Goal: Task Accomplishment & Management: Manage account settings

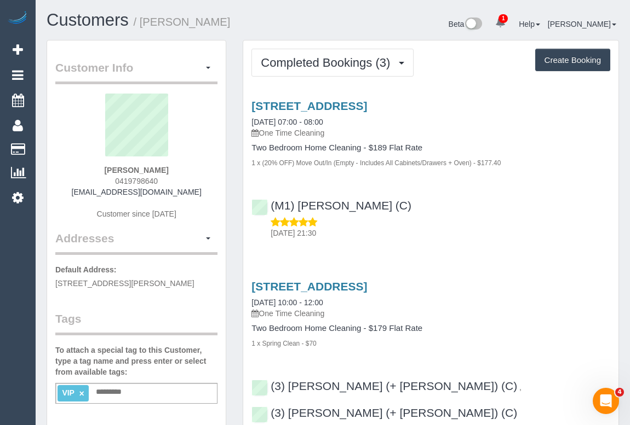
drag, startPoint x: 123, startPoint y: 170, endPoint x: 186, endPoint y: 170, distance: 63.0
click at [186, 170] on div "[PERSON_NAME] 0419798640 [EMAIL_ADDRESS][DOMAIN_NAME] Customer since [DATE]" at bounding box center [136, 162] width 162 height 137
copy strong "[PERSON_NAME]"
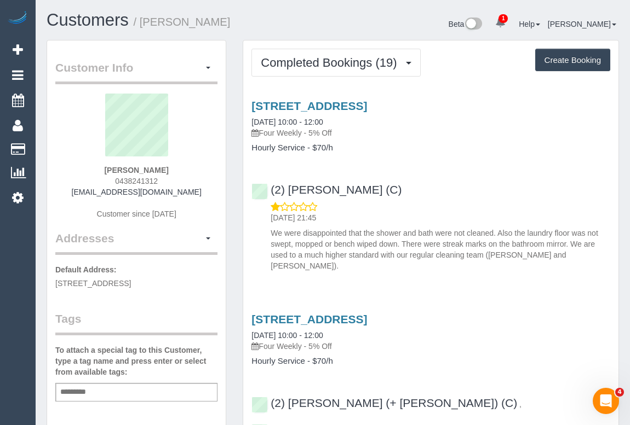
click at [91, 389] on input "text" at bounding box center [75, 392] width 37 height 14
click at [73, 391] on input "**********" at bounding box center [82, 392] width 51 height 14
click at [77, 390] on input "**********" at bounding box center [82, 392] width 51 height 14
click at [134, 390] on div "**********" at bounding box center [136, 392] width 162 height 19
click at [122, 388] on div "**********" at bounding box center [136, 392] width 162 height 19
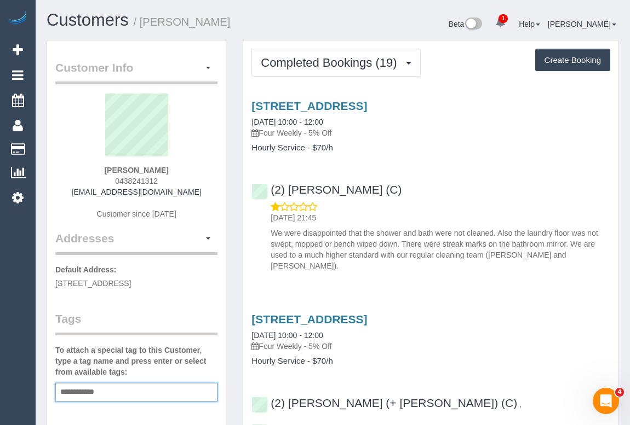
click at [113, 392] on div "**********" at bounding box center [136, 392] width 162 height 19
click at [105, 393] on input "**********" at bounding box center [83, 392] width 53 height 14
click at [112, 392] on div "**********" at bounding box center [136, 392] width 162 height 19
click at [114, 389] on div "**********" at bounding box center [136, 392] width 162 height 19
type input "**********"
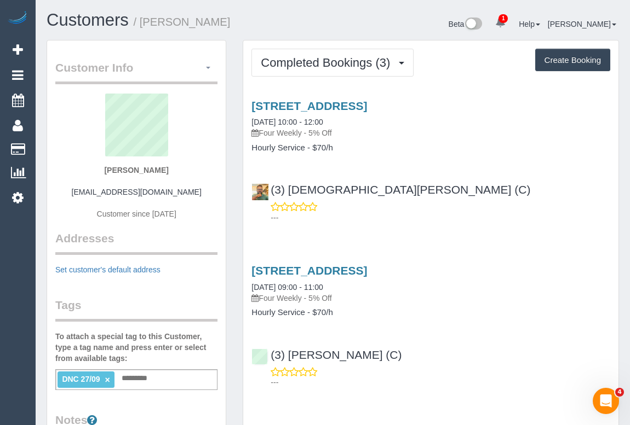
click at [210, 68] on span "button" at bounding box center [208, 68] width 4 height 2
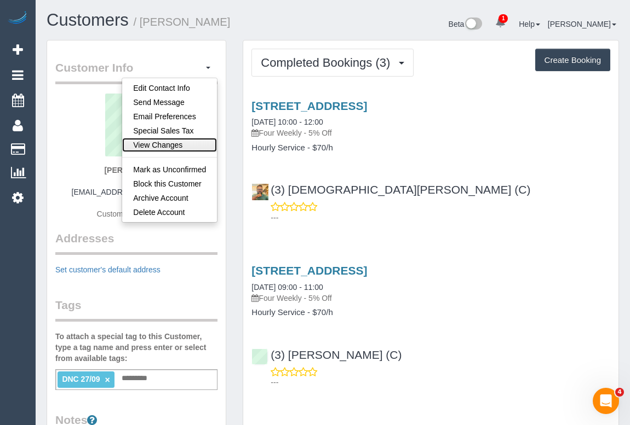
click at [172, 146] on link "View Changes" at bounding box center [169, 145] width 95 height 14
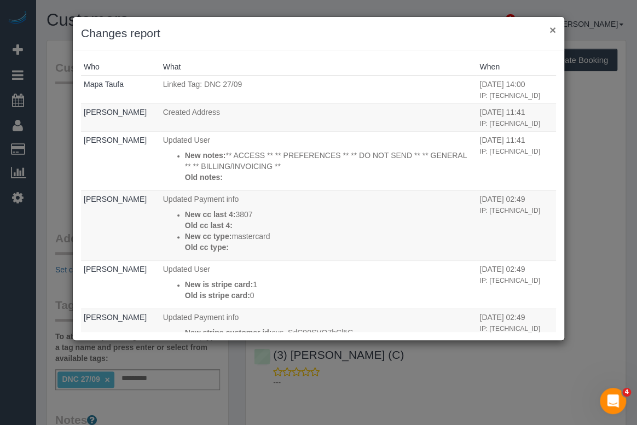
click at [552, 31] on button "×" at bounding box center [553, 29] width 7 height 11
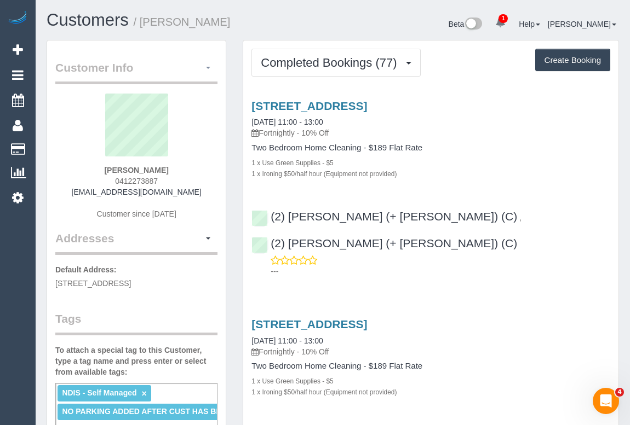
click at [208, 70] on button "button" at bounding box center [208, 68] width 19 height 17
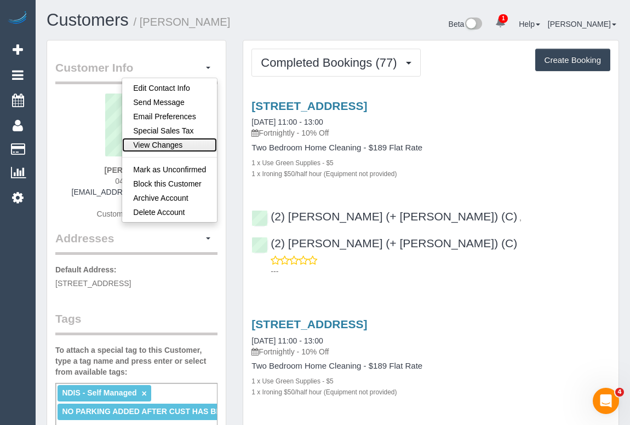
click at [166, 141] on link "View Changes" at bounding box center [169, 145] width 95 height 14
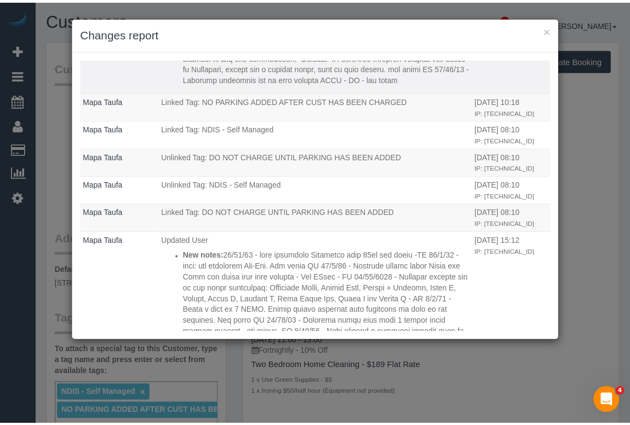
scroll to position [398, 0]
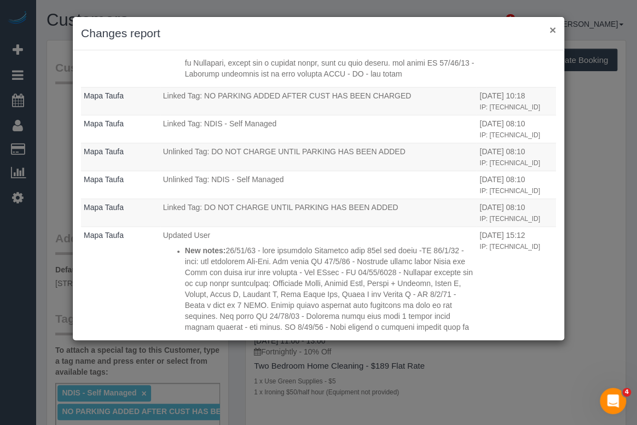
click at [555, 28] on button "×" at bounding box center [553, 29] width 7 height 11
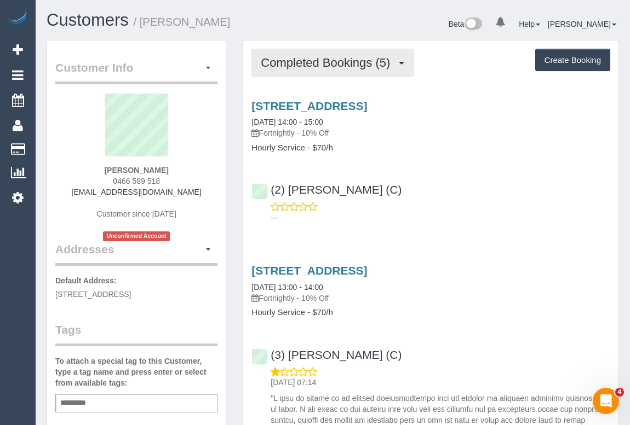
click at [307, 61] on span "Completed Bookings (5)" at bounding box center [328, 63] width 135 height 14
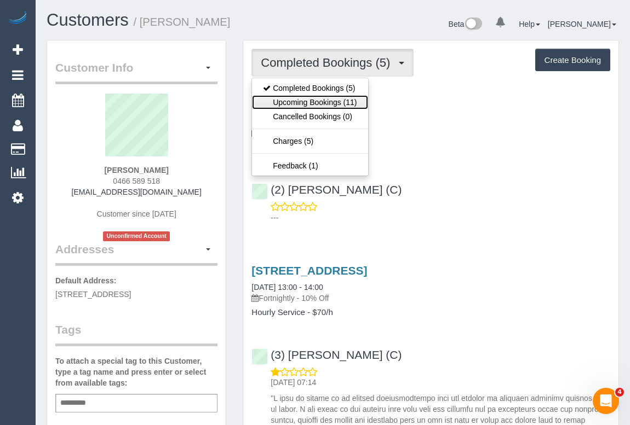
click at [315, 101] on link "Upcoming Bookings (11)" at bounding box center [310, 102] width 116 height 14
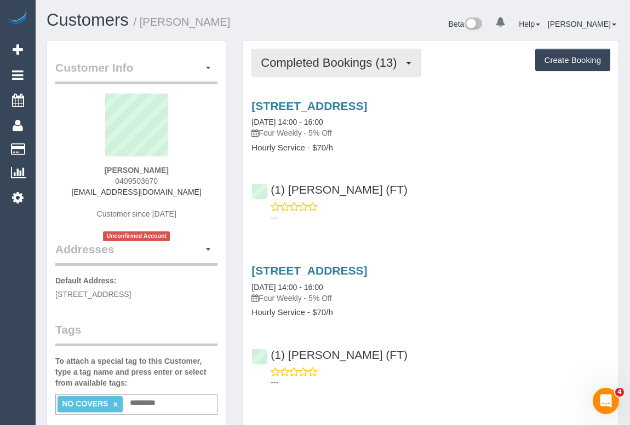
click at [314, 67] on span "Completed Bookings (13)" at bounding box center [331, 63] width 141 height 14
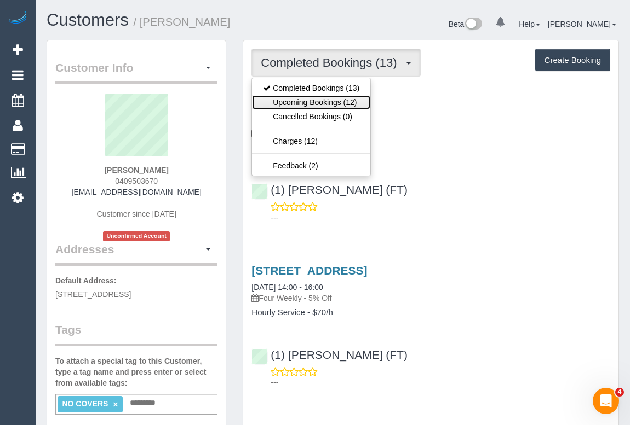
click at [307, 105] on link "Upcoming Bookings (12)" at bounding box center [311, 102] width 118 height 14
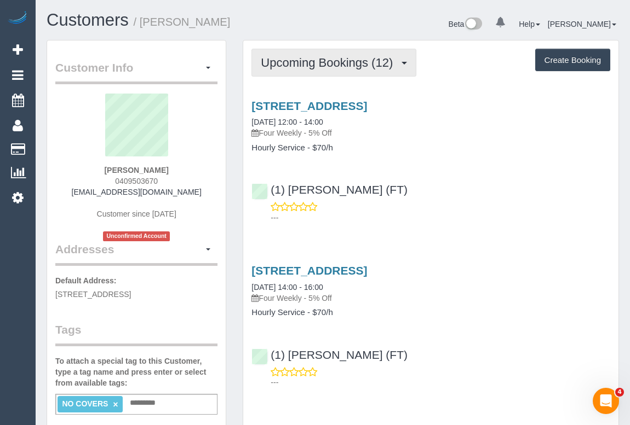
click at [300, 64] on span "Upcoming Bookings (12)" at bounding box center [329, 63] width 137 height 14
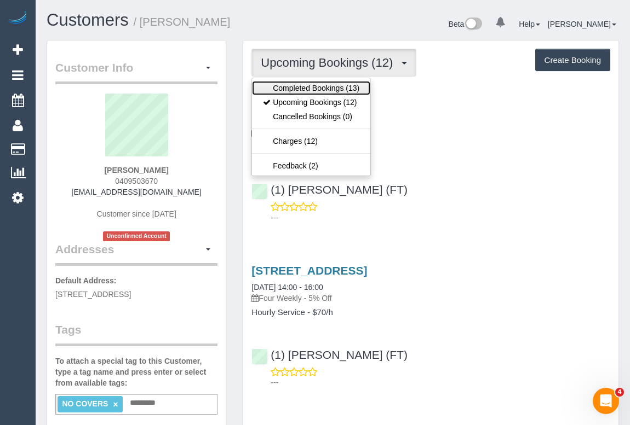
click at [308, 86] on link "Completed Bookings (13)" at bounding box center [311, 88] width 118 height 14
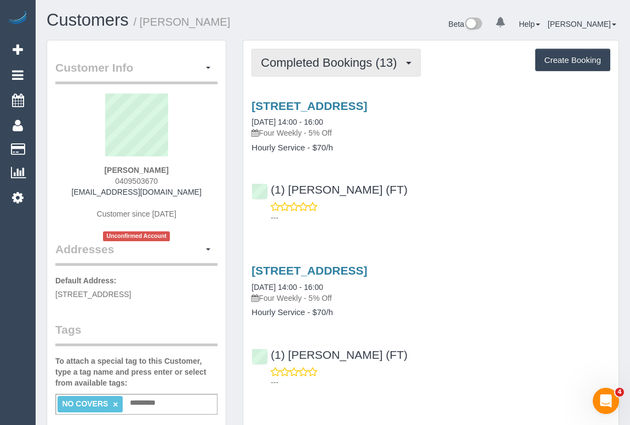
drag, startPoint x: 325, startPoint y: 70, endPoint x: 318, endPoint y: 88, distance: 18.7
click at [325, 70] on button "Completed Bookings (13)" at bounding box center [335, 63] width 169 height 28
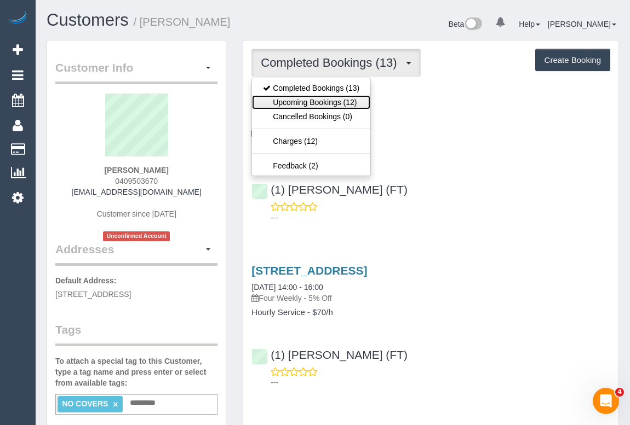
click at [313, 100] on link "Upcoming Bookings (12)" at bounding box center [311, 102] width 118 height 14
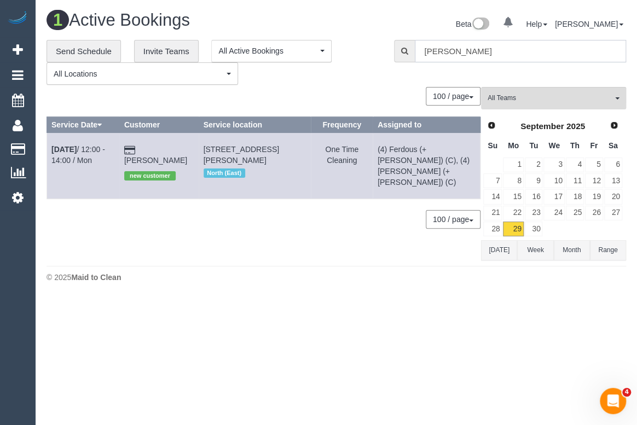
click at [470, 54] on input "katie" at bounding box center [520, 51] width 211 height 22
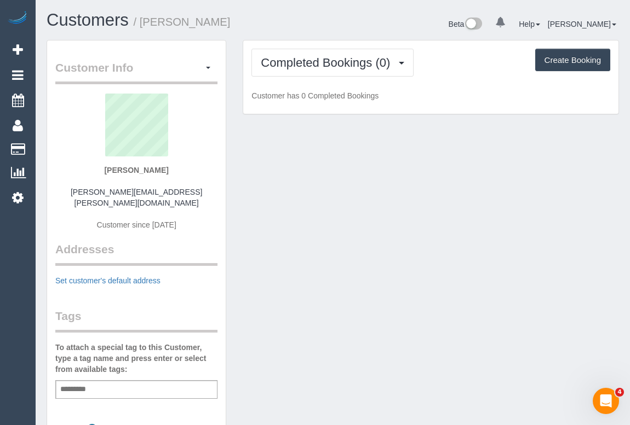
click at [362, 235] on div "Customer Info Edit Contact Info Send Message Email Preferences Special Sales Ta…" at bounding box center [332, 405] width 589 height 731
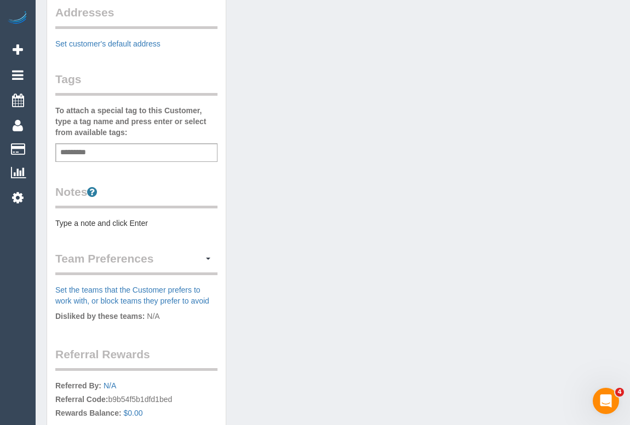
scroll to position [249, 0]
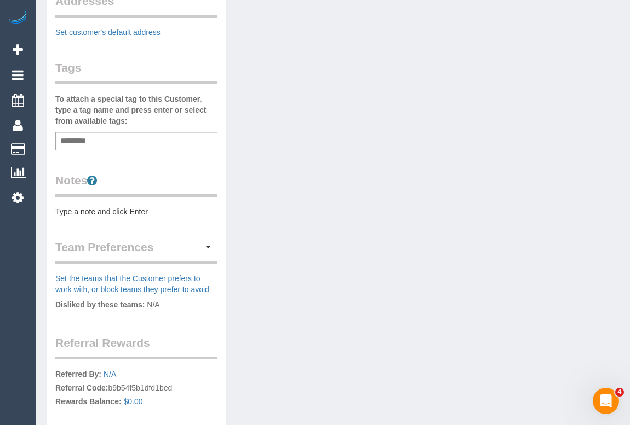
click at [110, 206] on pre "Type a note and click Enter" at bounding box center [136, 211] width 162 height 11
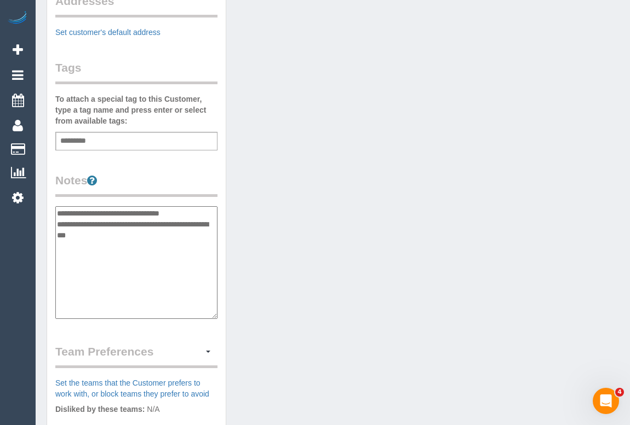
click at [58, 206] on textarea "**********" at bounding box center [136, 262] width 162 height 113
click at [57, 206] on textarea "**********" at bounding box center [136, 262] width 162 height 113
paste textarea "**********"
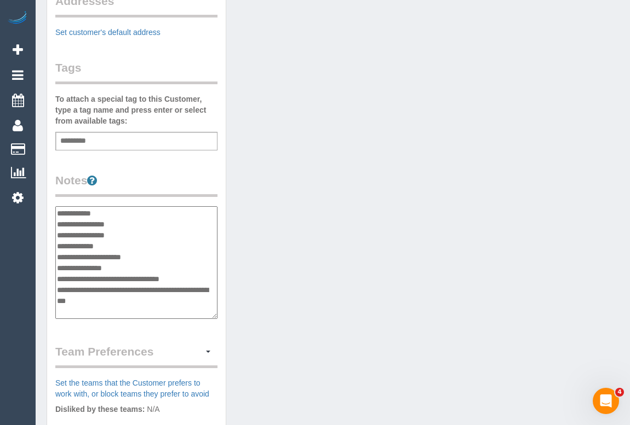
drag, startPoint x: 57, startPoint y: 265, endPoint x: 117, endPoint y: 283, distance: 61.8
click at [117, 283] on textarea "**********" at bounding box center [136, 262] width 162 height 113
click at [107, 206] on textarea "**********" at bounding box center [136, 262] width 162 height 113
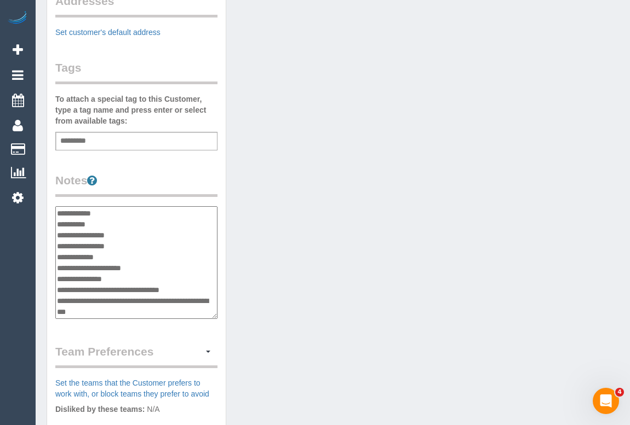
paste textarea "**********"
type textarea "**********"
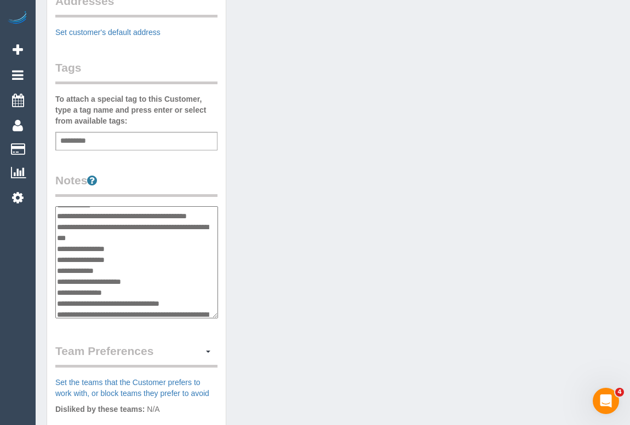
scroll to position [33, 0]
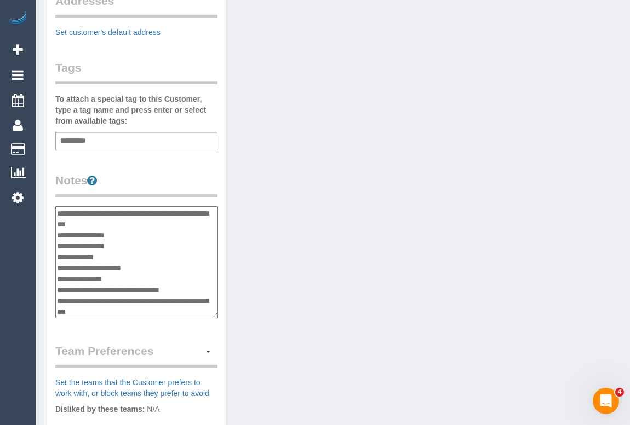
drag, startPoint x: 114, startPoint y: 300, endPoint x: 49, endPoint y: 280, distance: 68.1
click at [49, 280] on div "Customer Info Edit Contact Info Send Message Email Preferences Special Sales Ta…" at bounding box center [136, 204] width 179 height 824
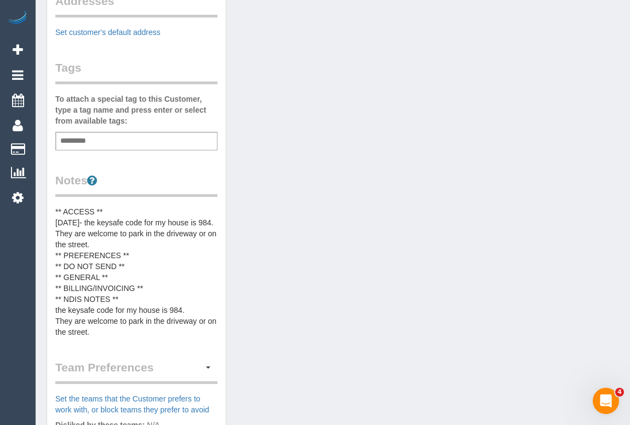
click at [117, 325] on pre "** ACCESS ** 29/09/25- the keysafe code for my house is 984. They are welcome t…" at bounding box center [136, 271] width 162 height 131
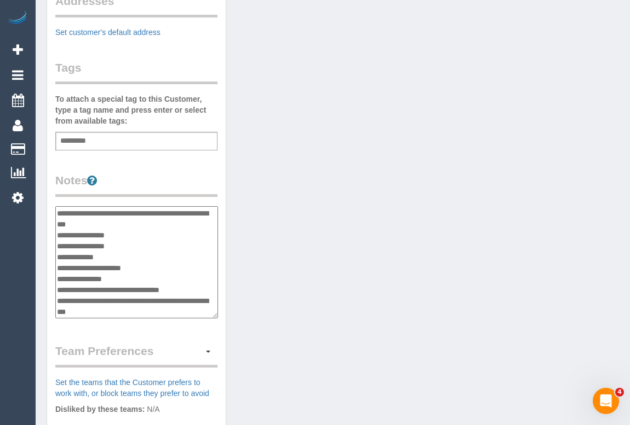
drag, startPoint x: 57, startPoint y: 277, endPoint x: 122, endPoint y: 302, distance: 69.9
click at [122, 302] on textarea "**********" at bounding box center [136, 262] width 163 height 113
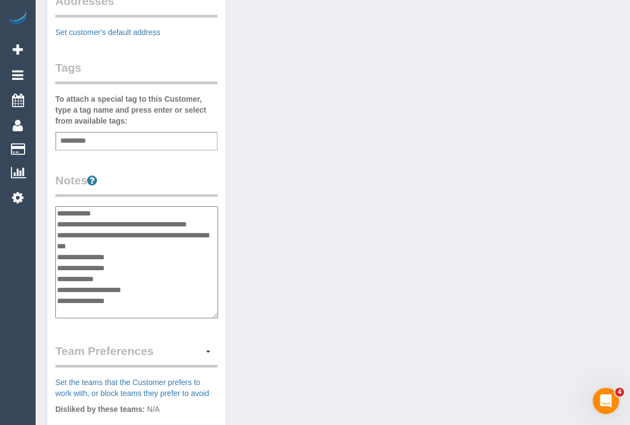
scroll to position [8, 0]
click at [74, 212] on textarea "**********" at bounding box center [136, 262] width 163 height 113
click at [110, 235] on textarea "**********" at bounding box center [136, 262] width 163 height 113
type textarea "**********"
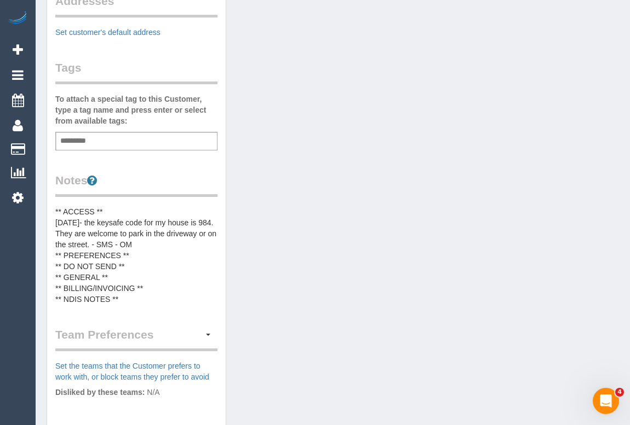
click at [380, 321] on div "Customer Info Edit Contact Info Send Message Email Preferences Special Sales Ta…" at bounding box center [332, 200] width 589 height 819
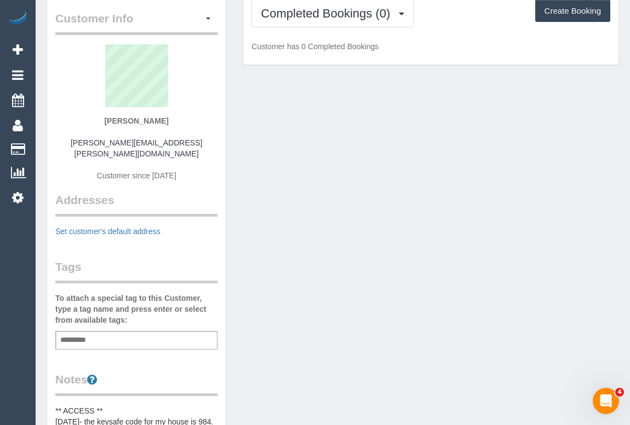
scroll to position [0, 0]
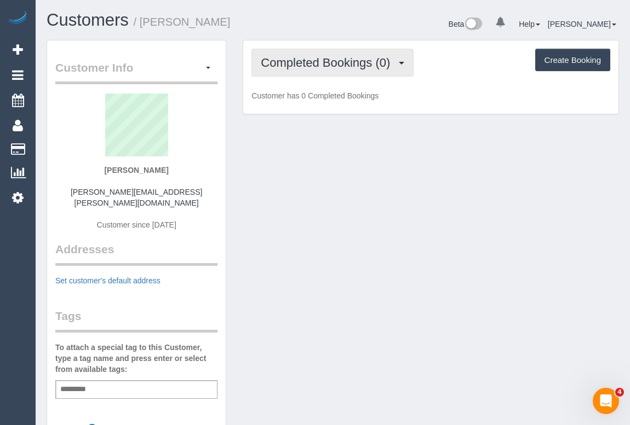
click at [321, 69] on button "Completed Bookings (0)" at bounding box center [332, 63] width 162 height 28
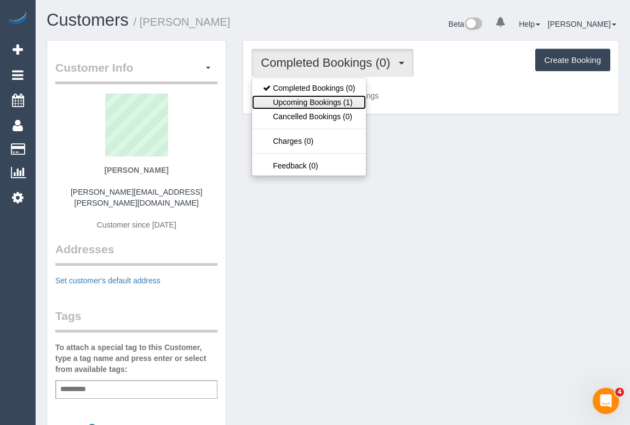
click at [321, 103] on link "Upcoming Bookings (1)" at bounding box center [309, 102] width 114 height 14
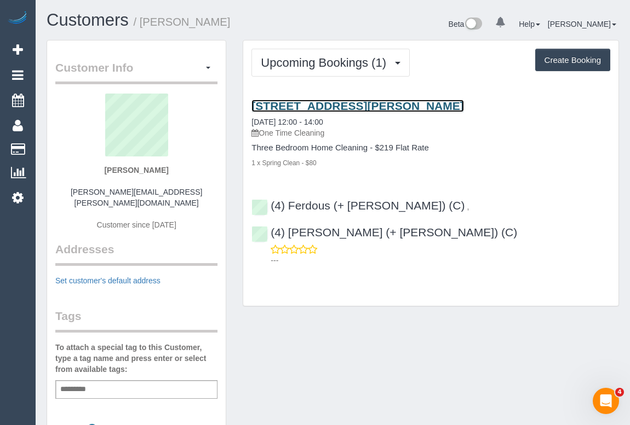
click at [346, 103] on link "16 Gleeson Drive, Bundoora, VIC 3083" at bounding box center [357, 106] width 212 height 13
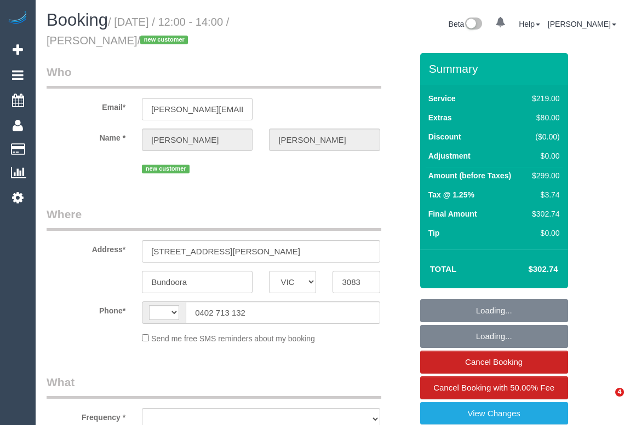
select select "VIC"
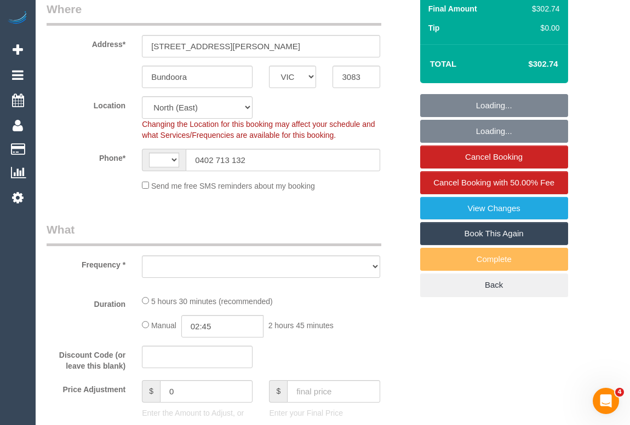
select select "string:AU"
select select "object:685"
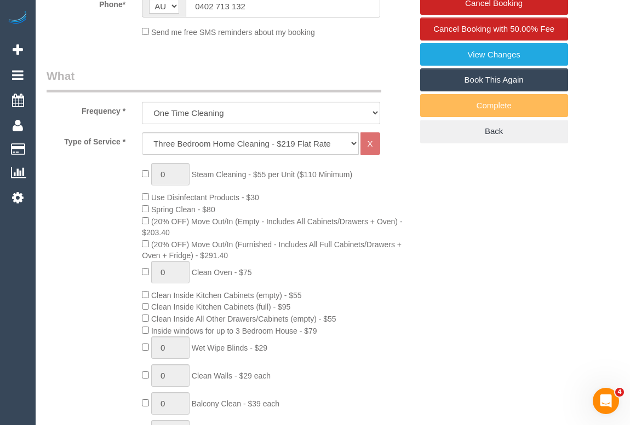
select select "string:stripe-pm_1S5QWe2GScqysDRVysVkUkJp"
select select "number:29"
select select "number:14"
select select "number:19"
select select "number:36"
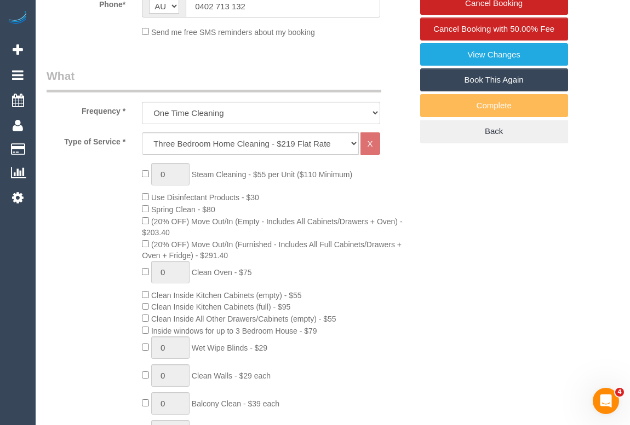
select select "number:13"
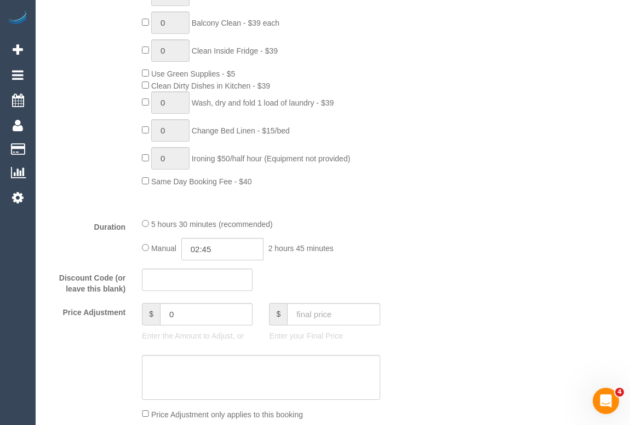
select select "object:1485"
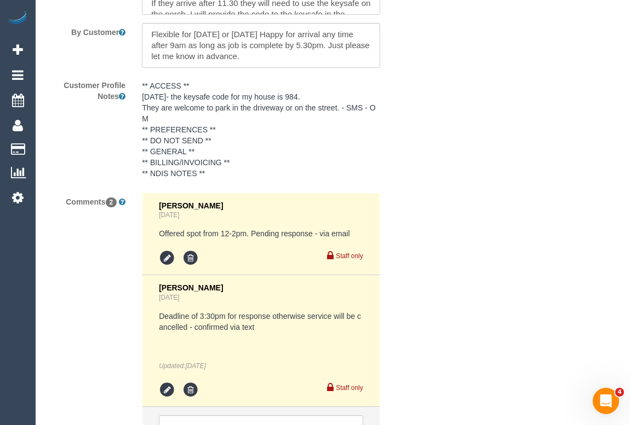
scroll to position [2020, 0]
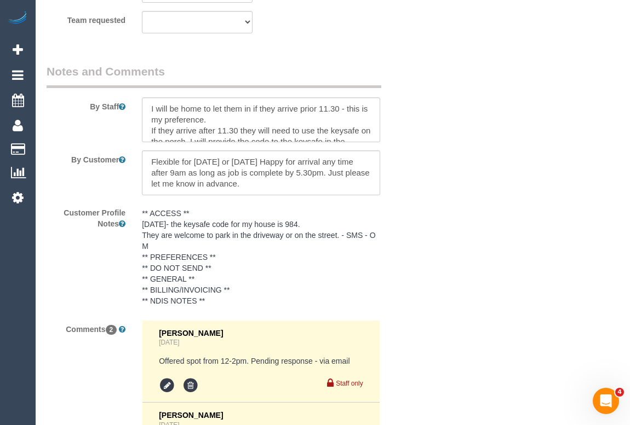
scroll to position [1921, 0]
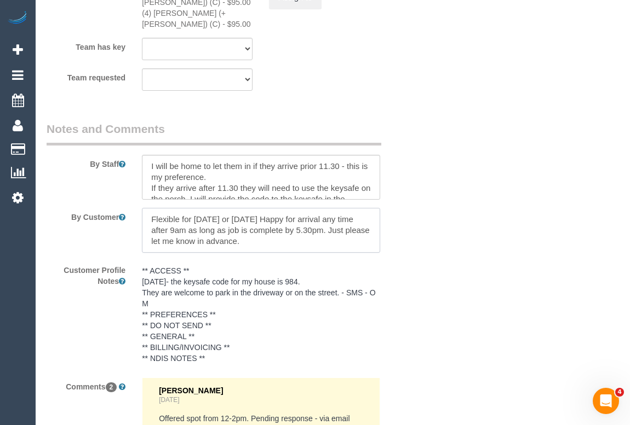
click at [306, 245] on textarea at bounding box center [261, 230] width 238 height 45
paste textarea "the keysafe code for my house is 984. They are welcome to park in the driveway …"
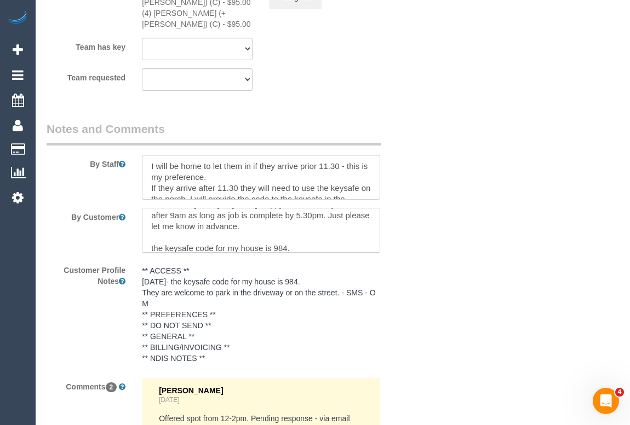
scroll to position [26, 0]
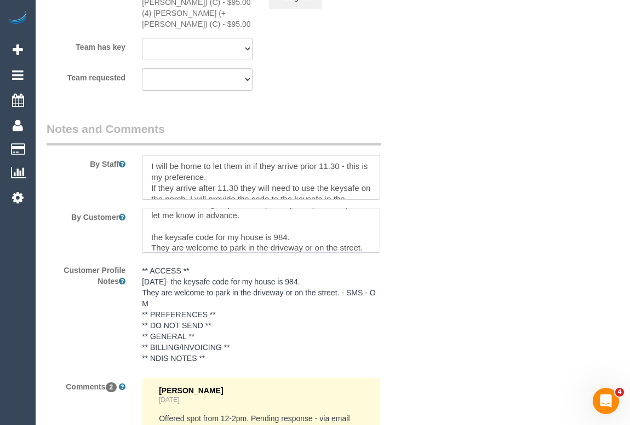
type textarea "Flexible for Mon 29 Sept or Tue 30 Sept. Happy for arrival any time after 9am a…"
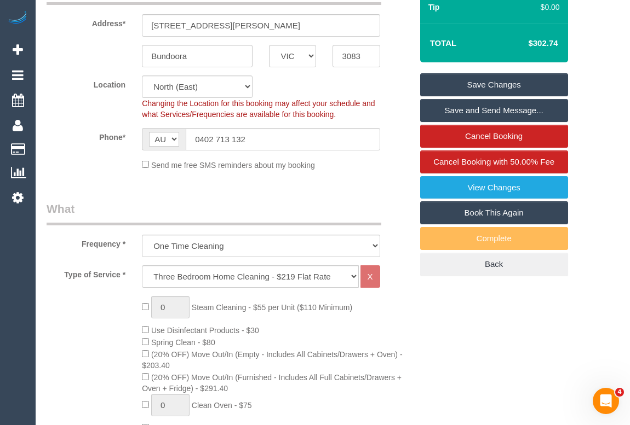
scroll to position [79, 0]
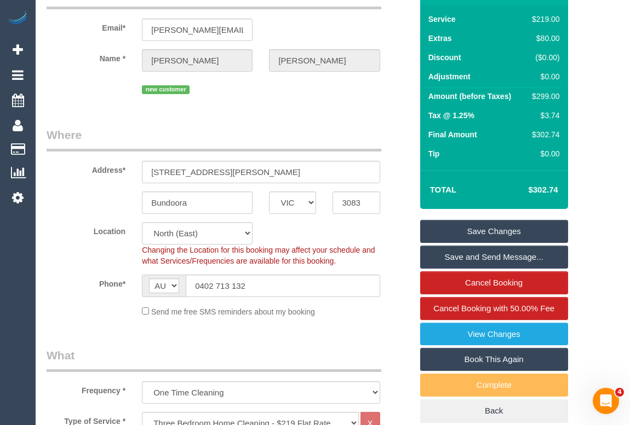
click at [488, 234] on link "Save Changes" at bounding box center [494, 231] width 148 height 23
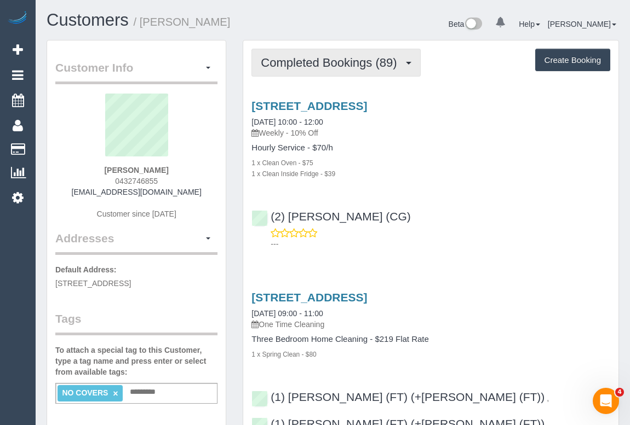
click at [331, 65] on button "Completed Bookings (89)" at bounding box center [335, 63] width 169 height 28
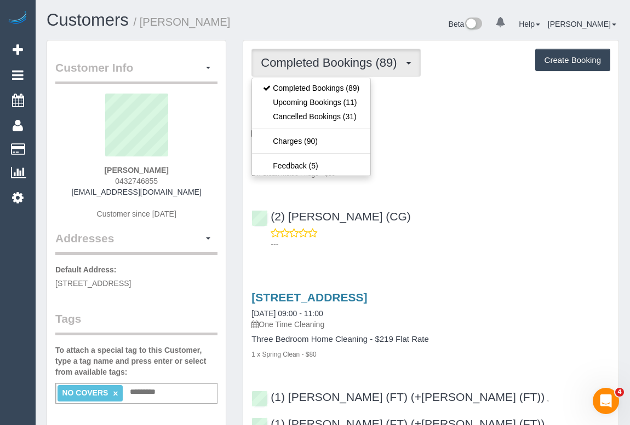
click at [457, 199] on div "[STREET_ADDRESS] [DATE] 10:00 - 12:00 Weekly - 10% Off Hourly Service - $70/h 1…" at bounding box center [430, 172] width 375 height 164
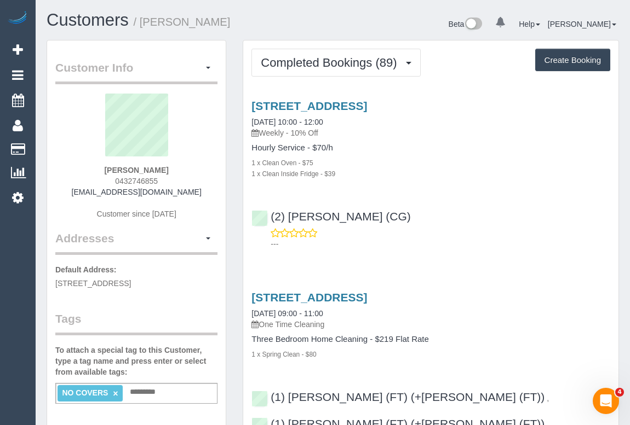
click at [444, 199] on div "3, Kuala Close, St. Albans, VIC 3021 26/09/2025 10:00 - 12:00 Weekly - 10% Off …" at bounding box center [430, 172] width 375 height 164
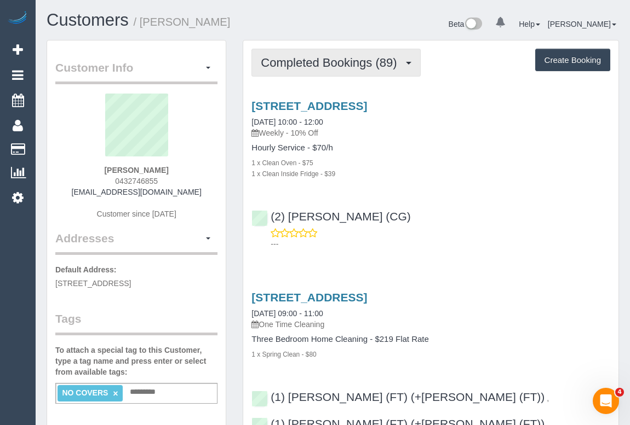
click at [336, 61] on span "Completed Bookings (89)" at bounding box center [331, 63] width 141 height 14
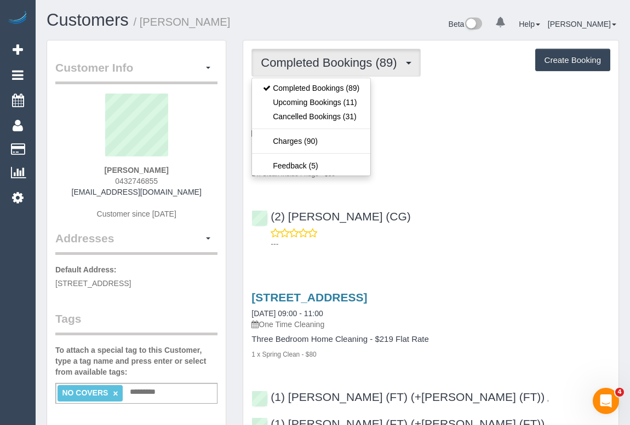
click at [481, 204] on div "(2) Gurpreet Kaur (CG) ---" at bounding box center [430, 225] width 375 height 49
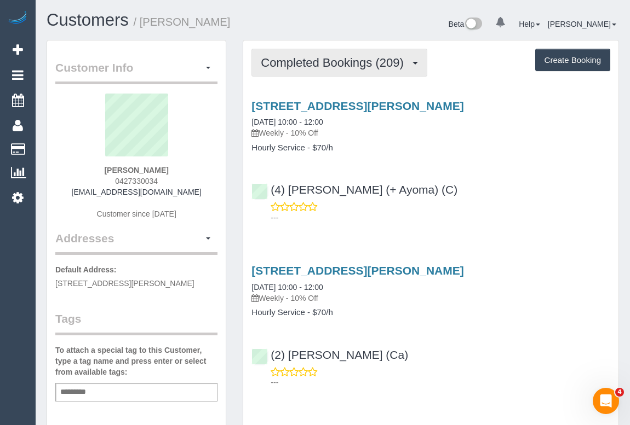
click at [335, 63] on span "Completed Bookings (209)" at bounding box center [335, 63] width 148 height 14
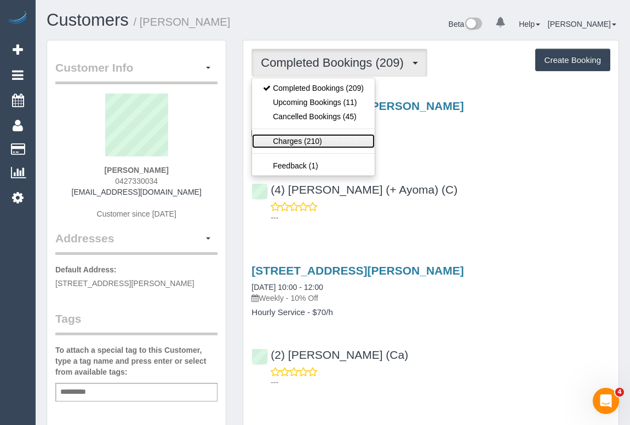
click at [312, 144] on link "Charges (210)" at bounding box center [313, 141] width 123 height 14
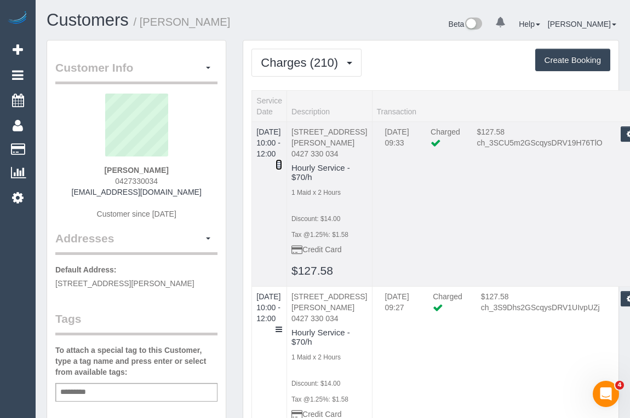
click at [282, 161] on icon at bounding box center [278, 165] width 7 height 8
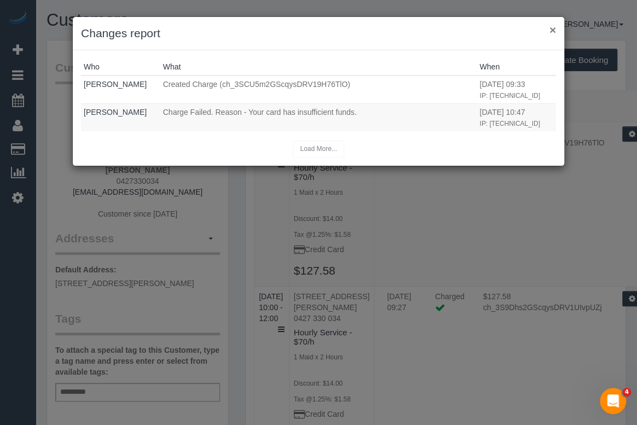
click at [554, 28] on button "×" at bounding box center [553, 29] width 7 height 11
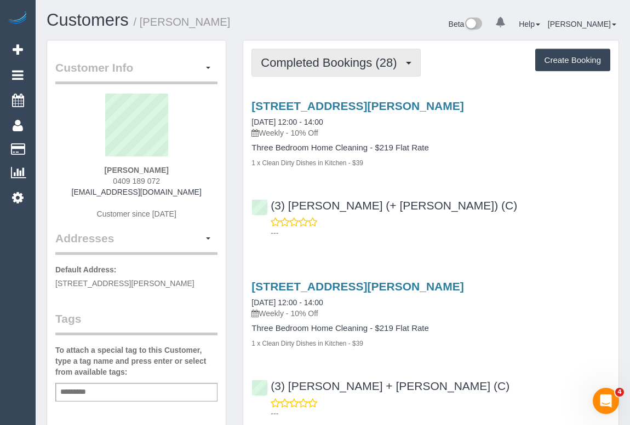
click at [319, 60] on span "Completed Bookings (28)" at bounding box center [331, 63] width 141 height 14
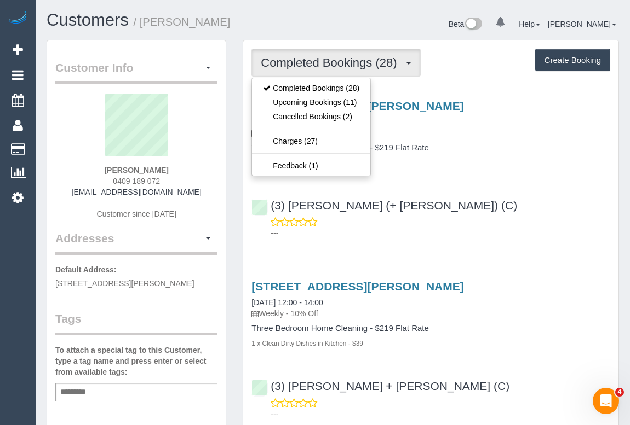
click at [465, 217] on div "---" at bounding box center [430, 228] width 359 height 22
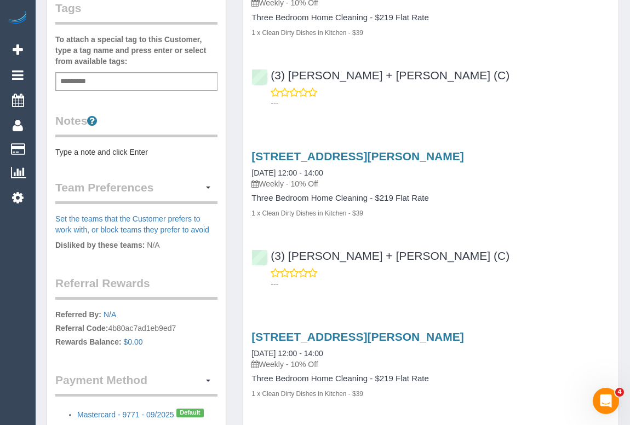
scroll to position [199, 0]
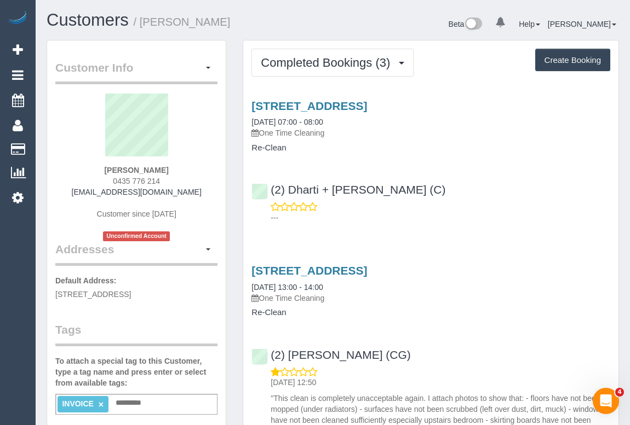
drag, startPoint x: 108, startPoint y: 169, endPoint x: 195, endPoint y: 168, distance: 87.6
click at [195, 168] on div "[PERSON_NAME] 0435 776 214 [EMAIL_ADDRESS][DOMAIN_NAME] Customer since [DATE] U…" at bounding box center [136, 168] width 162 height 148
copy strong "[PERSON_NAME]"
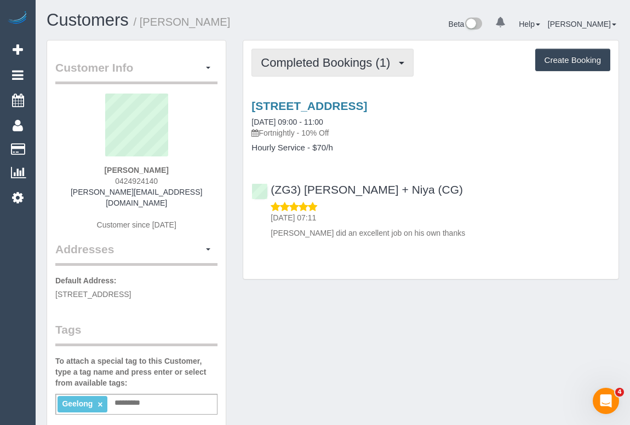
click at [313, 64] on span "Completed Bookings (1)" at bounding box center [328, 63] width 135 height 14
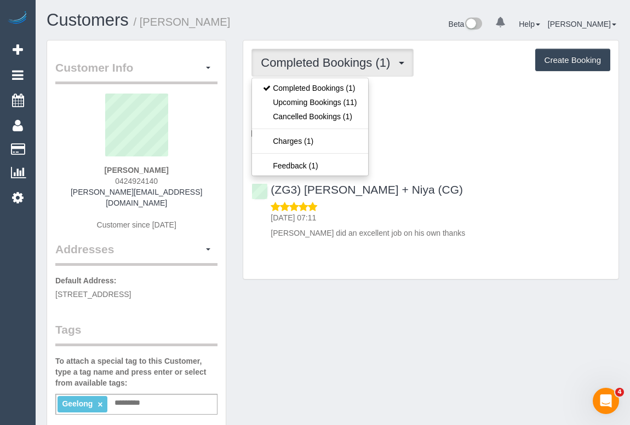
click at [367, 102] on link "14 Bayview Parade, Hamlyn Heights, VIC 3215" at bounding box center [309, 106] width 116 height 13
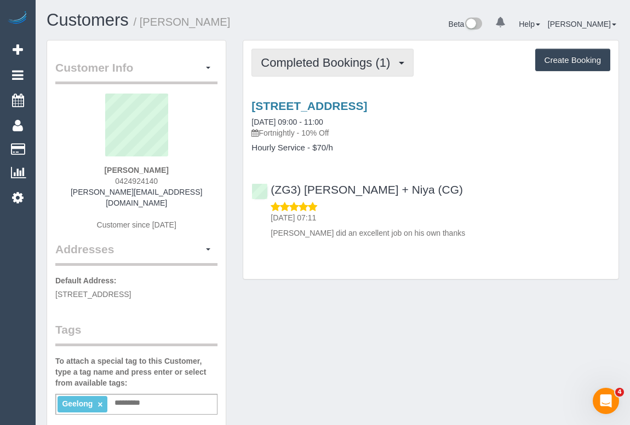
click at [360, 62] on span "Completed Bookings (1)" at bounding box center [328, 63] width 135 height 14
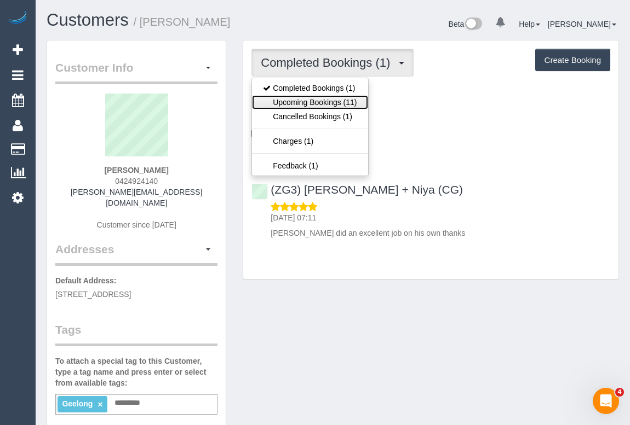
click at [321, 103] on link "Upcoming Bookings (11)" at bounding box center [310, 102] width 116 height 14
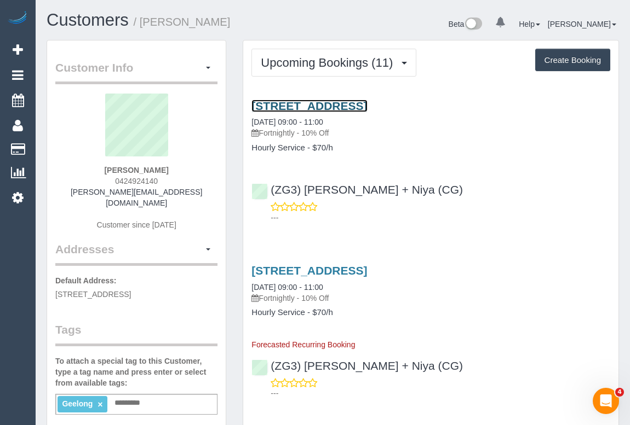
click at [355, 100] on link "14 Bayview Parade, Hamlyn Heights, VIC 3215" at bounding box center [309, 106] width 116 height 13
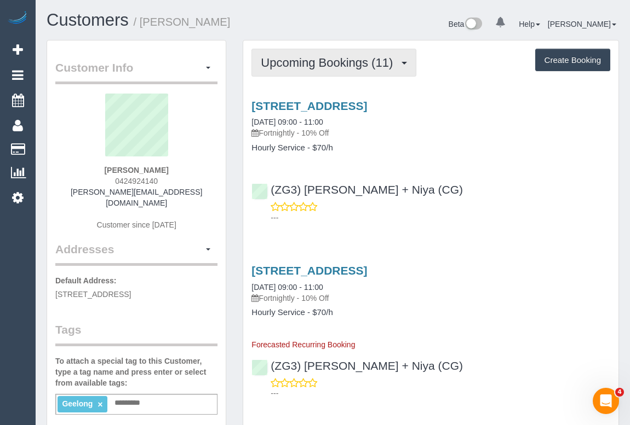
click at [344, 61] on span "Upcoming Bookings (11)" at bounding box center [329, 63] width 137 height 14
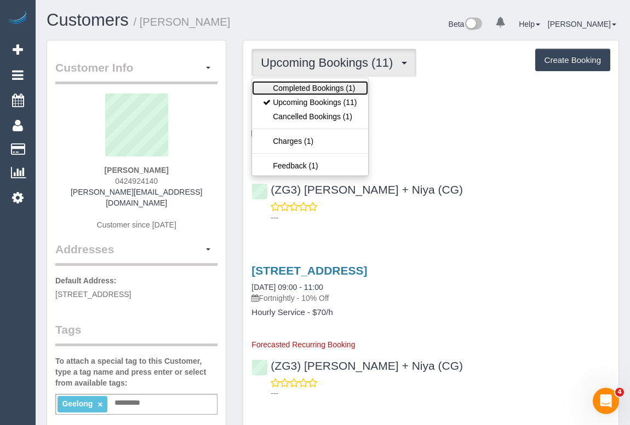
click at [318, 89] on link "Completed Bookings (1)" at bounding box center [310, 88] width 116 height 14
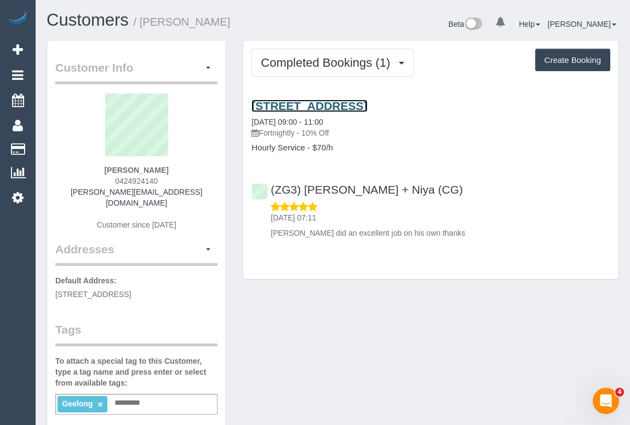
click at [339, 104] on link "14 Bayview Parade, Hamlyn Heights, VIC 3215" at bounding box center [309, 106] width 116 height 13
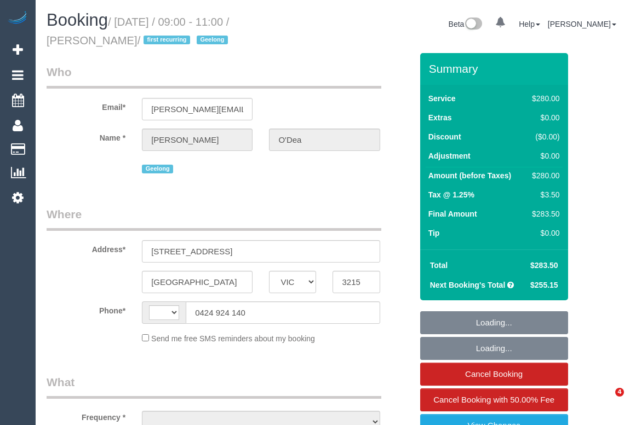
select select "VIC"
select select "object:361"
select select "string:stripe-pm_1RxzA12GScqysDRV5zG2GQ9J"
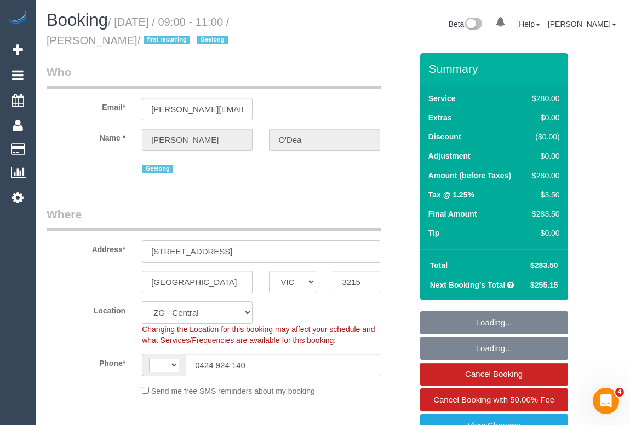
select select "object:761"
select select "string:AU"
select select "number:27"
select select "number:14"
select select "number:19"
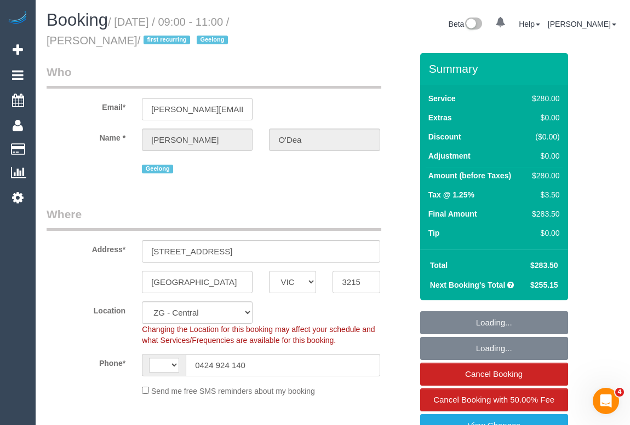
select select "number:22"
select select "number:34"
select select "number:12"
select select "2"
select select "spot1"
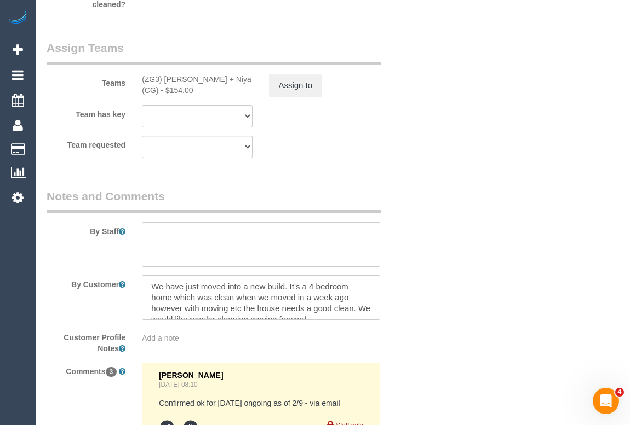
scroll to position [1792, 0]
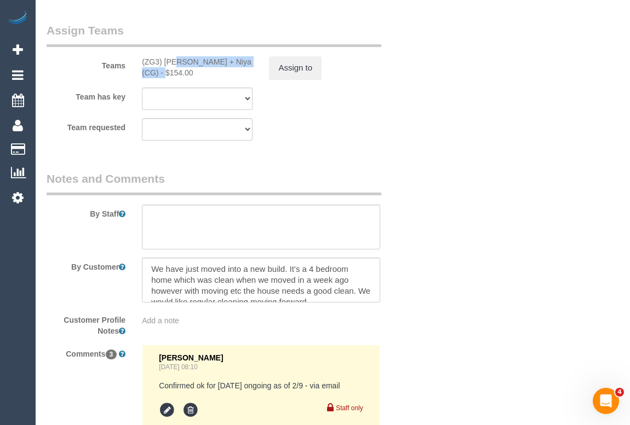
drag, startPoint x: 141, startPoint y: 56, endPoint x: 236, endPoint y: 65, distance: 95.7
click at [236, 65] on div "Teams (ZG3) [PERSON_NAME] + Niya (CG) - $154.00 Assign to" at bounding box center [229, 50] width 382 height 57
copy div "(ZG3) [PERSON_NAME] + Niya (CG)"
click at [316, 82] on sui-booking-teams "Teams (ZG3) [PERSON_NAME] + Niya (CG) - $154.00 Assign to Team has key (ZG3) [P…" at bounding box center [229, 81] width 365 height 118
click at [309, 71] on button "Assign to" at bounding box center [295, 67] width 53 height 23
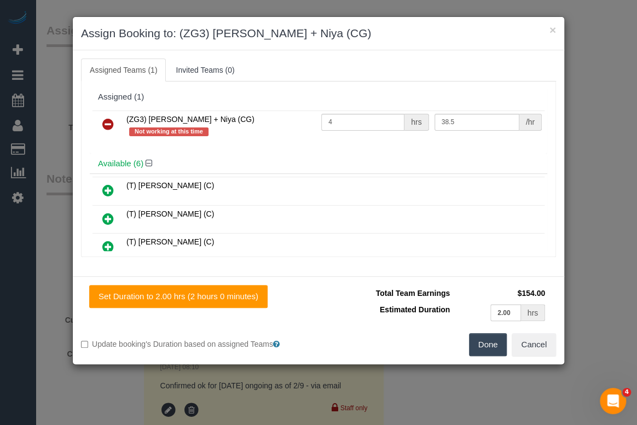
click at [106, 120] on icon at bounding box center [107, 124] width 11 height 13
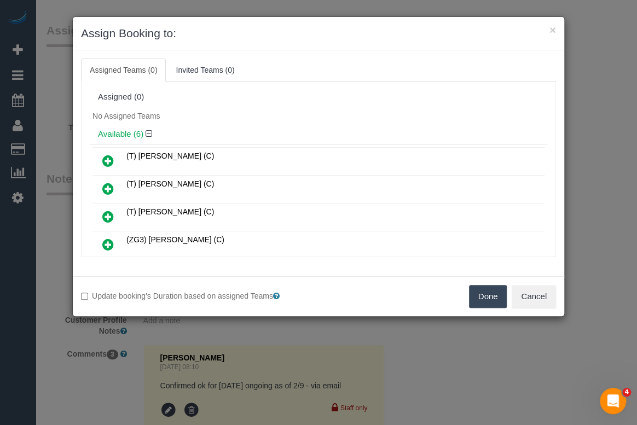
click at [486, 296] on button "Done" at bounding box center [488, 296] width 38 height 23
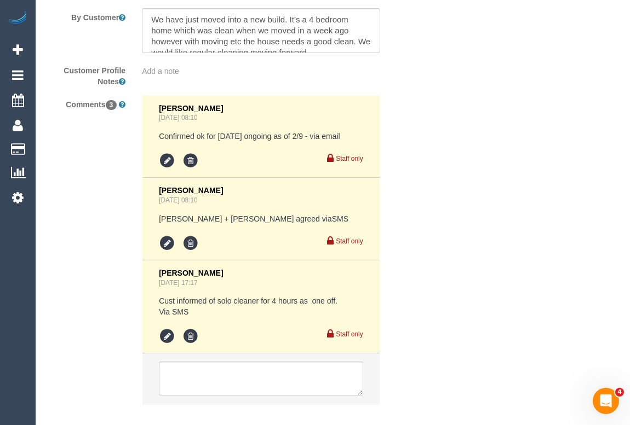
scroll to position [2100, 0]
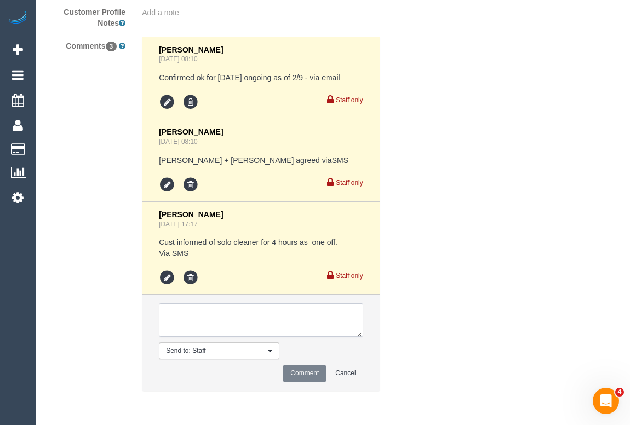
click at [217, 315] on textarea at bounding box center [261, 320] width 204 height 34
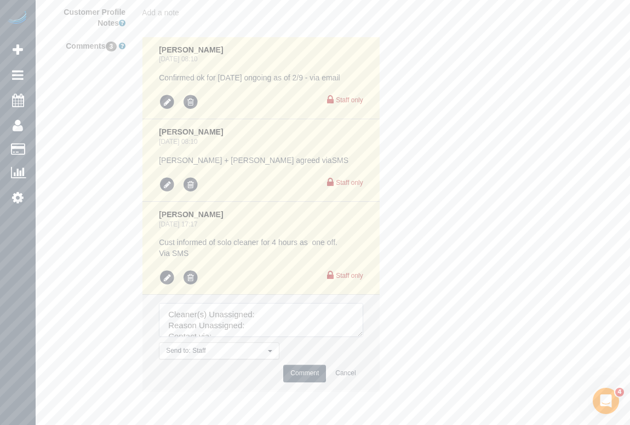
click at [280, 314] on textarea at bounding box center [261, 320] width 204 height 34
paste textarea "(ZG3) [PERSON_NAME] + Niya (CG)"
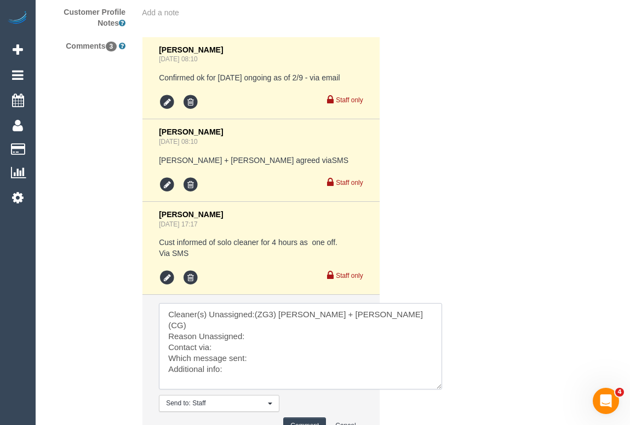
drag, startPoint x: 358, startPoint y: 334, endPoint x: 438, endPoint y: 389, distance: 96.9
click at [438, 389] on textarea at bounding box center [300, 346] width 283 height 87
click at [264, 329] on textarea at bounding box center [301, 347] width 284 height 88
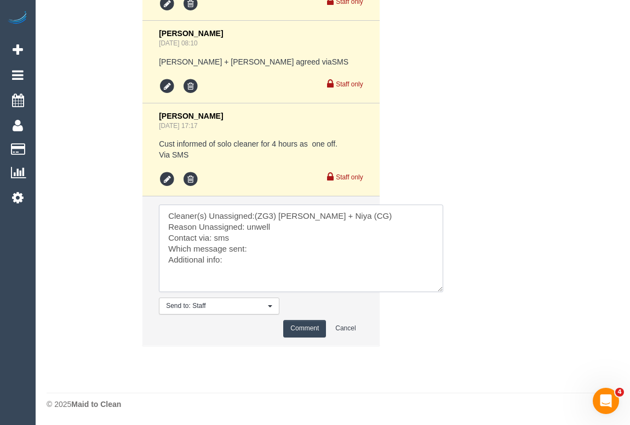
click at [273, 252] on textarea at bounding box center [301, 249] width 284 height 88
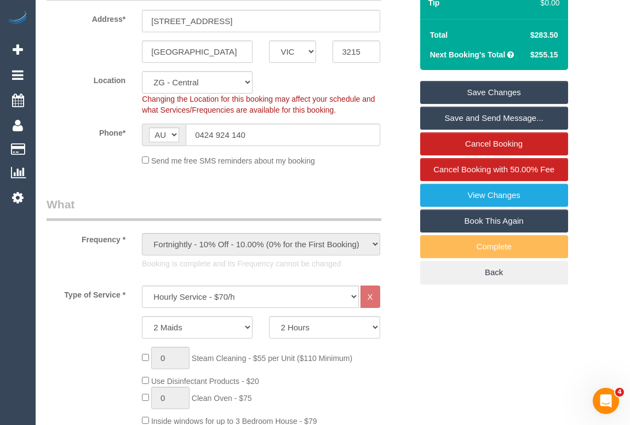
scroll to position [60, 0]
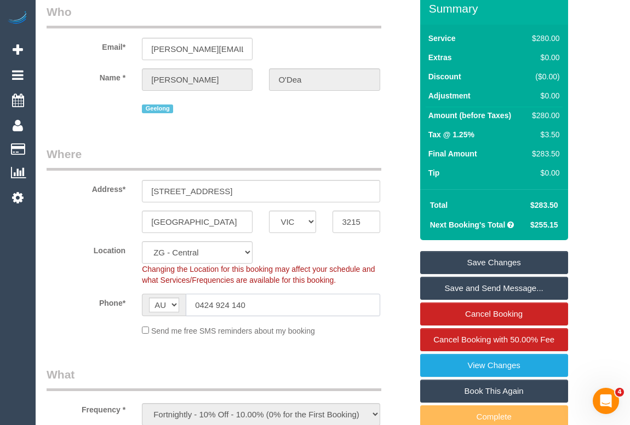
drag, startPoint x: 263, startPoint y: 312, endPoint x: 162, endPoint y: 304, distance: 101.6
click at [162, 304] on div "AF AL DZ AD AO AI AQ AG AR AM AW AU AT AZ BS BH BD BB BY BE BZ BJ BM BT BO BA B…" at bounding box center [261, 305] width 238 height 22
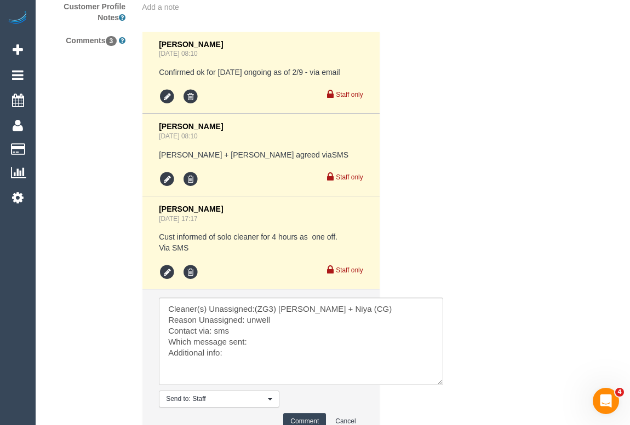
scroll to position [2198, 0]
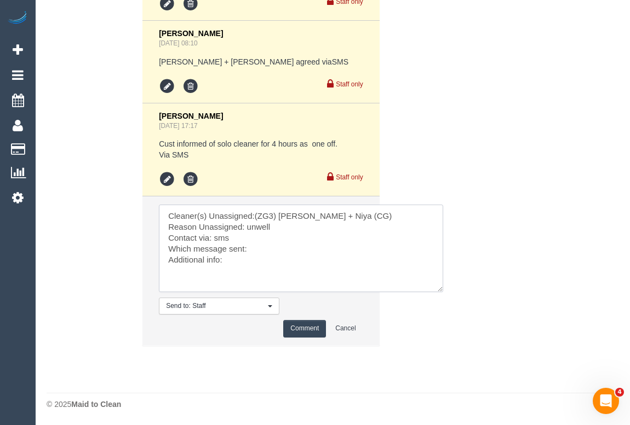
click at [266, 246] on textarea at bounding box center [301, 249] width 284 height 88
click at [257, 248] on textarea at bounding box center [301, 249] width 284 height 88
paste textarea "No contact"
click at [243, 258] on textarea at bounding box center [301, 249] width 284 height 88
type textarea "Cleaner(s) Unassigned:(ZG3) Suneeth + Niya (CG) Reason Unassigned: unwell Conta…"
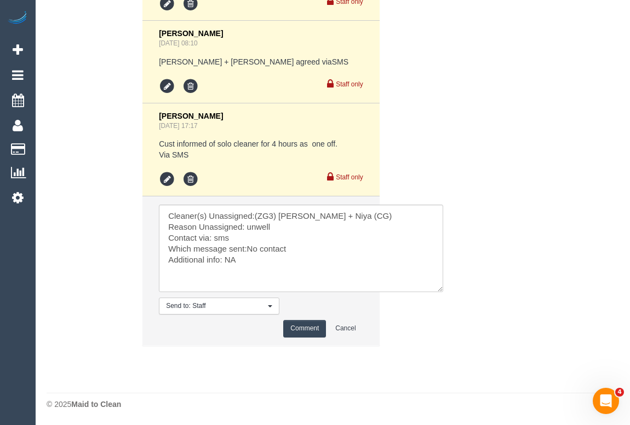
click at [303, 327] on button "Comment" at bounding box center [304, 328] width 43 height 17
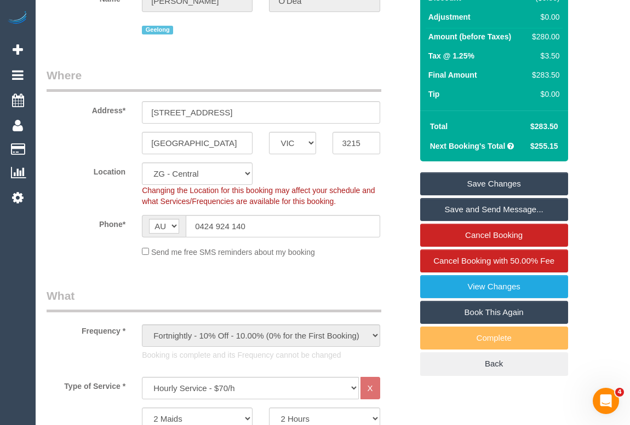
scroll to position [0, 0]
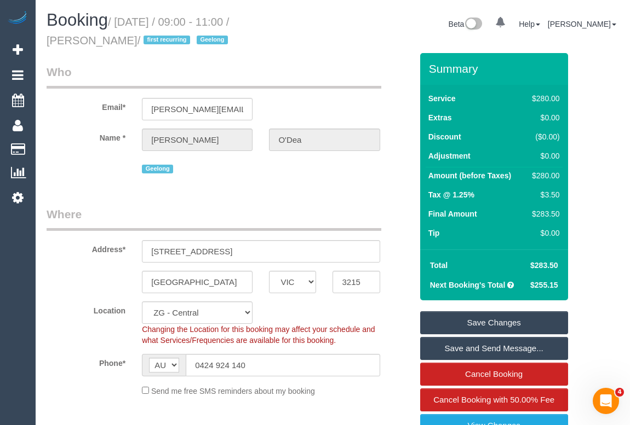
click at [493, 322] on link "Save Changes" at bounding box center [494, 323] width 148 height 23
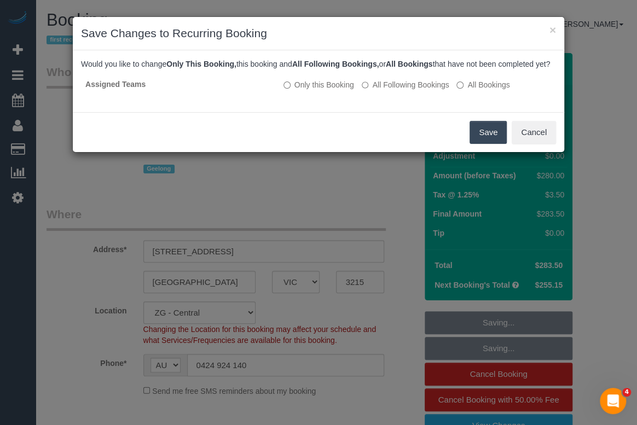
click at [481, 140] on button "Save" at bounding box center [488, 132] width 37 height 23
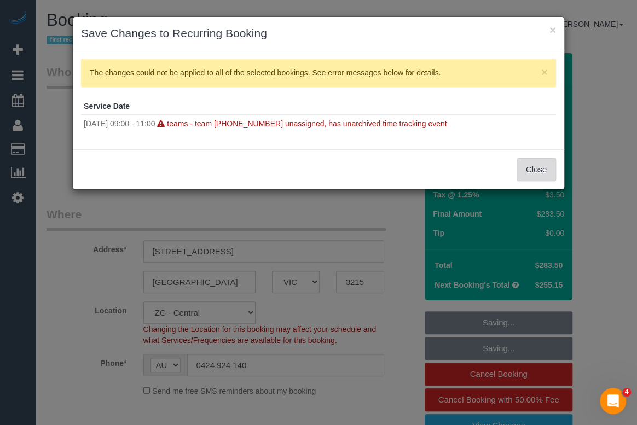
click at [546, 171] on button "Close" at bounding box center [536, 169] width 39 height 23
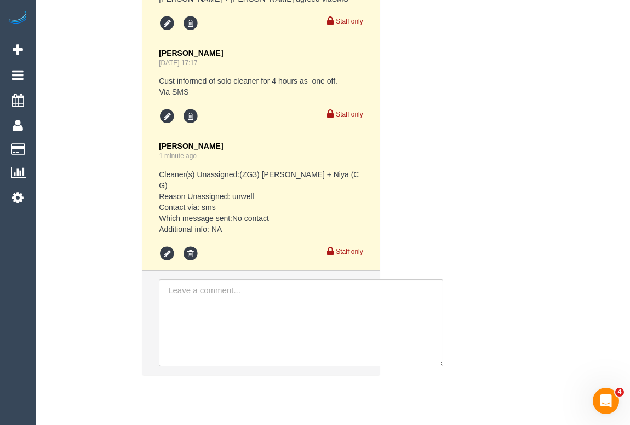
scroll to position [2279, 0]
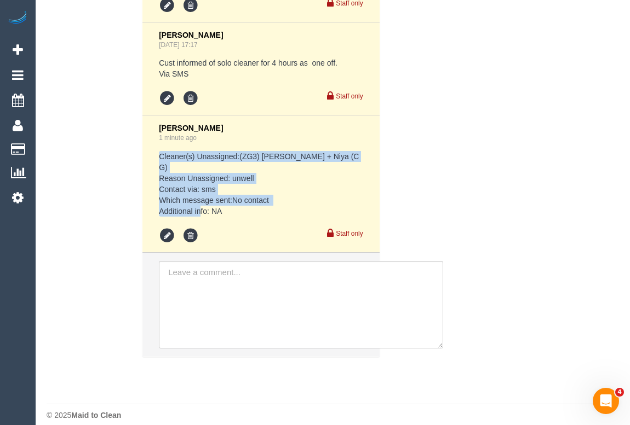
drag, startPoint x: 232, startPoint y: 203, endPoint x: 153, endPoint y: 161, distance: 89.2
click at [153, 161] on li "Odelle Marie 1 minute ago Cleaner(s) Unassigned:(ZG3) Suneeth + Niya (CG) Reaso…" at bounding box center [260, 184] width 237 height 137
copy pre "Cleaner(s) Unassigned:(ZG3) Suneeth + Niya (CG) Reason Unassigned: unwell Conta…"
click at [188, 228] on icon at bounding box center [190, 236] width 16 height 16
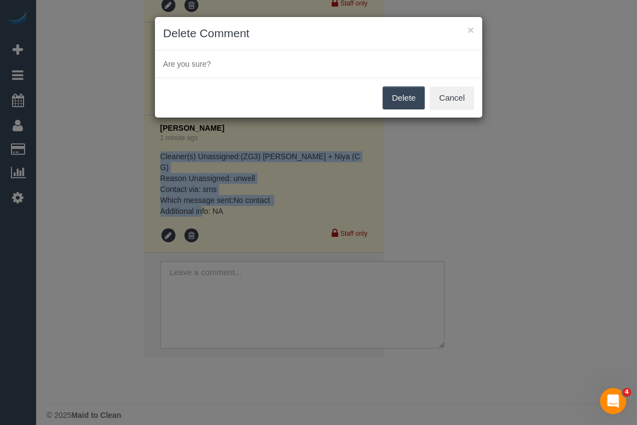
click at [405, 99] on button "Delete" at bounding box center [404, 98] width 42 height 23
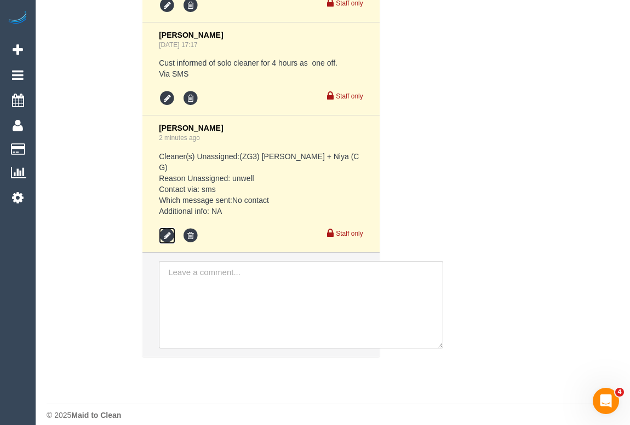
click at [165, 228] on icon at bounding box center [167, 236] width 16 height 16
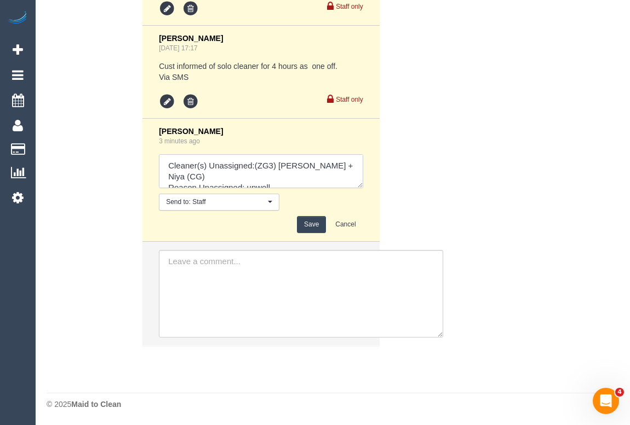
scroll to position [44, 0]
drag, startPoint x: 166, startPoint y: 163, endPoint x: 419, endPoint y: 257, distance: 269.4
click at [379, 257] on ul "Bronie Bryant Aug 22, 2025 08:10 Confirmed ok for Tuesday ongoing as of 2/9 - v…" at bounding box center [260, 104] width 237 height 486
click at [311, 224] on div "Save Cancel" at bounding box center [261, 224] width 204 height 17
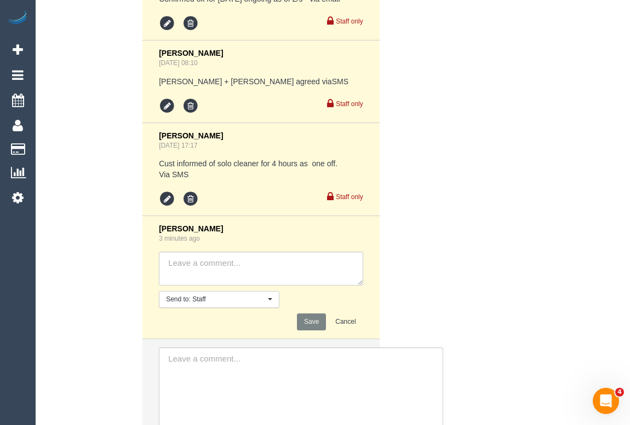
scroll to position [2177, 0]
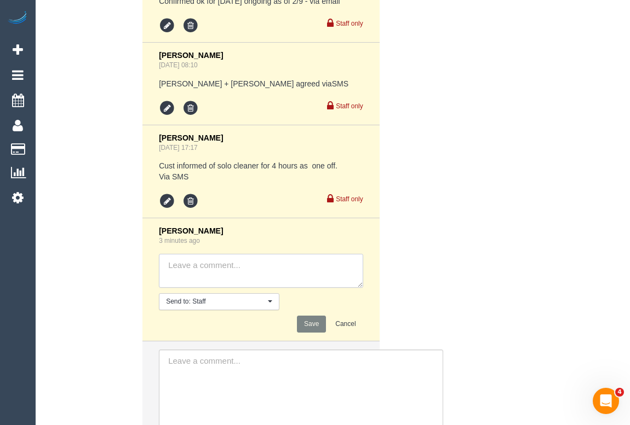
click at [245, 272] on textarea at bounding box center [261, 271] width 204 height 34
type textarea "."
click at [309, 326] on button "Save" at bounding box center [311, 324] width 29 height 17
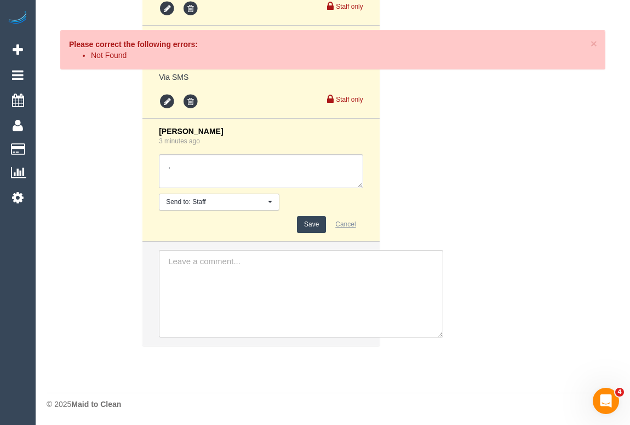
click at [341, 223] on button "Cancel" at bounding box center [345, 224] width 34 height 17
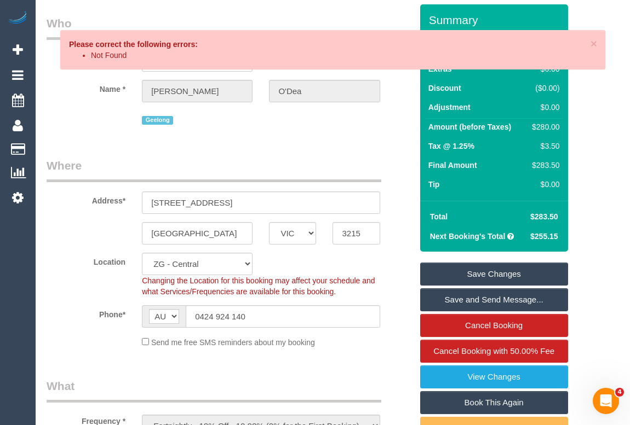
scroll to position [0, 0]
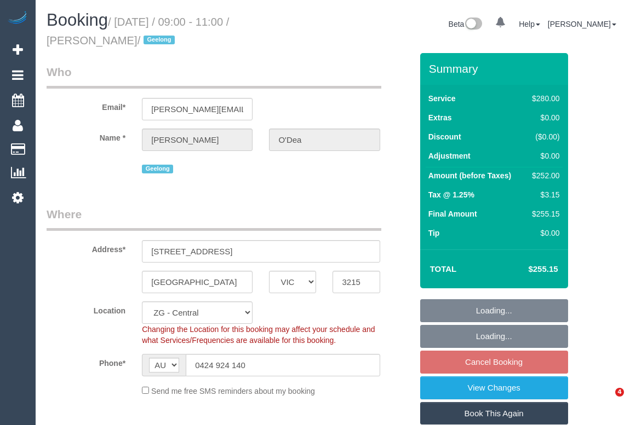
select select "VIC"
select select "2"
select select "number:27"
select select "number:14"
select select "number:19"
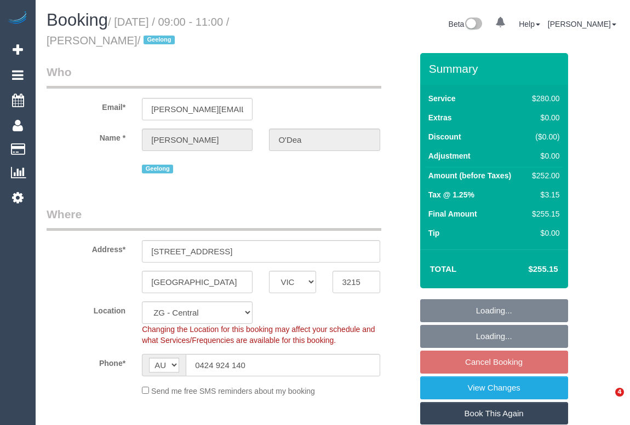
select select "number:22"
select select "number:34"
select select "number:12"
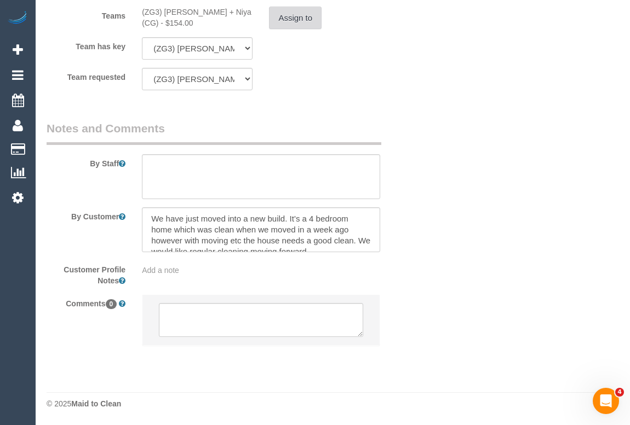
click at [300, 20] on button "Assign to" at bounding box center [295, 18] width 53 height 23
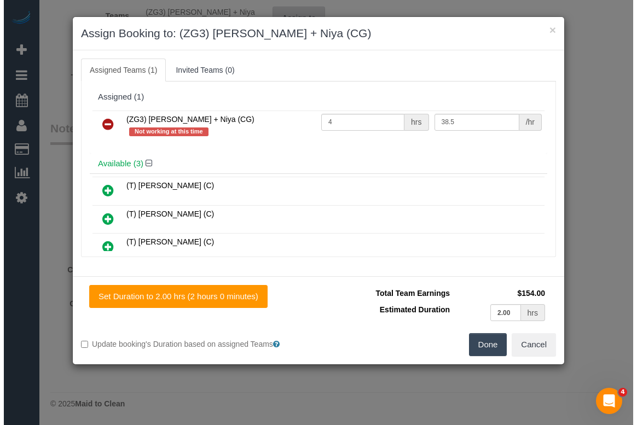
scroll to position [1839, 0]
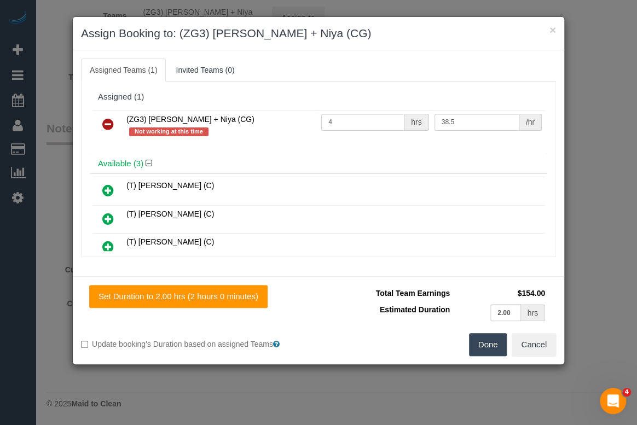
click at [110, 119] on icon at bounding box center [107, 124] width 11 height 13
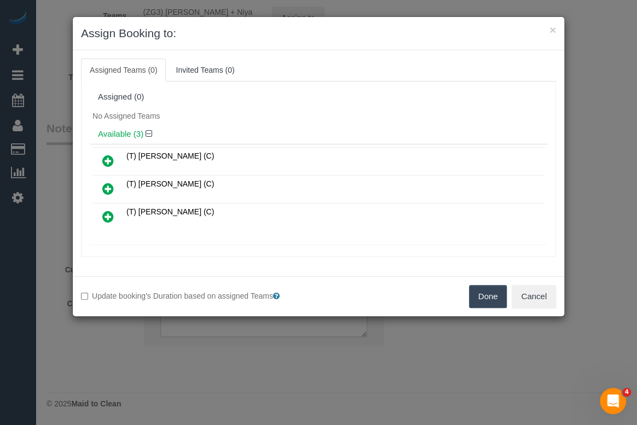
click at [487, 287] on button "Done" at bounding box center [488, 296] width 38 height 23
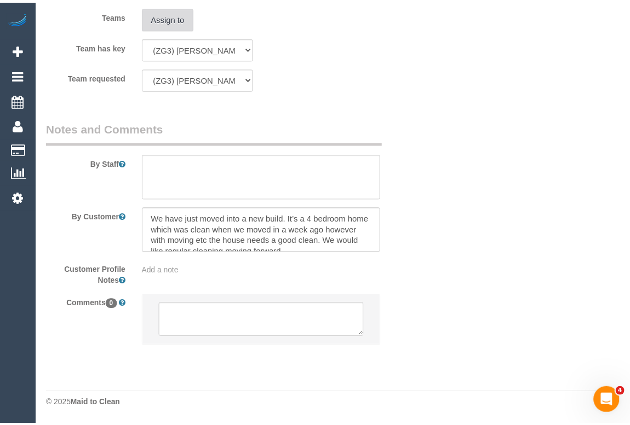
scroll to position [1850, 0]
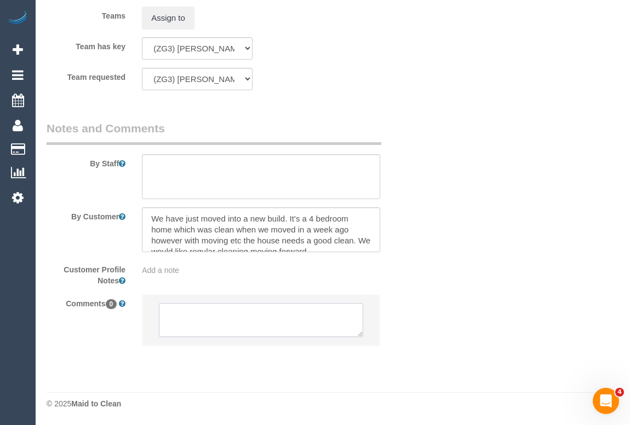
click at [203, 306] on textarea at bounding box center [261, 320] width 204 height 34
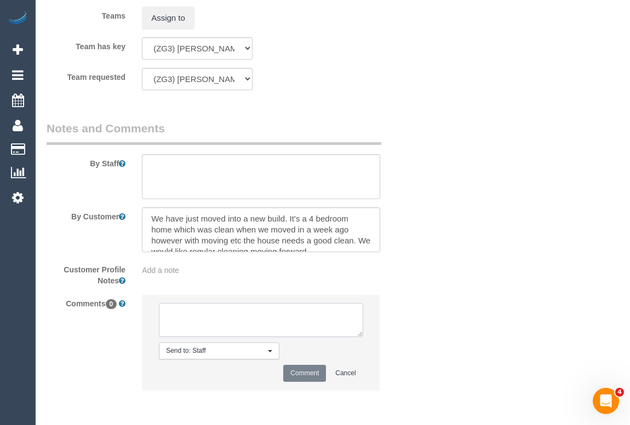
paste textarea "Cleaner(s) Unassigned:(ZG3) Suneeth + Niya (CG) Reason Unassigned: unwell Conta…"
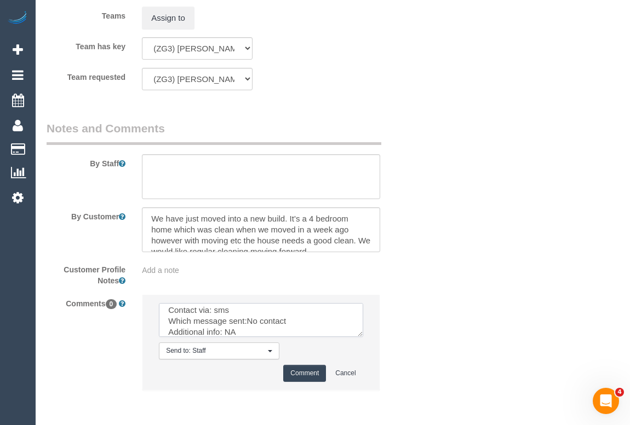
scroll to position [0, 0]
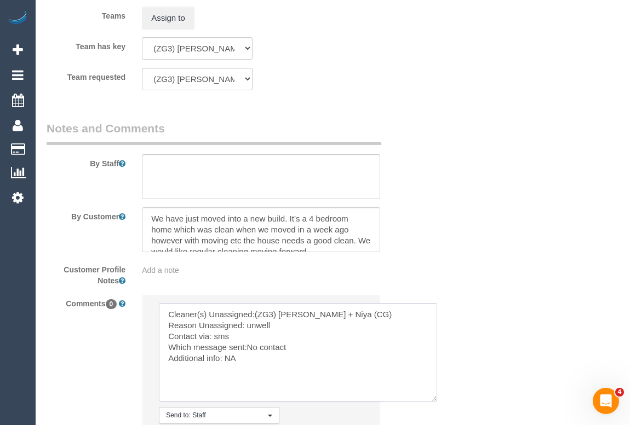
drag, startPoint x: 361, startPoint y: 334, endPoint x: 435, endPoint y: 399, distance: 98.2
click at [435, 399] on textarea at bounding box center [298, 352] width 278 height 99
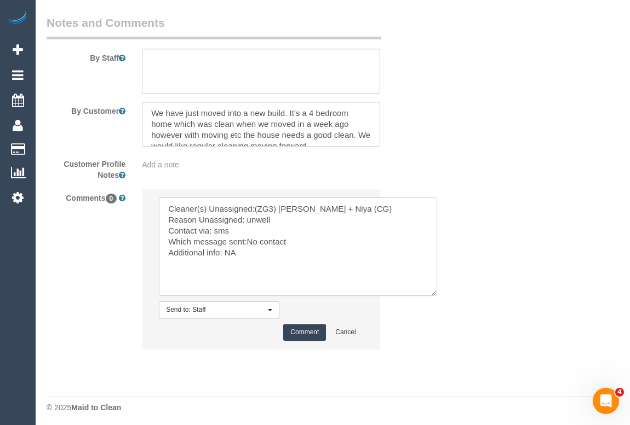
scroll to position [1959, 0]
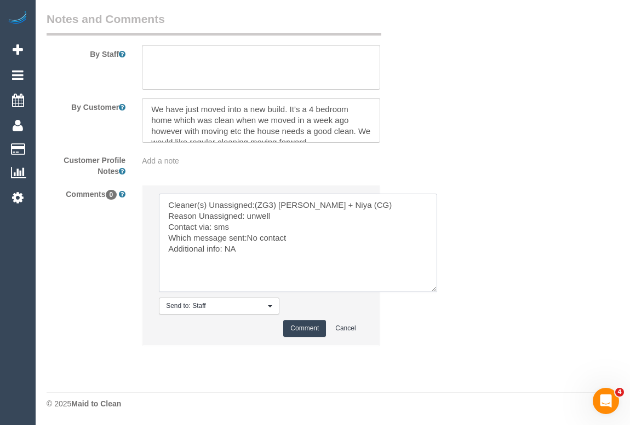
type textarea "Cleaner(s) Unassigned:(ZG3) Suneeth + Niya (CG) Reason Unassigned: unwell Conta…"
click at [308, 331] on button "Comment" at bounding box center [304, 328] width 43 height 17
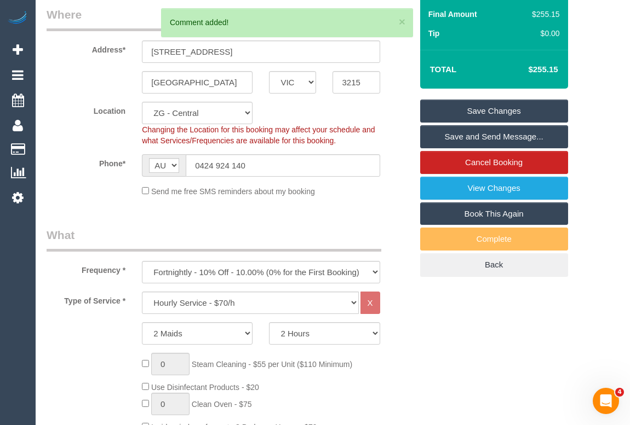
scroll to position [185, 0]
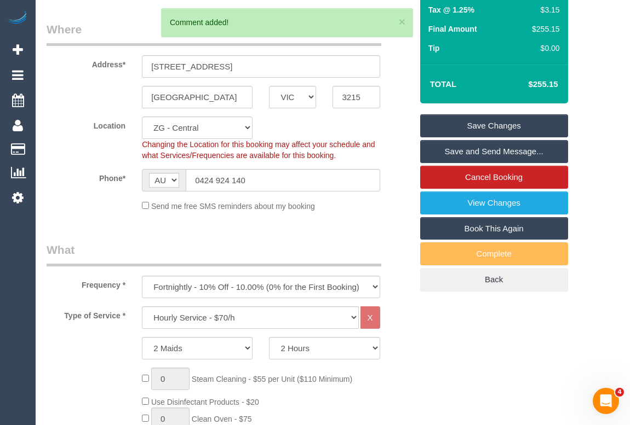
click at [502, 123] on link "Save Changes" at bounding box center [494, 125] width 148 height 23
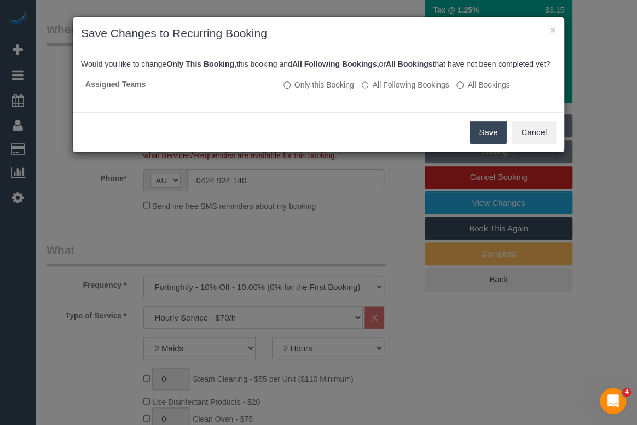
click at [480, 144] on button "Save" at bounding box center [488, 132] width 37 height 23
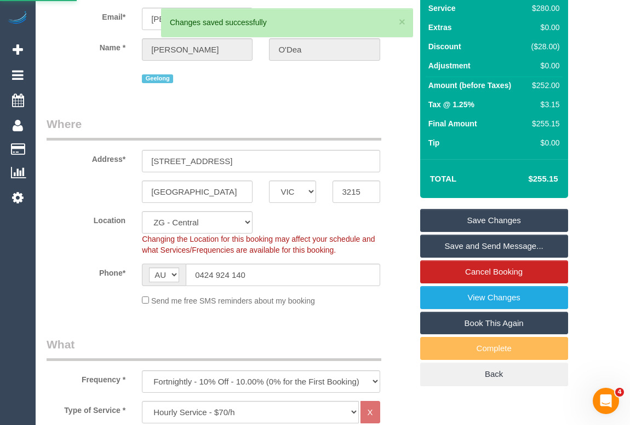
scroll to position [199, 0]
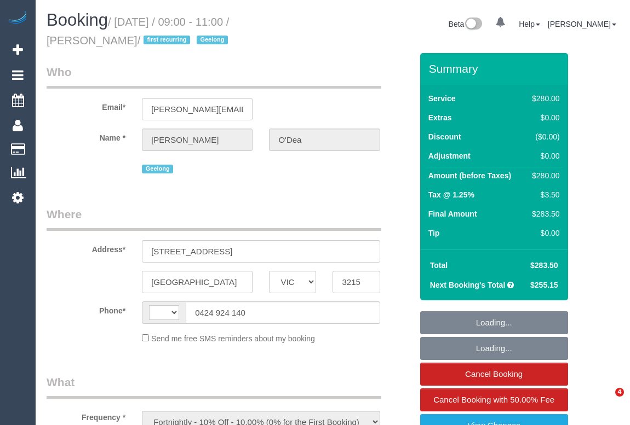
select select "VIC"
select select "string:stripe-pm_1RxzA12GScqysDRV5zG2GQ9J"
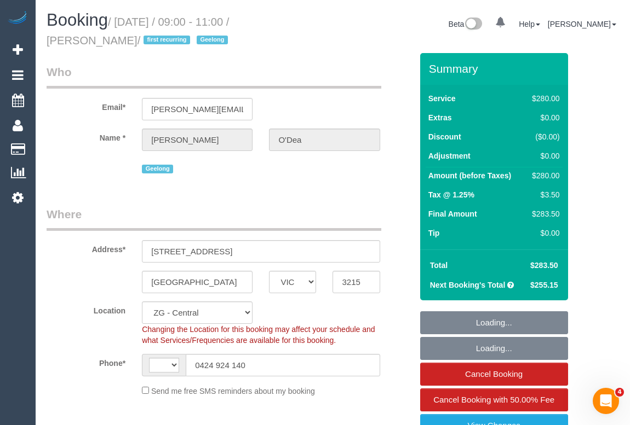
select select "object:532"
select select "string:AU"
select select "2"
select select "spot1"
select select "number:27"
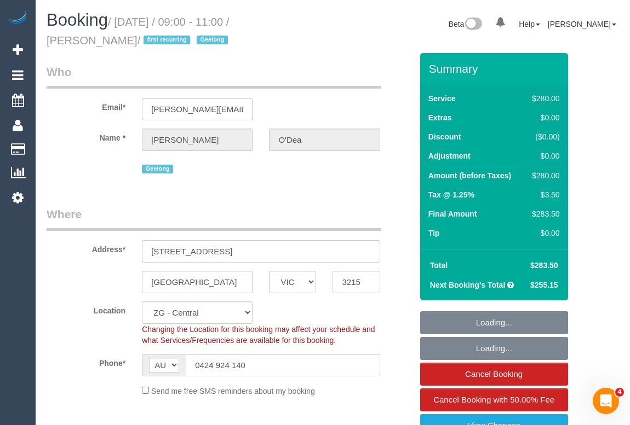
select select "number:14"
select select "number:19"
select select "number:22"
select select "number:34"
select select "number:12"
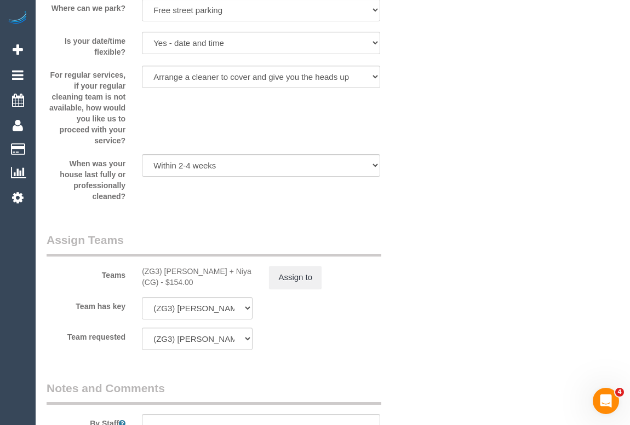
scroll to position [1523, 0]
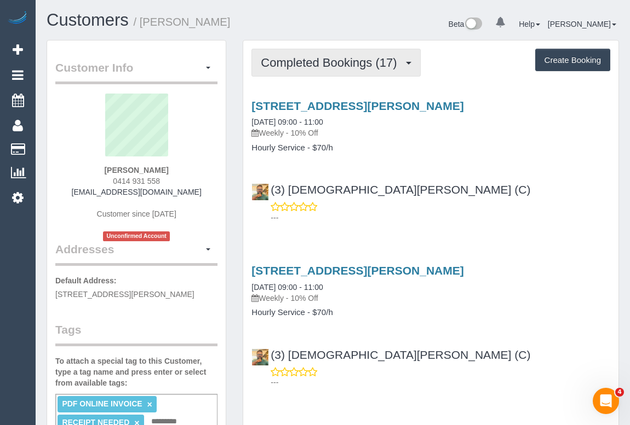
click at [320, 65] on span "Completed Bookings (17)" at bounding box center [331, 63] width 141 height 14
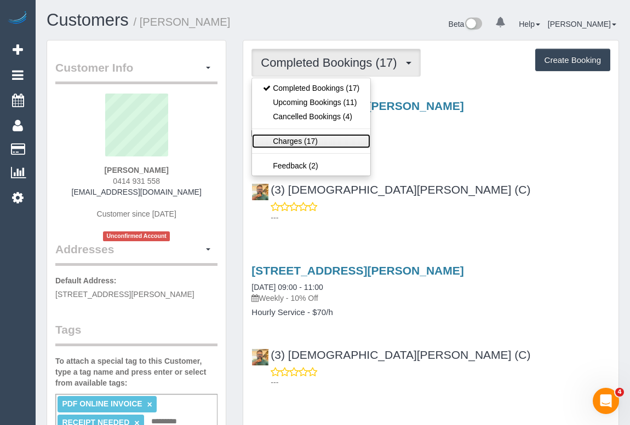
click at [292, 142] on link "Charges (17)" at bounding box center [311, 141] width 118 height 14
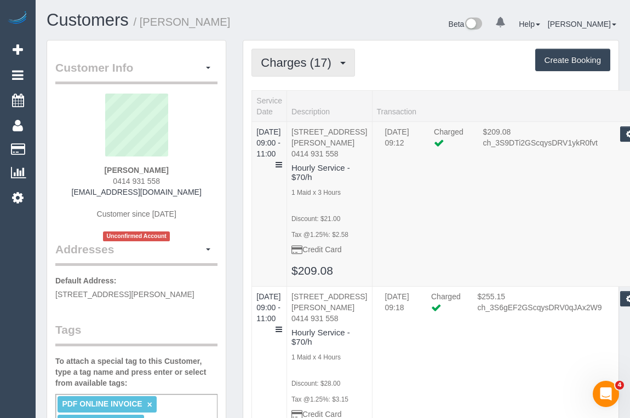
click at [303, 75] on button "Charges (17)" at bounding box center [302, 63] width 103 height 28
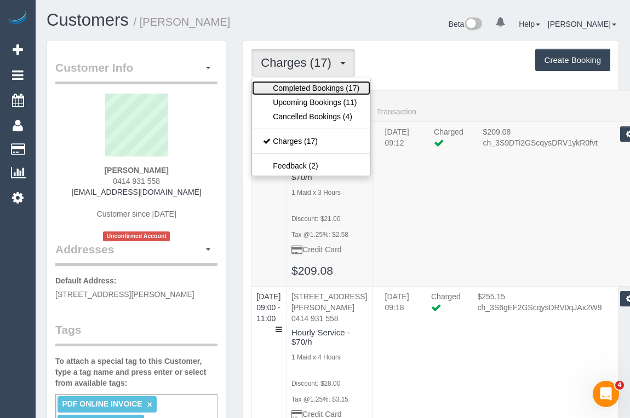
click at [298, 92] on link "Completed Bookings (17)" at bounding box center [311, 88] width 118 height 14
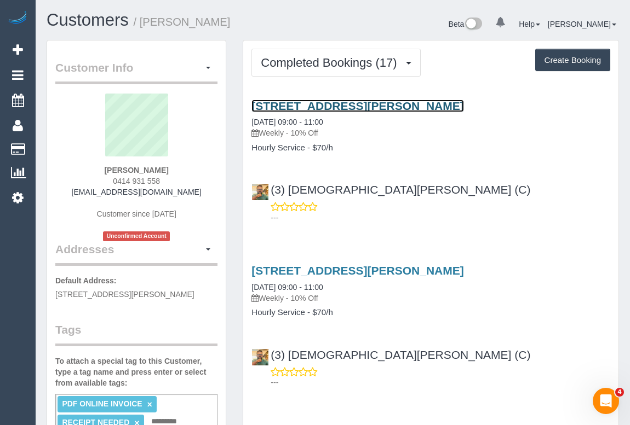
click at [330, 103] on link "[STREET_ADDRESS][PERSON_NAME]" at bounding box center [357, 106] width 212 height 13
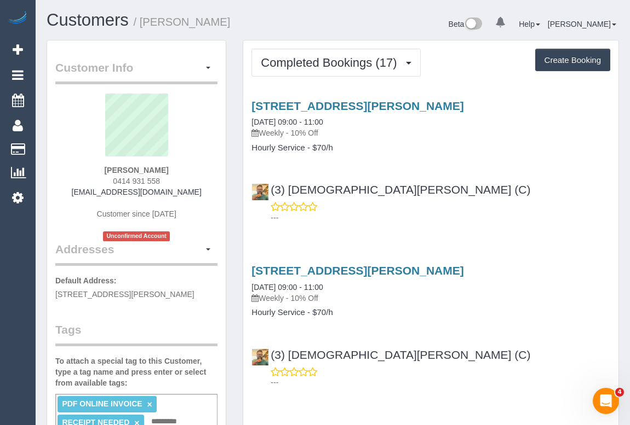
click at [452, 172] on div "[STREET_ADDRESS][PERSON_NAME] [DATE] 09:00 - 11:00 Weekly - 10% Off Hourly Serv…" at bounding box center [430, 159] width 375 height 138
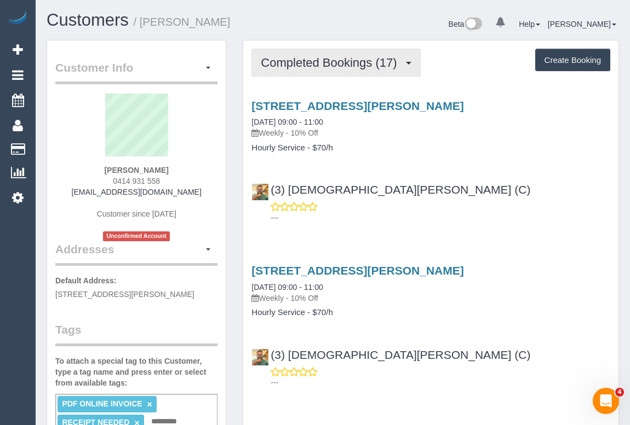
click at [323, 65] on span "Completed Bookings (17)" at bounding box center [331, 63] width 141 height 14
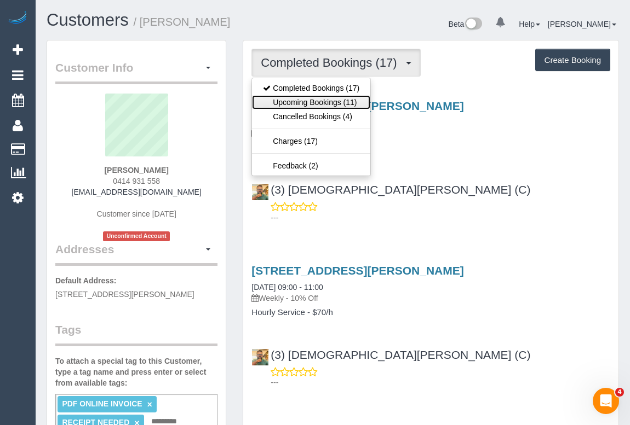
click at [316, 106] on link "Upcoming Bookings (11)" at bounding box center [311, 102] width 118 height 14
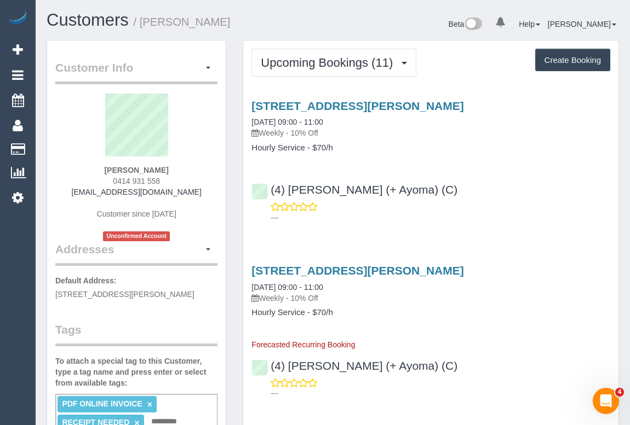
click at [467, 160] on div "[STREET_ADDRESS][PERSON_NAME] [DATE] 09:00 - 11:00 Weekly - 10% Off Hourly Serv…" at bounding box center [430, 159] width 375 height 138
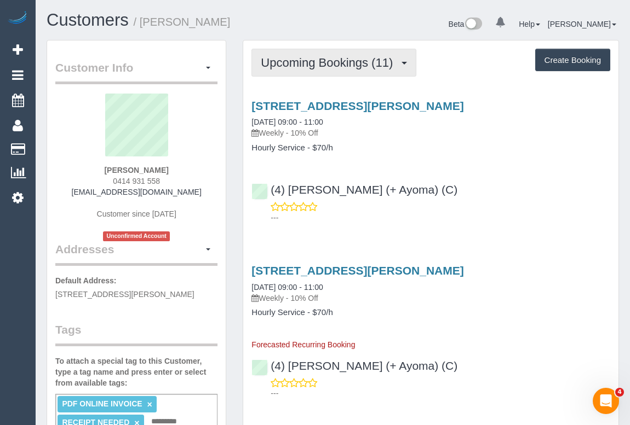
click at [316, 70] on button "Upcoming Bookings (11)" at bounding box center [333, 63] width 165 height 28
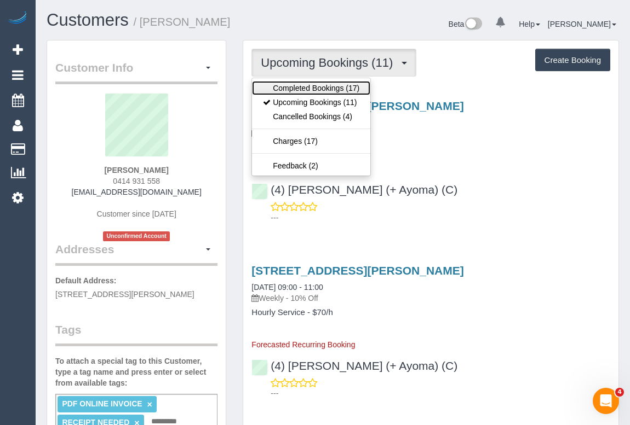
click at [315, 85] on link "Completed Bookings (17)" at bounding box center [311, 88] width 118 height 14
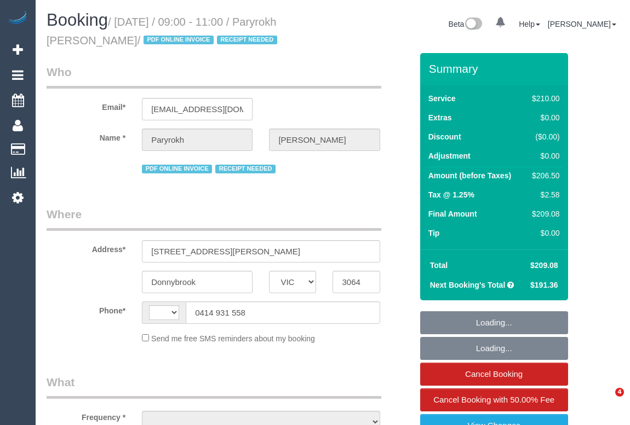
select select "VIC"
select select "object:363"
select select "string:stripe-pm_1RIkwB2GScqysDRVO7FxyKXl"
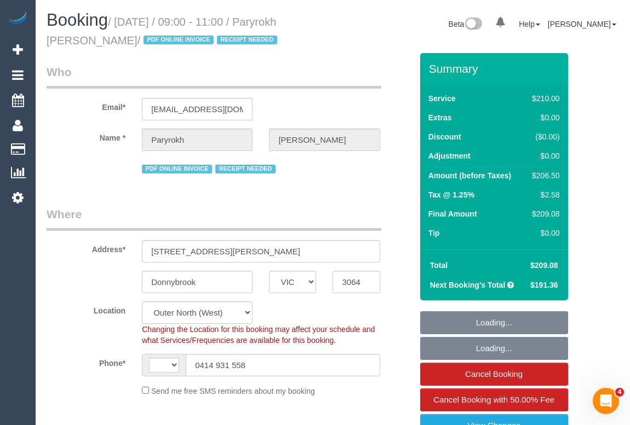
select select "object:516"
select select "string:AU"
select select "number:29"
select select "number:14"
select select "number:19"
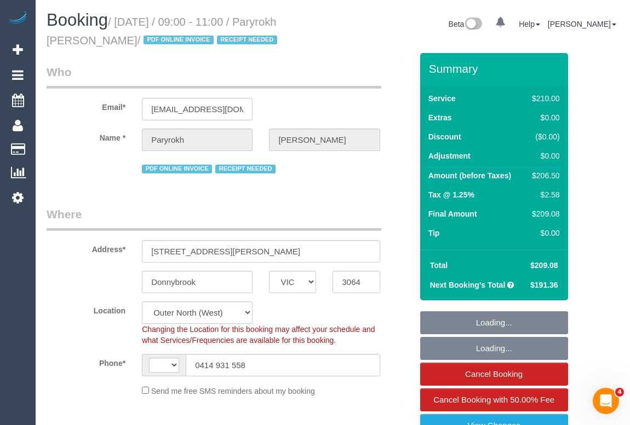
select select "number:22"
select select "number:34"
select select "180"
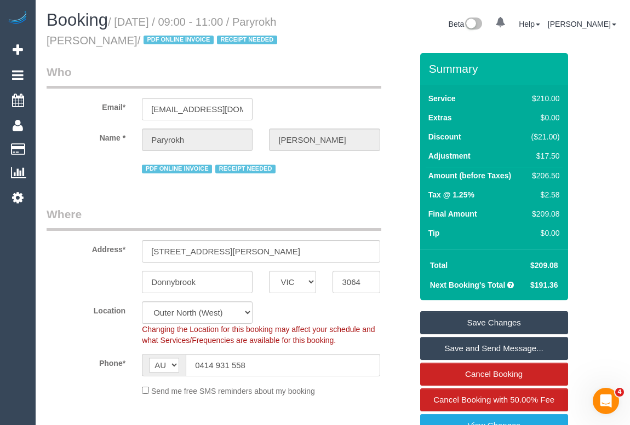
drag, startPoint x: 120, startPoint y: 21, endPoint x: 219, endPoint y: 24, distance: 99.1
click at [219, 24] on small "/ September 19, 2025 / 09:00 - 11:00 / Paryrokh Ghashghaee / PDF ONLINE INVOICE…" at bounding box center [164, 31] width 234 height 31
copy small "September 19, 2025"
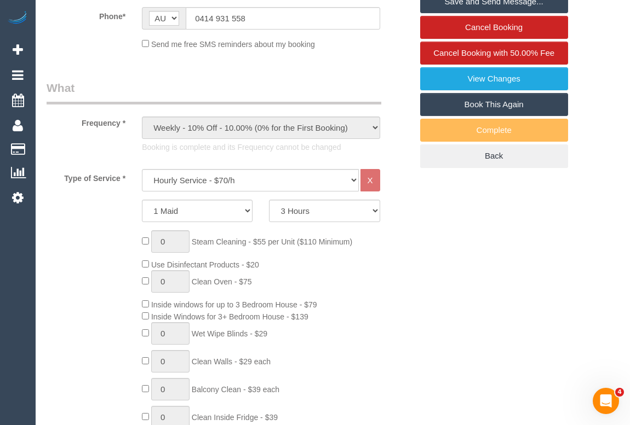
scroll to position [249, 0]
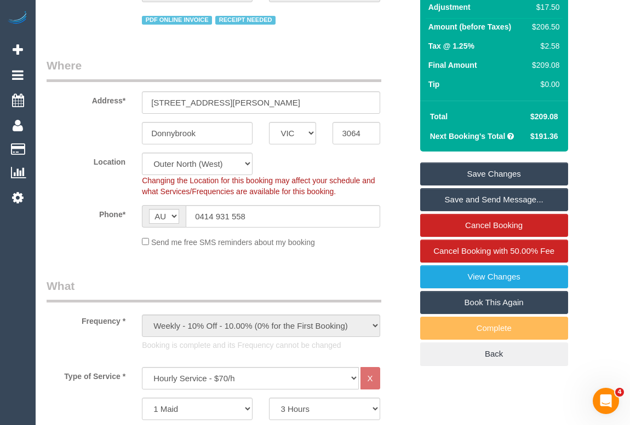
scroll to position [0, 0]
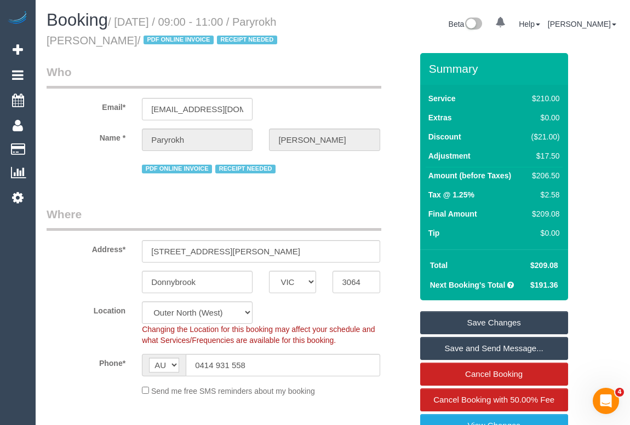
drag, startPoint x: 520, startPoint y: 264, endPoint x: 580, endPoint y: 264, distance: 59.7
click at [356, 213] on legend "Where" at bounding box center [214, 218] width 335 height 25
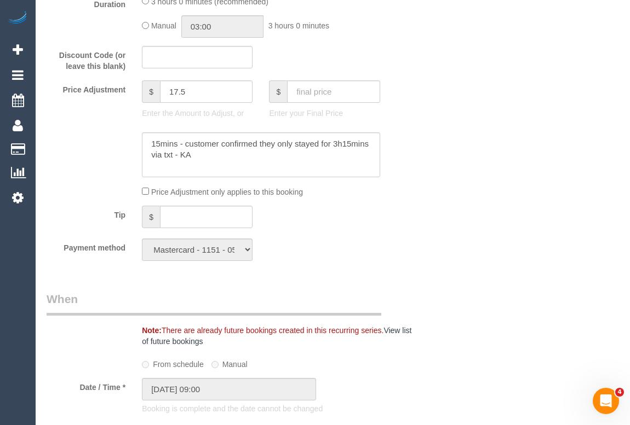
scroll to position [946, 0]
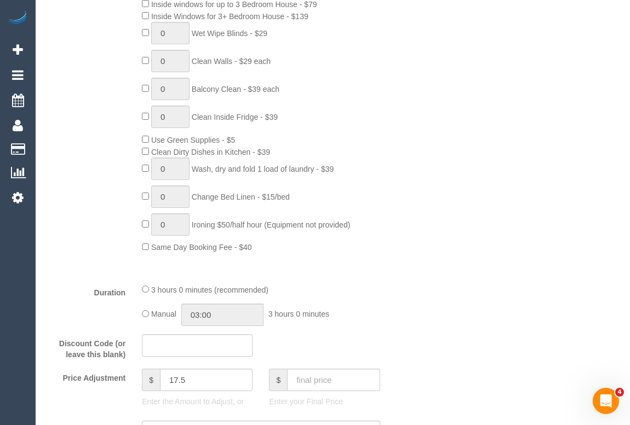
scroll to position [696, 0]
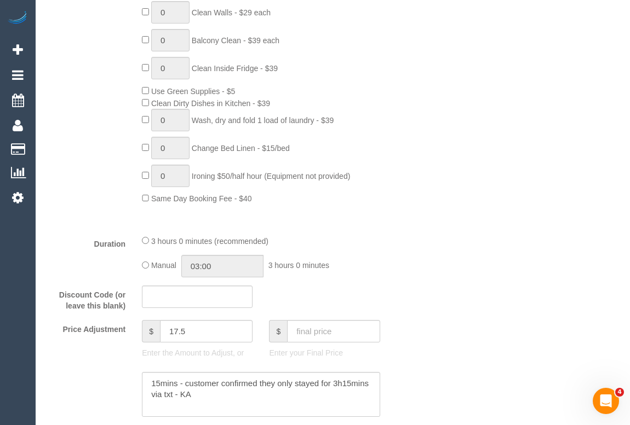
click at [310, 211] on div "Type of Service * Hourly Service - $70/h Hourly Service - $65/h Hourly Service …" at bounding box center [229, 23] width 365 height 406
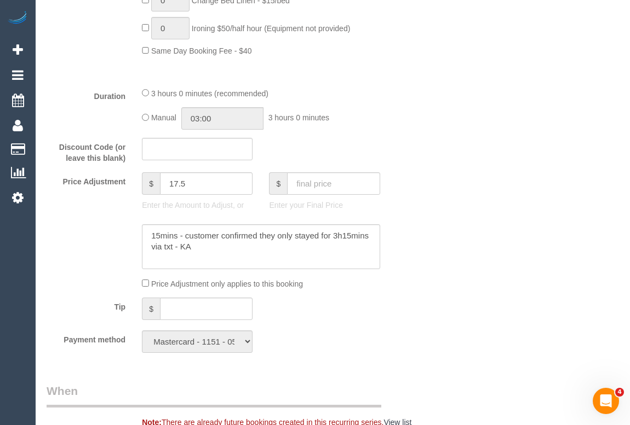
scroll to position [946, 0]
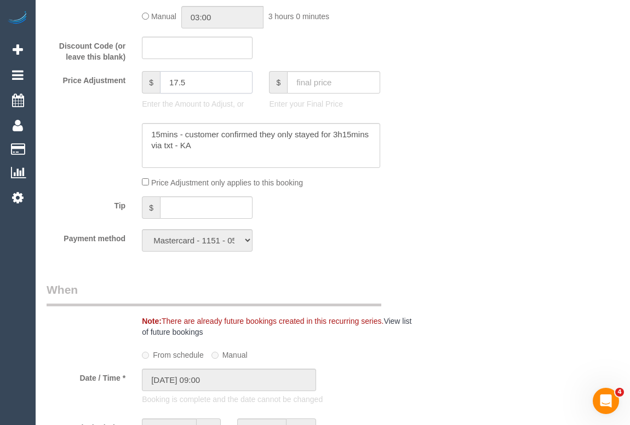
drag, startPoint x: 186, startPoint y: 84, endPoint x: 164, endPoint y: 82, distance: 22.5
click at [164, 82] on input "17.5" at bounding box center [206, 82] width 93 height 22
type input "15.75"
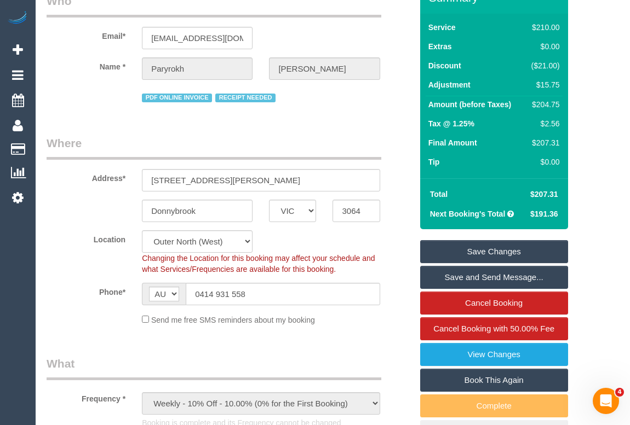
scroll to position [199, 0]
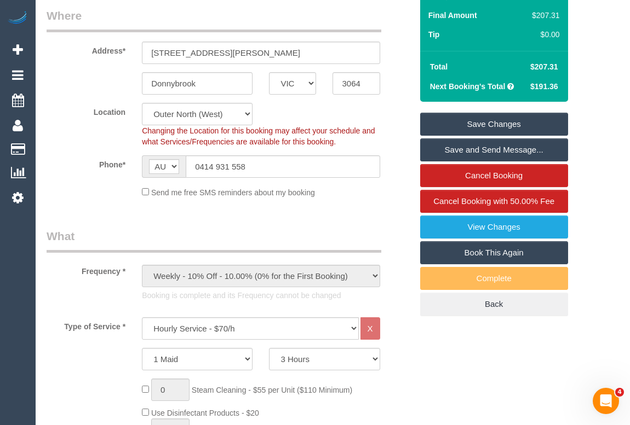
click at [481, 120] on link "Save Changes" at bounding box center [494, 124] width 148 height 23
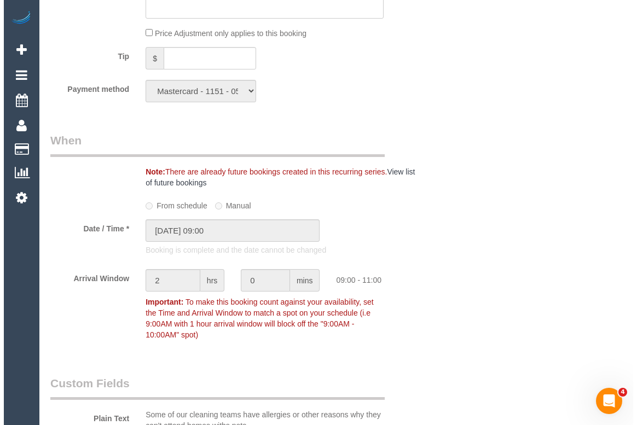
scroll to position [896, 0]
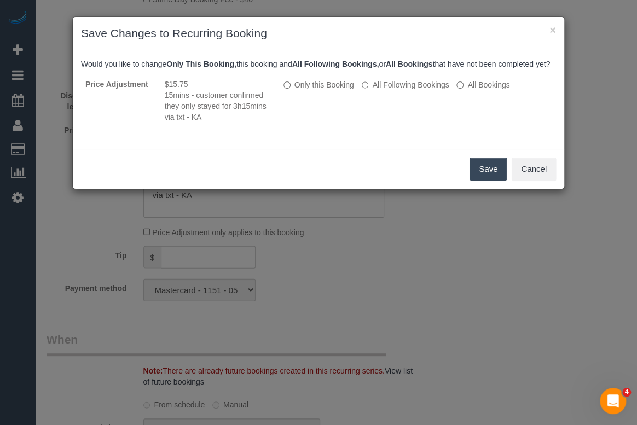
click at [487, 181] on button "Save" at bounding box center [488, 169] width 37 height 23
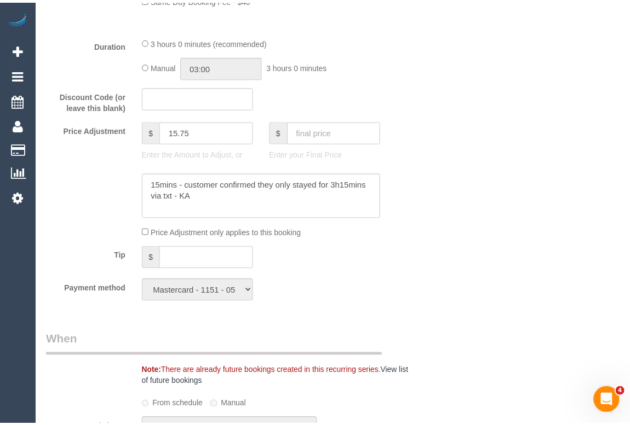
scroll to position [110, 0]
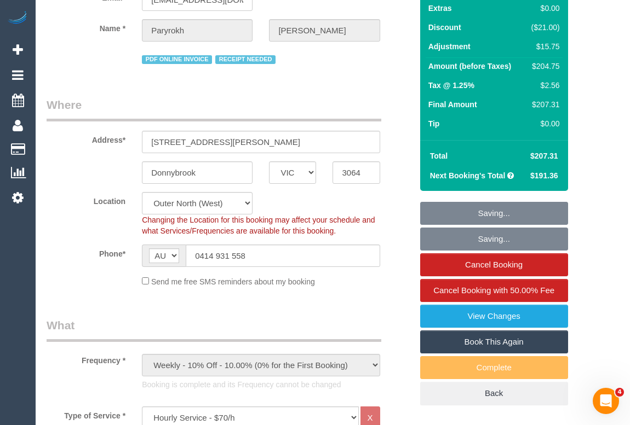
click at [387, 291] on fieldset "Where Address* 16 Viola Street Donnybrook ACT NSW NT QLD SA TAS VIC WA 3064 Loc…" at bounding box center [229, 196] width 365 height 199
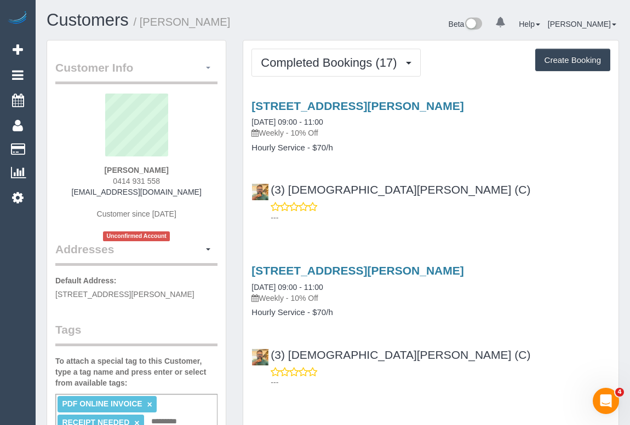
click at [209, 66] on button "button" at bounding box center [208, 68] width 19 height 17
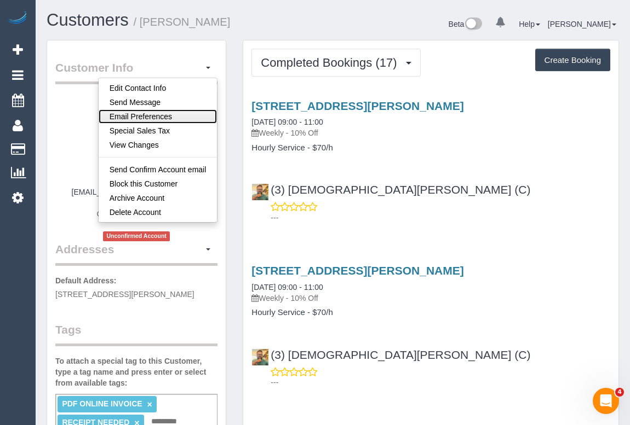
click at [145, 114] on link "Email Preferences" at bounding box center [158, 117] width 119 height 14
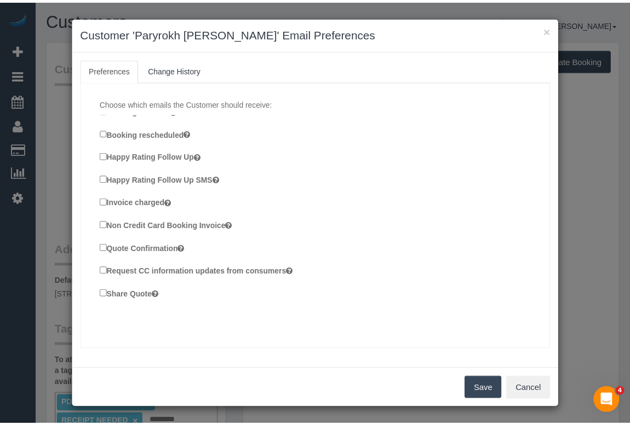
scroll to position [208, 0]
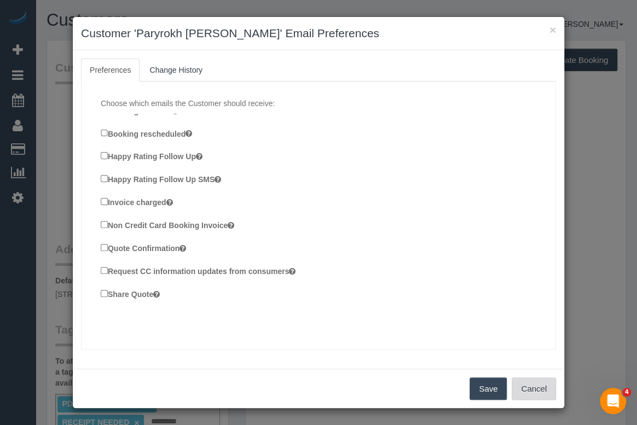
click at [539, 387] on button "Cancel" at bounding box center [534, 389] width 44 height 23
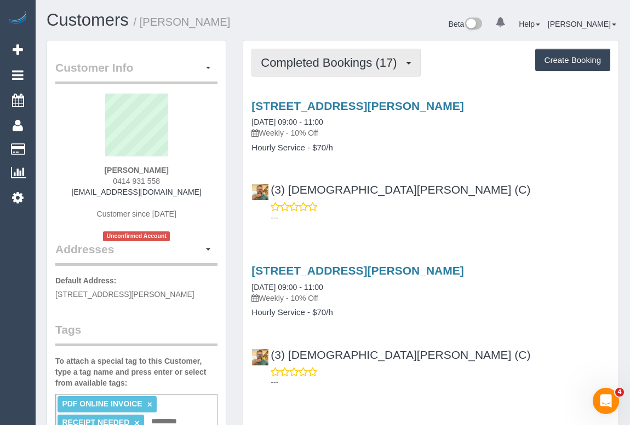
click at [333, 59] on span "Completed Bookings (17)" at bounding box center [331, 63] width 141 height 14
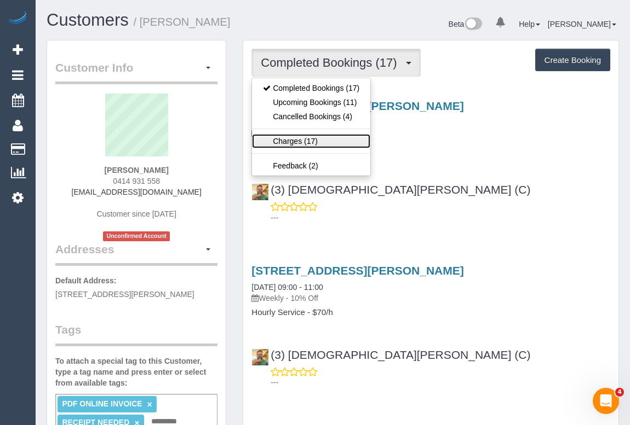
click at [286, 139] on link "Charges (17)" at bounding box center [311, 141] width 118 height 14
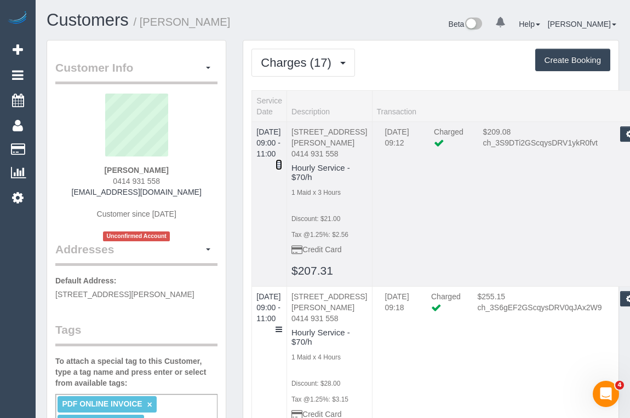
click at [282, 161] on icon at bounding box center [278, 165] width 7 height 8
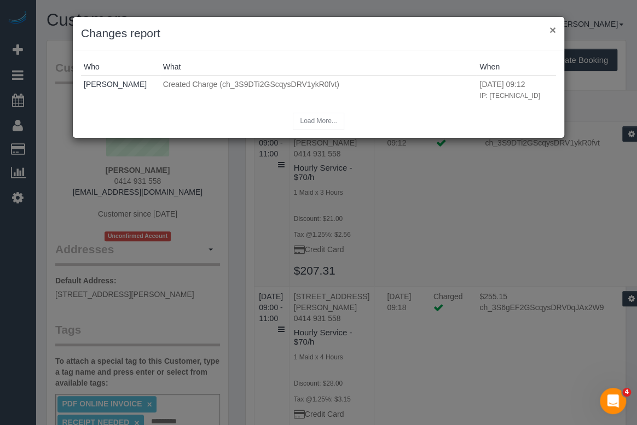
click at [552, 31] on button "×" at bounding box center [553, 29] width 7 height 11
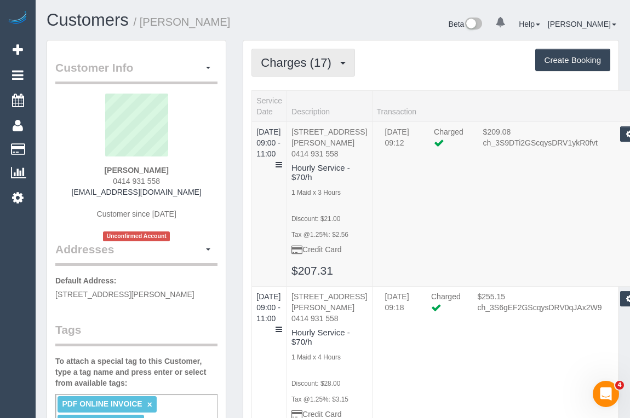
click at [313, 57] on span "Charges (17)" at bounding box center [299, 63] width 76 height 14
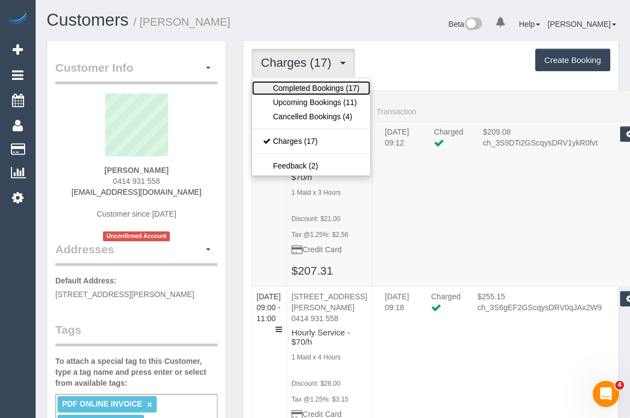
click at [301, 85] on link "Completed Bookings (17)" at bounding box center [311, 88] width 118 height 14
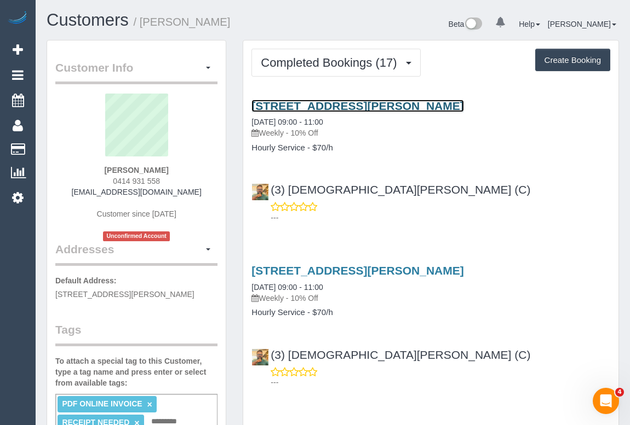
click at [302, 101] on link "[STREET_ADDRESS][PERSON_NAME]" at bounding box center [357, 106] width 212 height 13
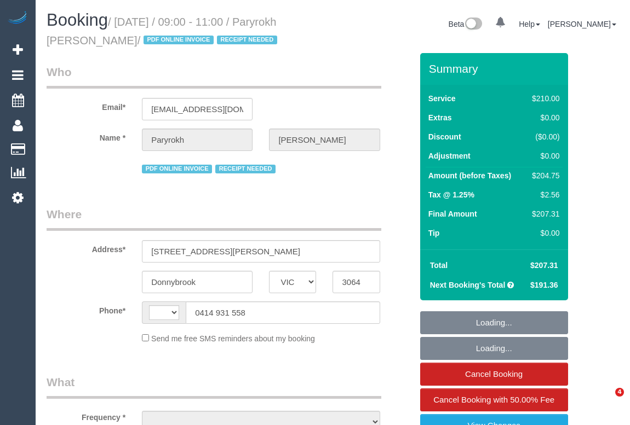
select select "VIC"
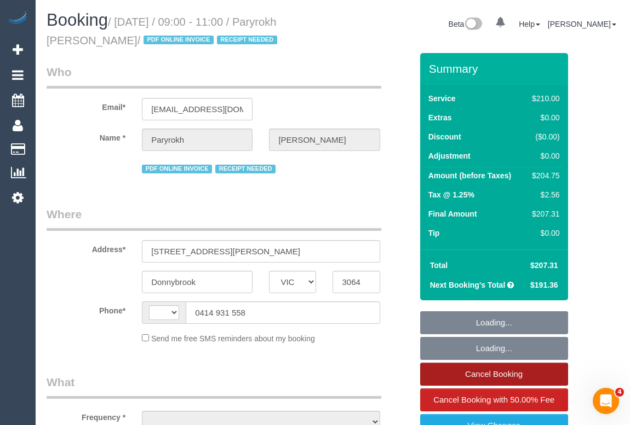
select select "object:363"
select select "string:stripe-pm_1RIkwB2GScqysDRVO7FxyKXl"
select select "number:29"
select select "number:14"
select select "number:19"
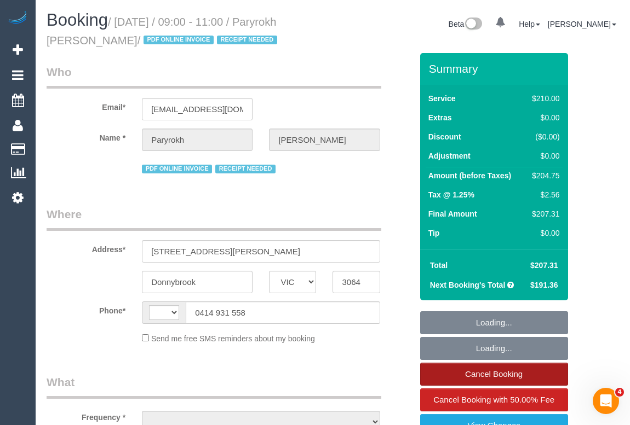
select select "number:22"
select select "number:34"
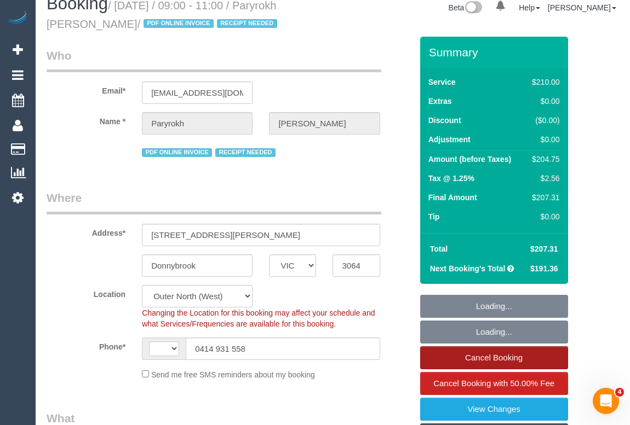
select select "object:927"
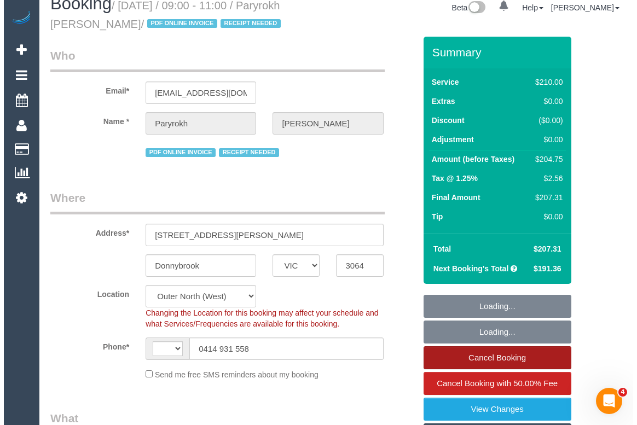
scroll to position [149, 0]
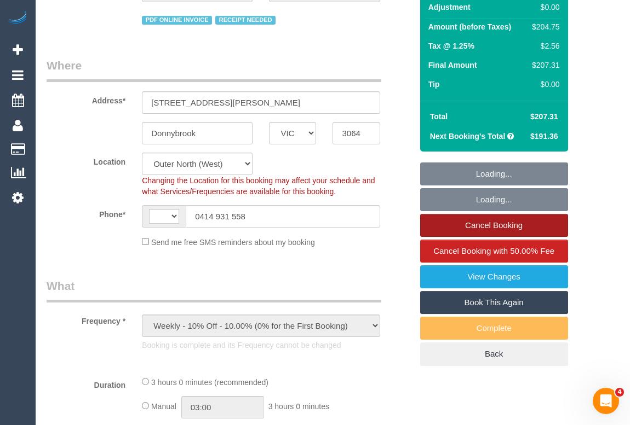
select select "string:AU"
select select "180"
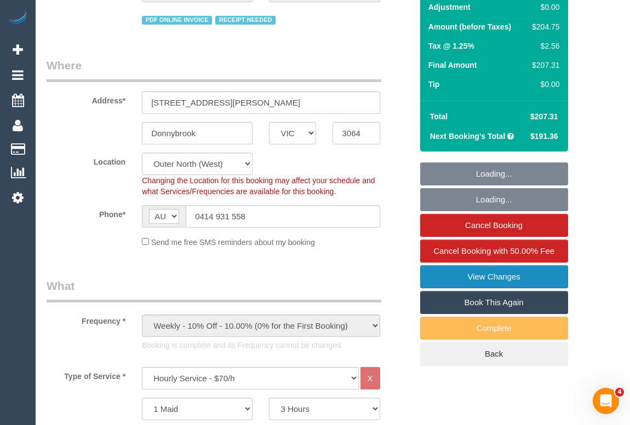
click at [502, 275] on link "View Changes" at bounding box center [494, 277] width 148 height 23
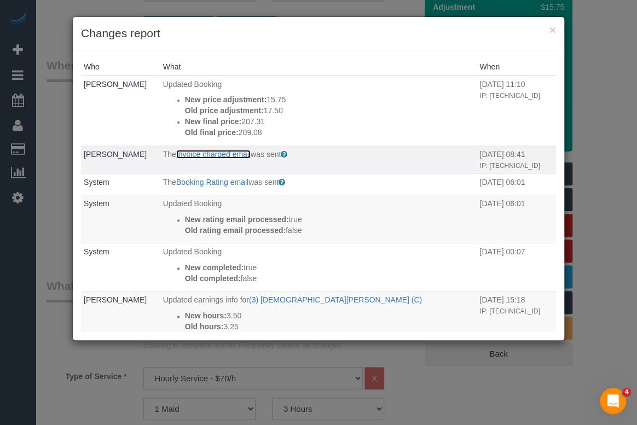
click at [209, 153] on link "Invoice charged email" at bounding box center [213, 154] width 74 height 9
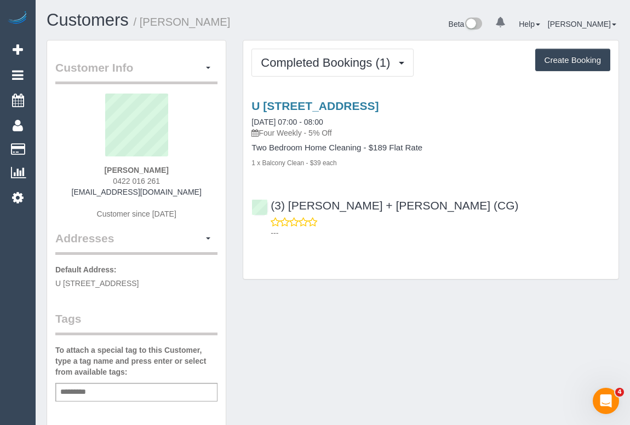
drag, startPoint x: 100, startPoint y: 164, endPoint x: 176, endPoint y: 167, distance: 76.2
click at [176, 167] on div "[PERSON_NAME] 0422 016 261 [EMAIL_ADDRESS][DOMAIN_NAME] Customer since [DATE]" at bounding box center [136, 162] width 162 height 137
copy strong "Nikolaj Frey"
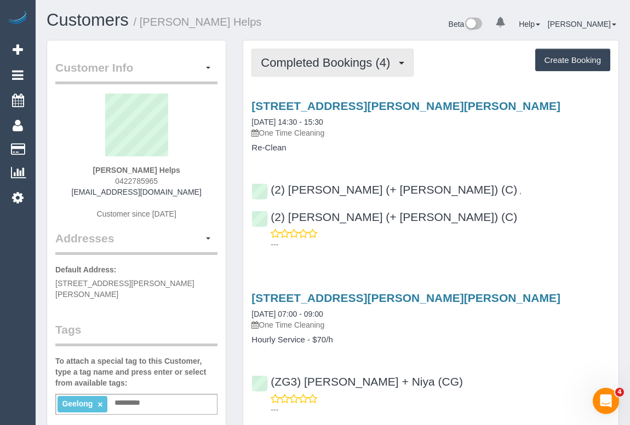
click at [348, 64] on span "Completed Bookings (4)" at bounding box center [328, 63] width 135 height 14
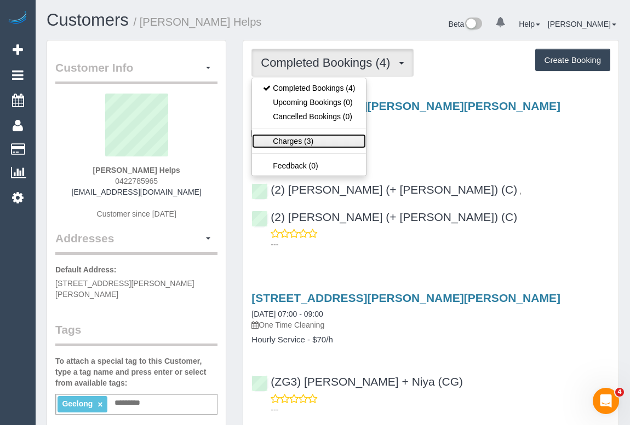
click at [293, 139] on link "Charges (3)" at bounding box center [309, 141] width 114 height 14
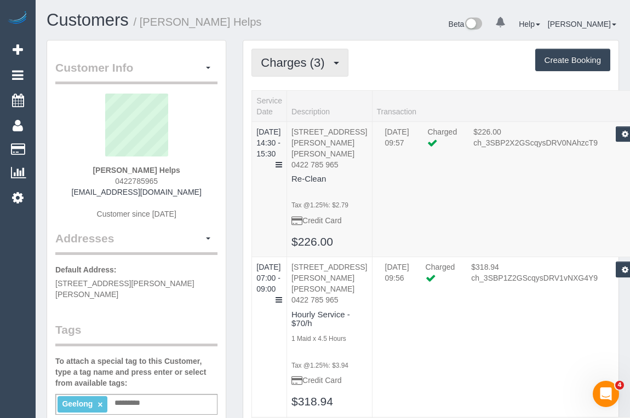
click at [294, 57] on span "Charges (3)" at bounding box center [295, 63] width 69 height 14
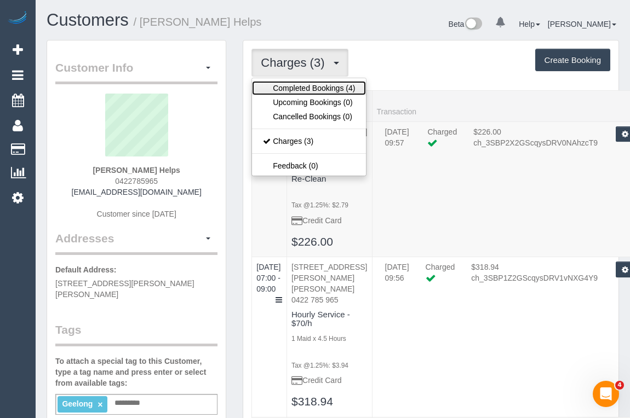
click at [310, 91] on link "Completed Bookings (4)" at bounding box center [309, 88] width 114 height 14
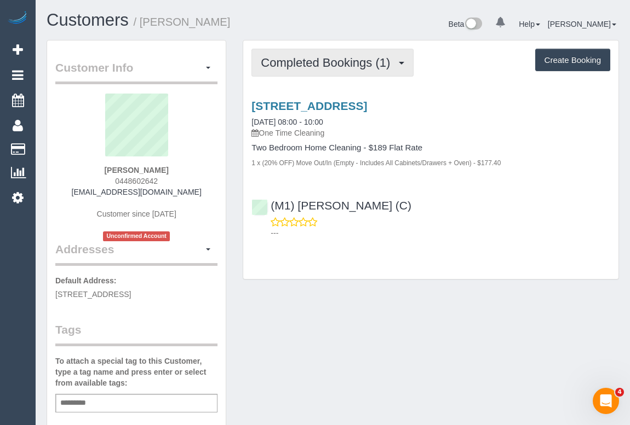
click at [306, 71] on button "Completed Bookings (1)" at bounding box center [332, 63] width 162 height 28
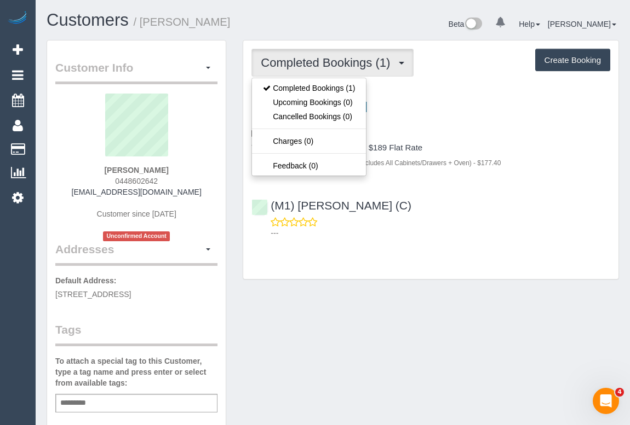
click at [502, 239] on p "---" at bounding box center [439, 233] width 339 height 11
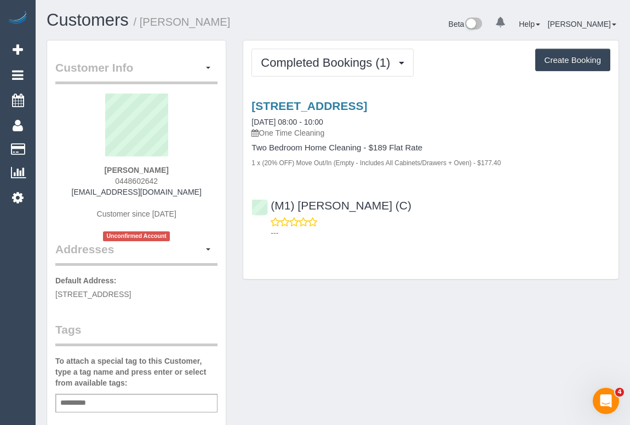
drag, startPoint x: 92, startPoint y: 190, endPoint x: 193, endPoint y: 191, distance: 101.3
click at [193, 191] on div "[PERSON_NAME] 0448602642 [EMAIL_ADDRESS][DOMAIN_NAME] Customer since [DATE] Unc…" at bounding box center [136, 168] width 162 height 148
copy link "[EMAIL_ADDRESS][DOMAIN_NAME]"
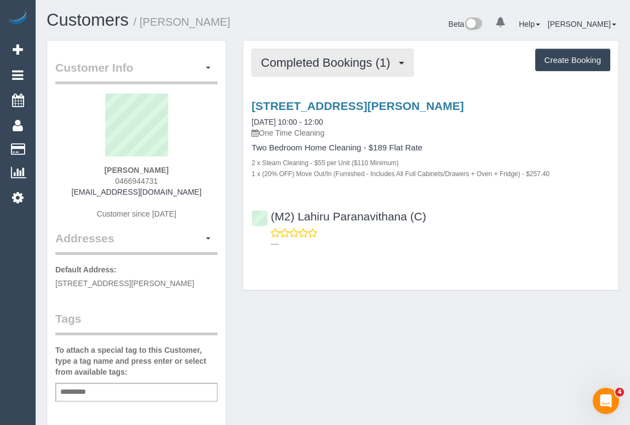
click at [270, 65] on span "Completed Bookings (1)" at bounding box center [328, 63] width 135 height 14
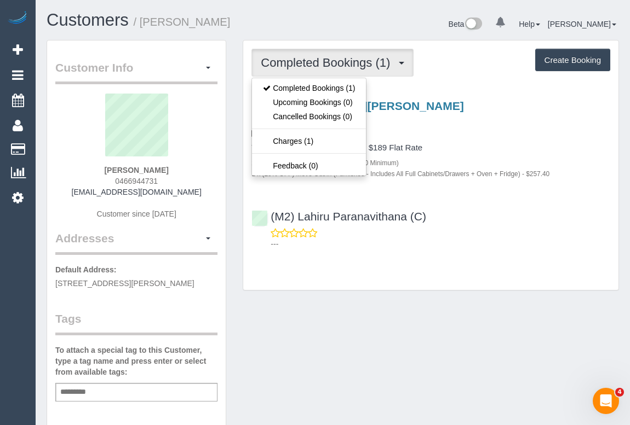
click at [359, 297] on div "Completed Bookings (1) Completed Bookings (1) Upcoming Bookings (0) Cancelled B…" at bounding box center [430, 171] width 393 height 262
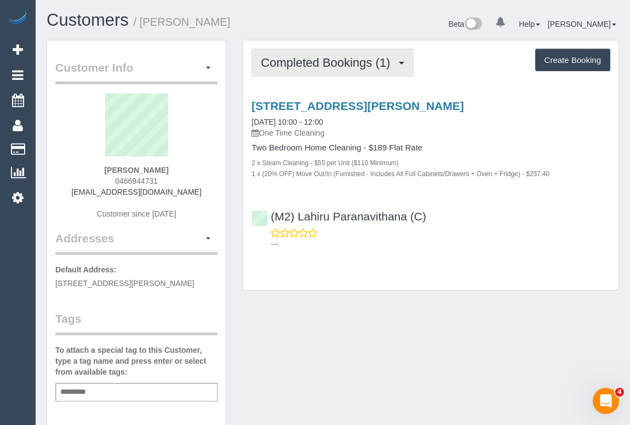
click at [320, 65] on span "Completed Bookings (1)" at bounding box center [328, 63] width 135 height 14
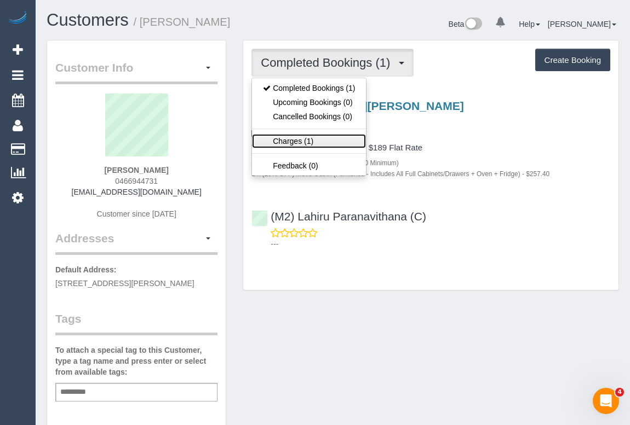
click at [293, 144] on link "Charges (1)" at bounding box center [309, 141] width 114 height 14
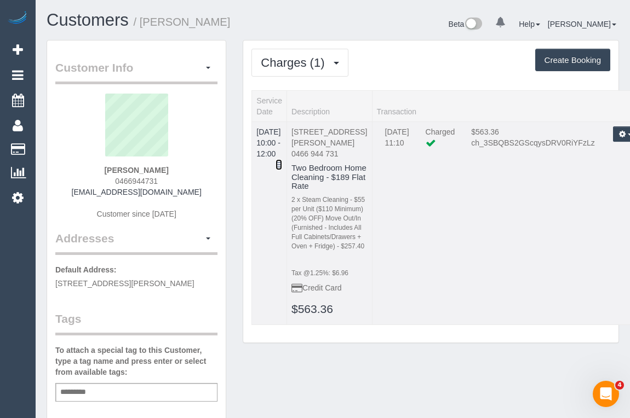
click at [282, 161] on icon at bounding box center [278, 165] width 7 height 8
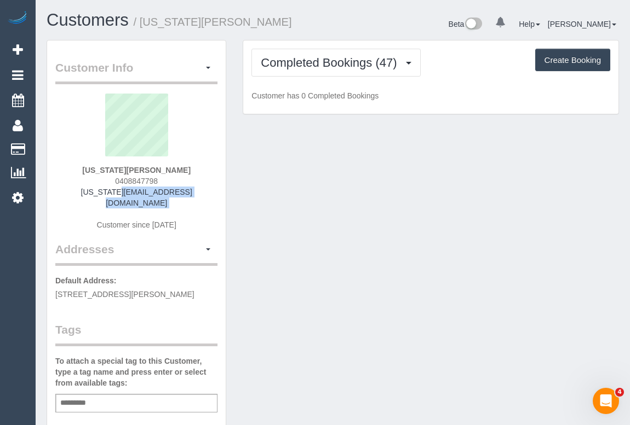
drag, startPoint x: 72, startPoint y: 195, endPoint x: 217, endPoint y: 197, distance: 145.7
click at [217, 197] on div "Georgia Ganly 0408847798 georgia_ganly@hotmail.com Customer since 2021" at bounding box center [136, 168] width 162 height 148
copy div "georgia_ganly@hotmail.com"
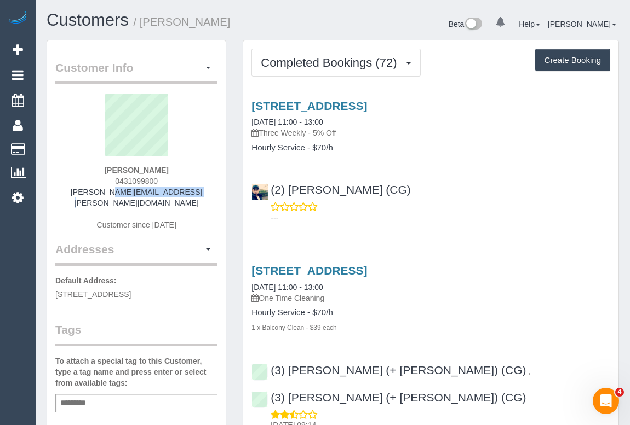
drag, startPoint x: 94, startPoint y: 193, endPoint x: 204, endPoint y: 195, distance: 110.1
click at [204, 195] on div "Dave Kiely 0431099800 dave.kiely@gmail.com Customer since 2020" at bounding box center [136, 168] width 162 height 148
copy link "dave.kiely@gmail.com"
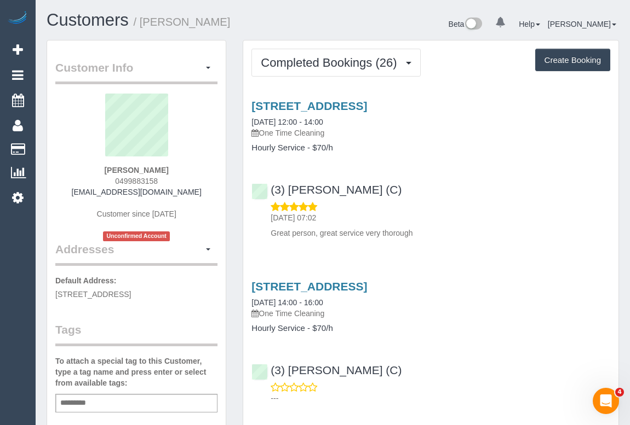
click at [437, 170] on div "[STREET_ADDRESS] [DATE] 12:00 - 14:00 One Time Cleaning Hourly Service - $70/h …" at bounding box center [430, 166] width 375 height 153
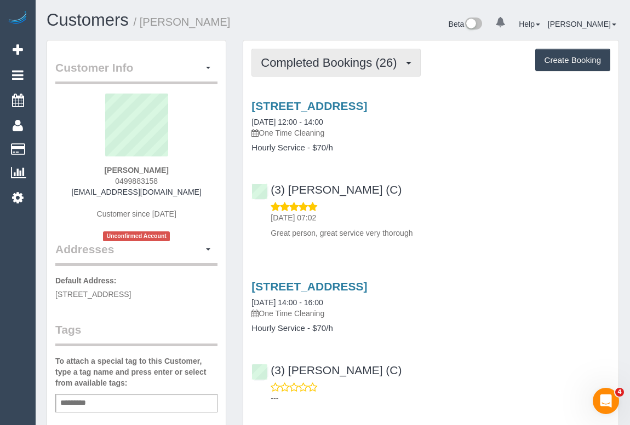
click at [318, 66] on span "Completed Bookings (26)" at bounding box center [331, 63] width 141 height 14
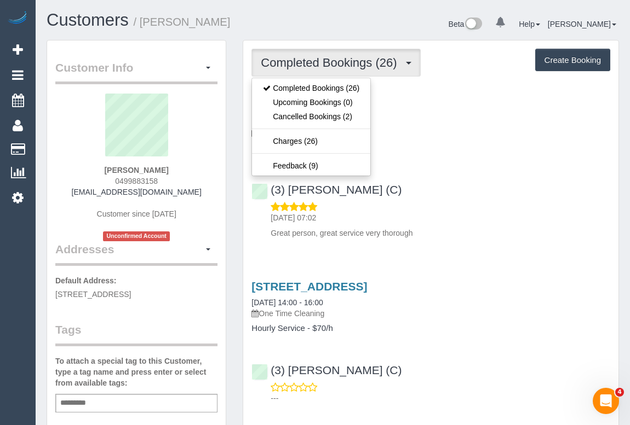
click at [480, 181] on div "(3) Andres Arredondo (C) 25/09/2025 07:02 Great person, great service very thor…" at bounding box center [430, 206] width 375 height 65
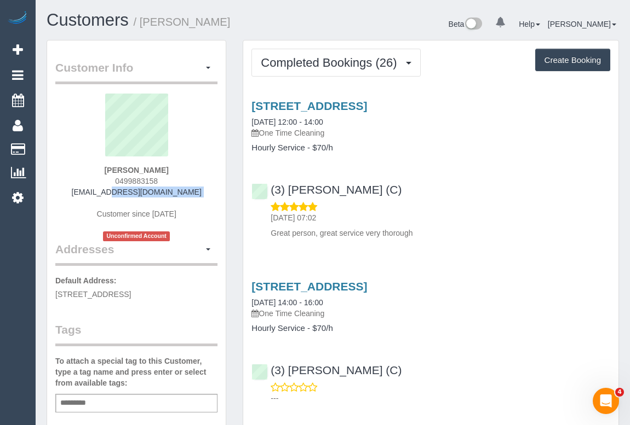
drag, startPoint x: 67, startPoint y: 192, endPoint x: 197, endPoint y: 198, distance: 130.5
click at [197, 198] on div "Austin Oconnor-Stubbs 0499883158 austinoconnorstubbs@hotmail.com Customer since…" at bounding box center [136, 168] width 162 height 148
copy div "austinoconnorstubbs@hotmail.com"
drag, startPoint x: 87, startPoint y: 404, endPoint x: 115, endPoint y: 390, distance: 31.6
click at [87, 404] on input "text" at bounding box center [75, 403] width 37 height 14
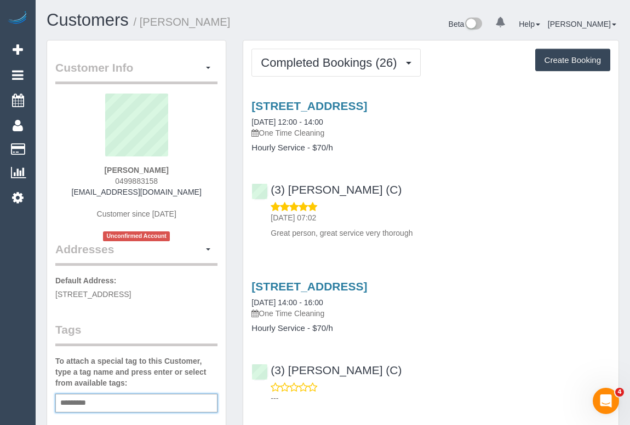
click at [103, 404] on div "Add a tag" at bounding box center [136, 403] width 162 height 19
type input "******"
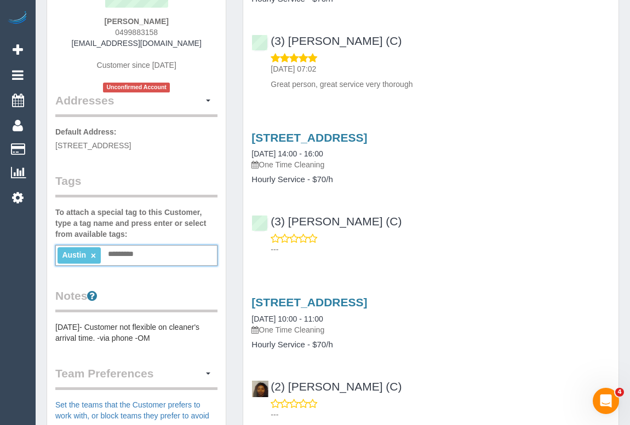
click at [93, 253] on link "×" at bounding box center [93, 255] width 5 height 9
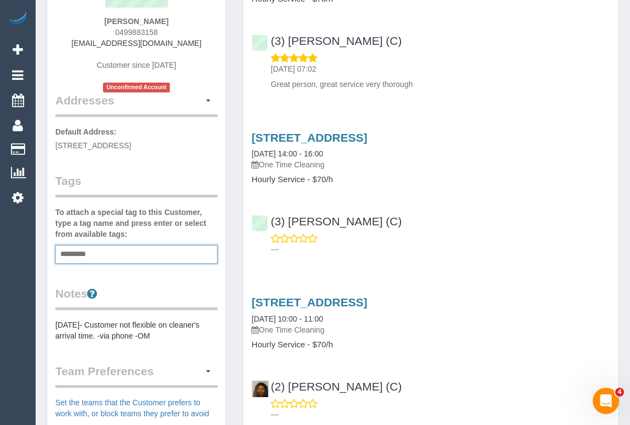
click at [79, 252] on input "text" at bounding box center [75, 254] width 37 height 14
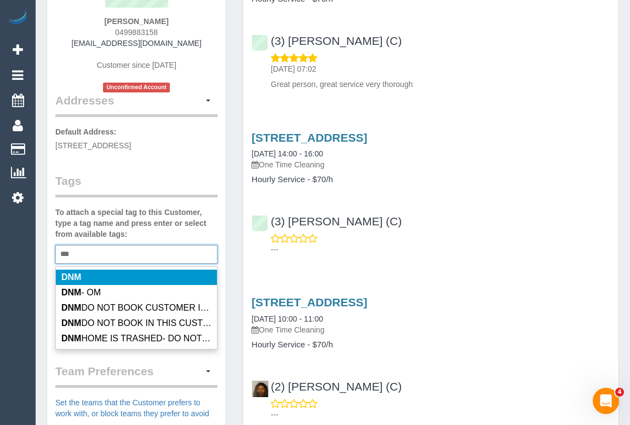
drag, startPoint x: 82, startPoint y: 254, endPoint x: 56, endPoint y: 251, distance: 26.4
click at [56, 251] on div "*** DNM" at bounding box center [136, 254] width 162 height 19
type input "*"
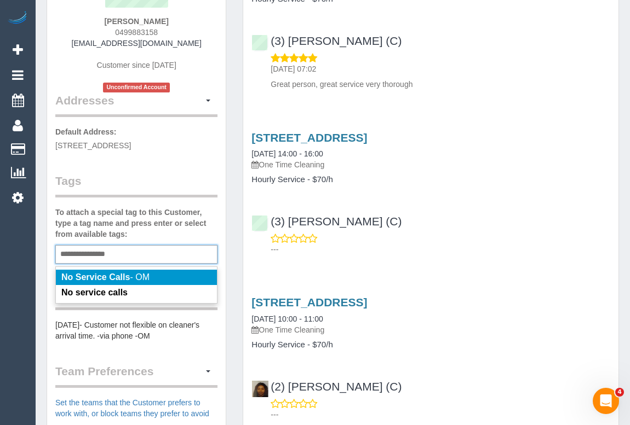
type input "**********"
click at [146, 277] on span "No Service Calls - OM" at bounding box center [105, 277] width 88 height 9
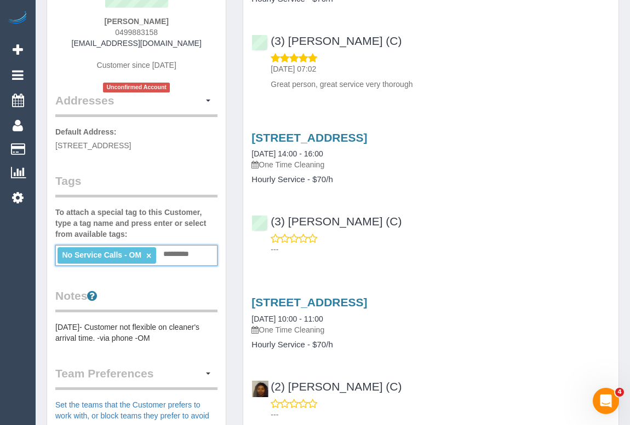
click at [531, 290] on div "6/201 Punt Road, Richmond, VIC 3121 11/06/2025 10:00 - 11:00 One Time Cleaning …" at bounding box center [430, 356] width 375 height 138
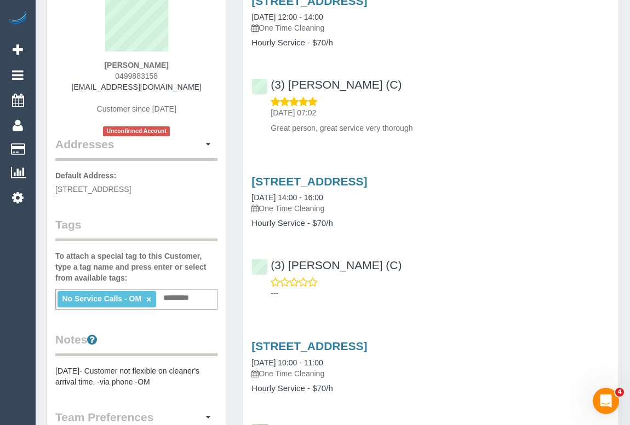
scroll to position [0, 0]
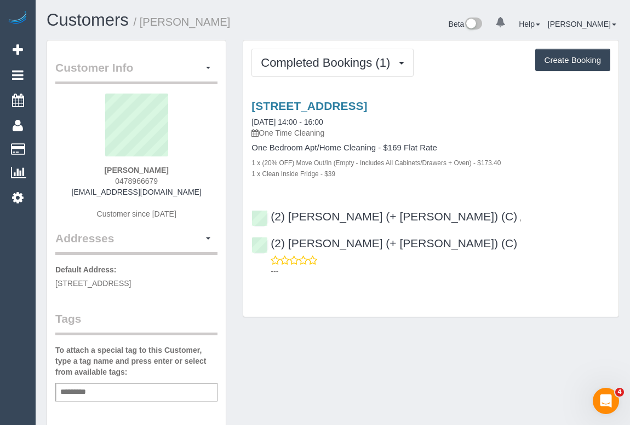
click at [400, 323] on div "Customer Info Edit Contact Info Send Message Email Preferences Special Sales Ta…" at bounding box center [332, 407] width 589 height 734
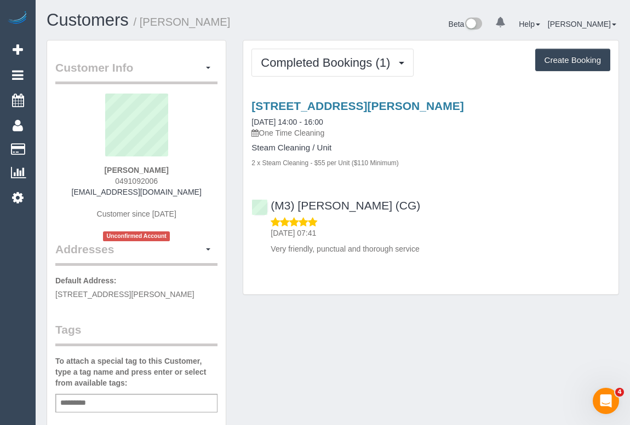
click at [387, 314] on div "Customer Info Edit Contact Info Send Message Email Preferences Special Sales Ta…" at bounding box center [332, 412] width 589 height 745
drag, startPoint x: 104, startPoint y: 176, endPoint x: 174, endPoint y: 176, distance: 70.1
click at [174, 176] on div "[PERSON_NAME] 0491092006 [EMAIL_ADDRESS][DOMAIN_NAME] Customer since [DATE] Unc…" at bounding box center [136, 168] width 162 height 148
copy span "0491092006"
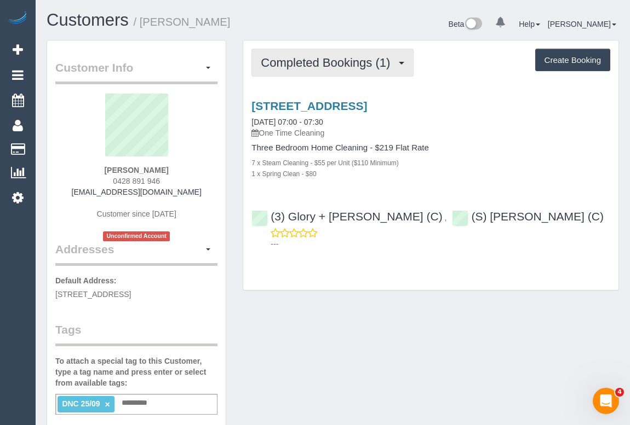
click at [339, 63] on span "Completed Bookings (1)" at bounding box center [328, 63] width 135 height 14
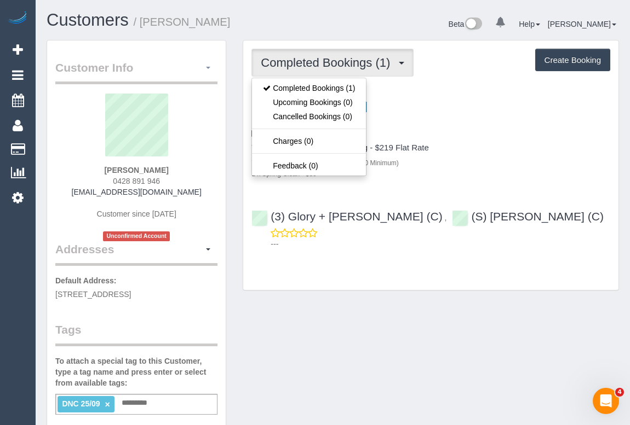
click at [209, 65] on button "button" at bounding box center [208, 68] width 19 height 17
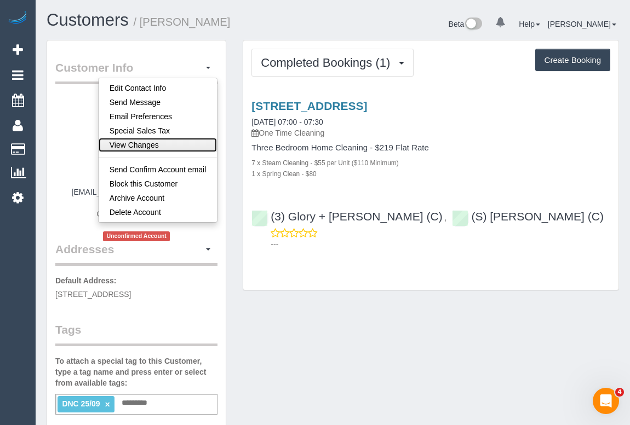
click at [171, 146] on link "View Changes" at bounding box center [158, 145] width 119 height 14
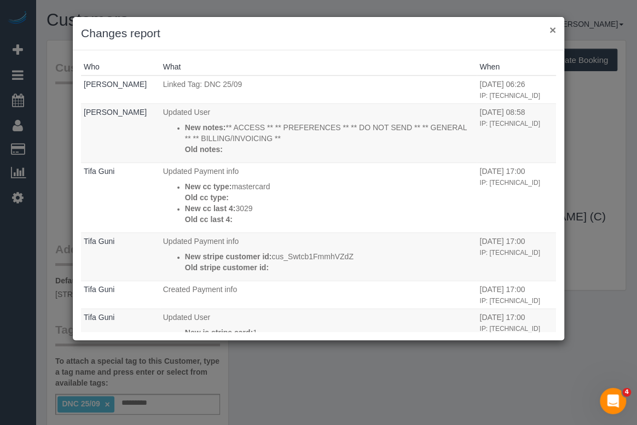
click at [555, 31] on button "×" at bounding box center [553, 29] width 7 height 11
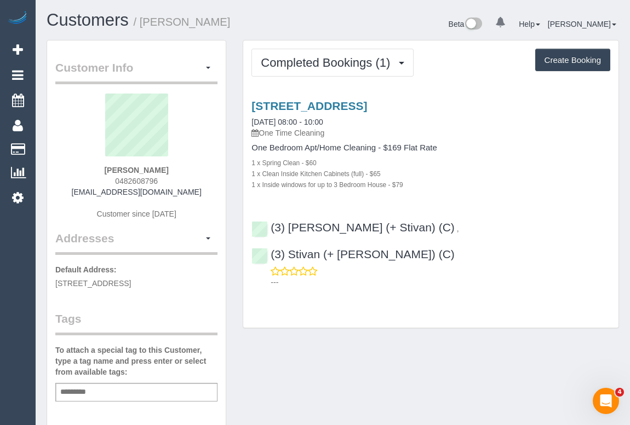
click at [376, 316] on div "Customer Info Edit Contact Info Send Message Email Preferences Special Sales Ta…" at bounding box center [332, 407] width 589 height 734
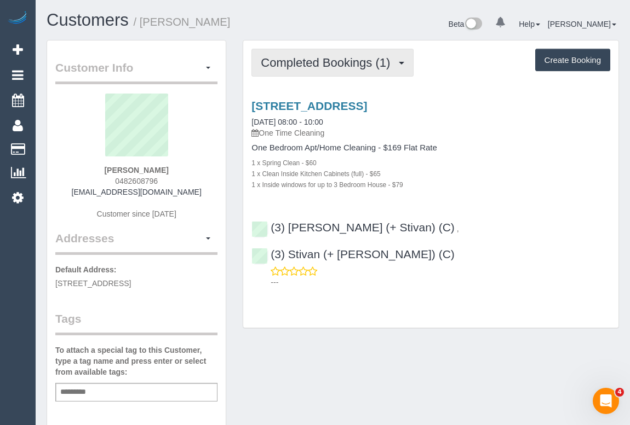
click at [316, 66] on span "Completed Bookings (1)" at bounding box center [328, 63] width 135 height 14
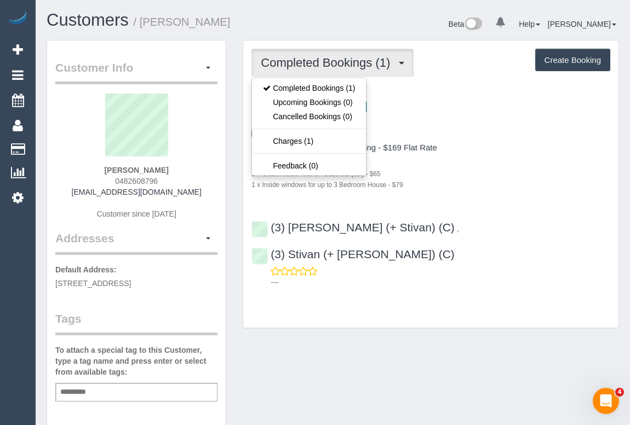
click at [496, 179] on div "1 x Inside windows for up to 3 Bedroom House - $79" at bounding box center [430, 184] width 359 height 11
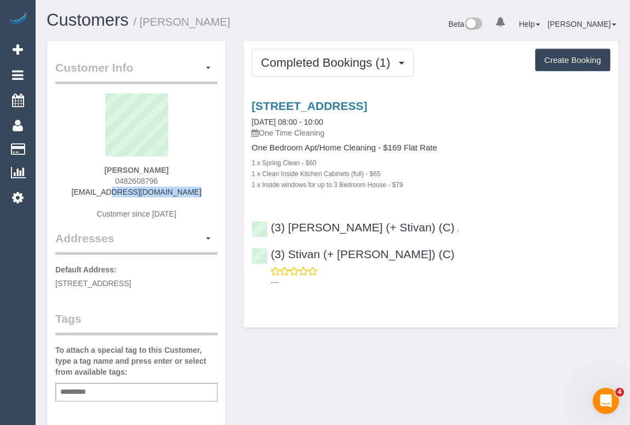
drag, startPoint x: 91, startPoint y: 193, endPoint x: 206, endPoint y: 194, distance: 115.5
click at [206, 194] on div "WAYAN ARIAWAN 0482608796 wayandpsh@gmail.com Customer since 2025" at bounding box center [136, 162] width 162 height 137
copy link "wayandpsh@gmail.com"
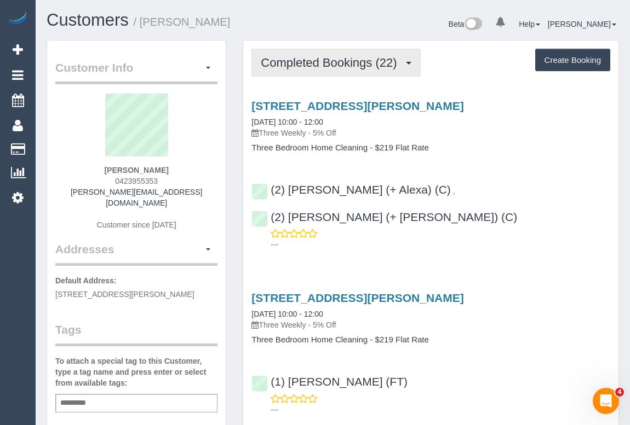
click at [310, 64] on span "Completed Bookings (22)" at bounding box center [331, 63] width 141 height 14
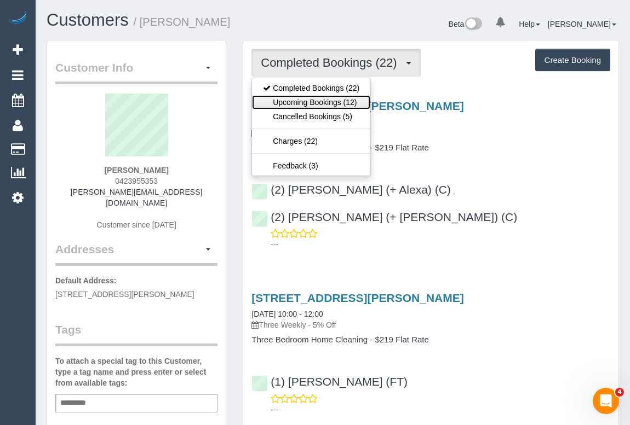
click at [304, 100] on link "Upcoming Bookings (12)" at bounding box center [311, 102] width 118 height 14
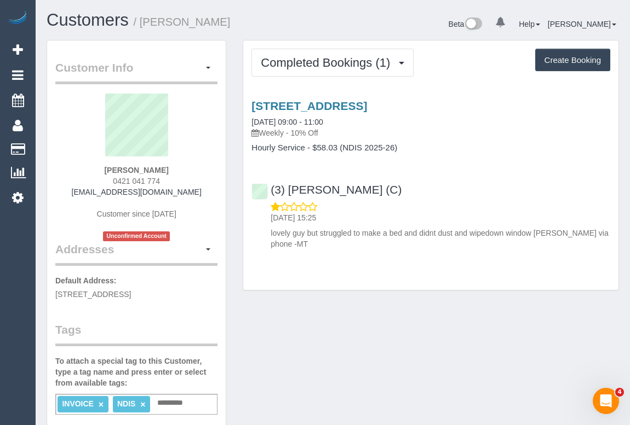
drag, startPoint x: 106, startPoint y: 179, endPoint x: 179, endPoint y: 179, distance: 73.4
click at [179, 179] on div "[PERSON_NAME] 0421 041 774 [EMAIL_ADDRESS][DOMAIN_NAME] Customer since [DATE] U…" at bounding box center [136, 168] width 162 height 148
copy span "0421 041 774"
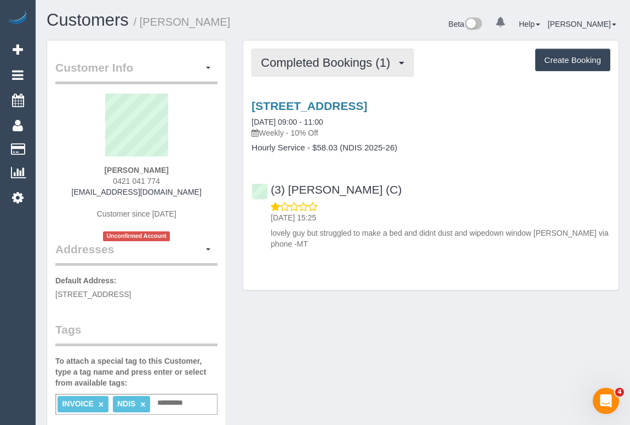
click at [327, 71] on button "Completed Bookings (1)" at bounding box center [332, 63] width 162 height 28
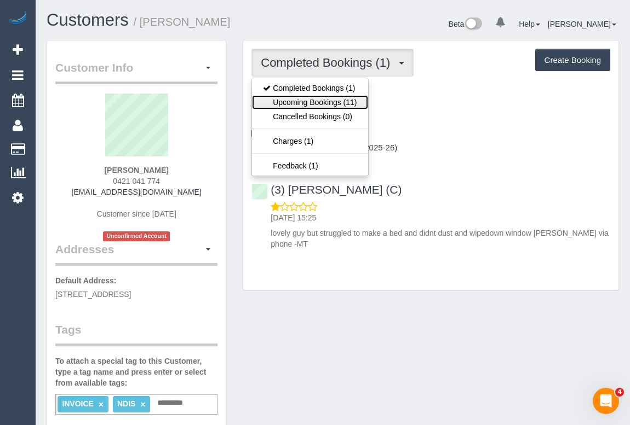
click at [307, 104] on link "Upcoming Bookings (11)" at bounding box center [310, 102] width 116 height 14
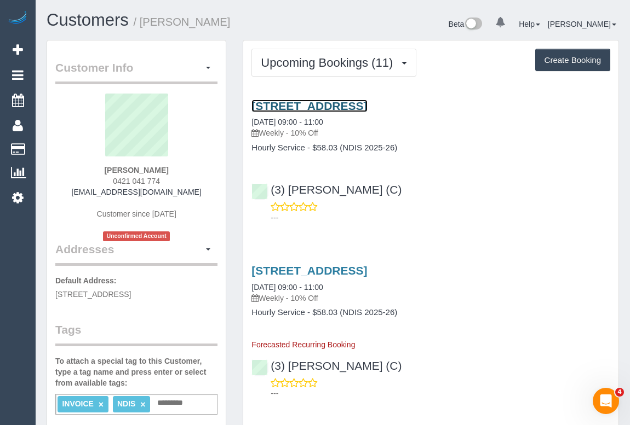
click at [334, 106] on link "[STREET_ADDRESS]" at bounding box center [309, 106] width 116 height 13
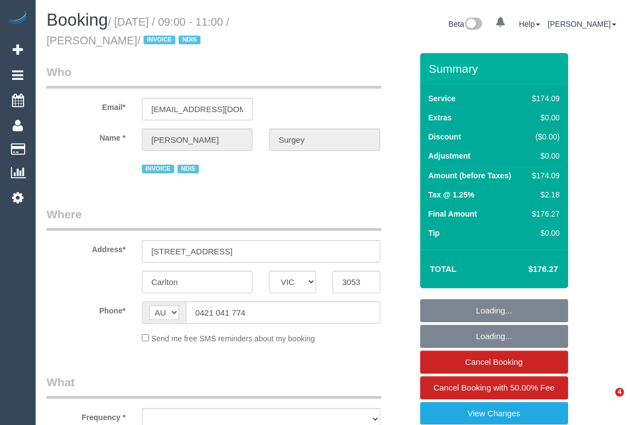
select select "VIC"
select select "object:529"
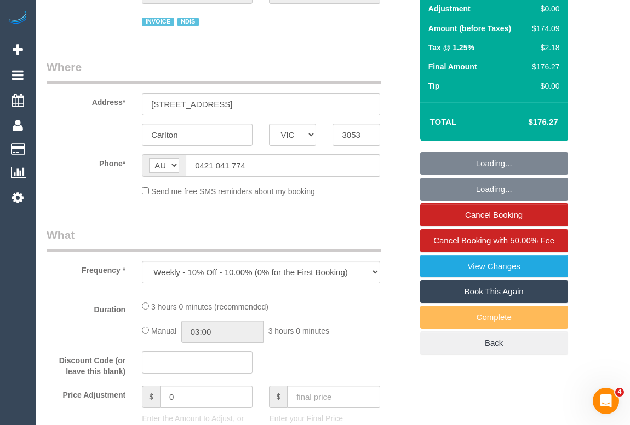
select select "180"
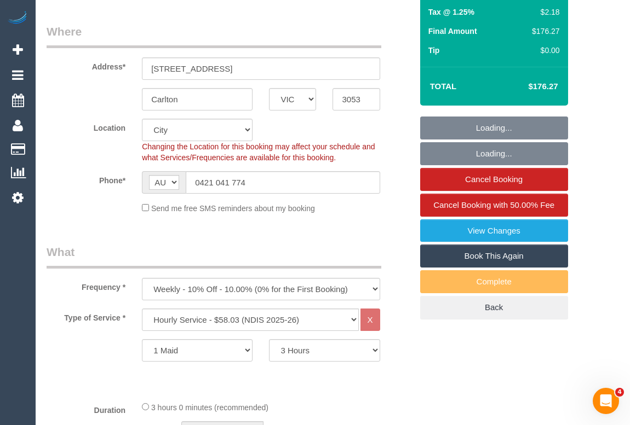
scroll to position [298, 0]
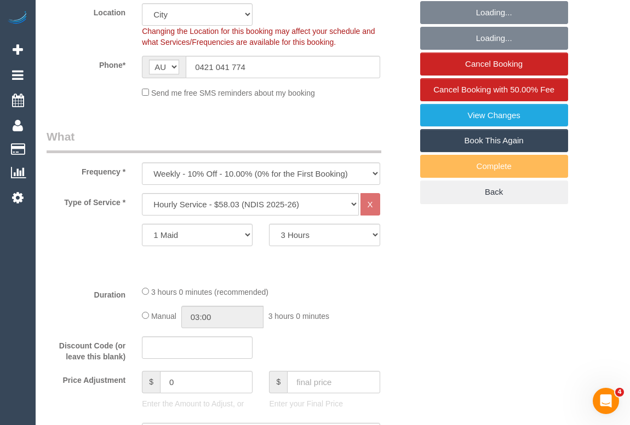
select select "object:741"
select select "number:28"
select select "number:14"
select select "number:19"
select select "number:22"
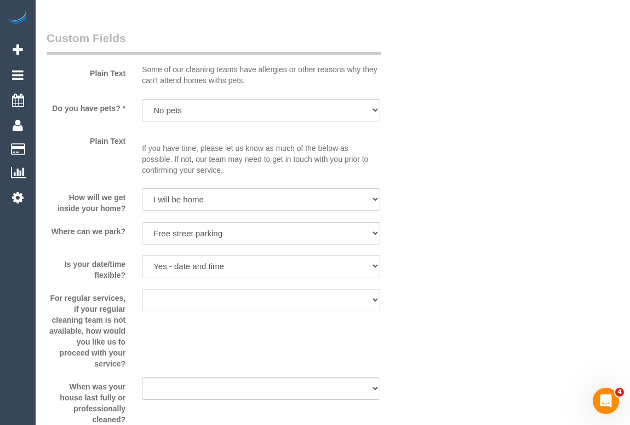
scroll to position [1045, 0]
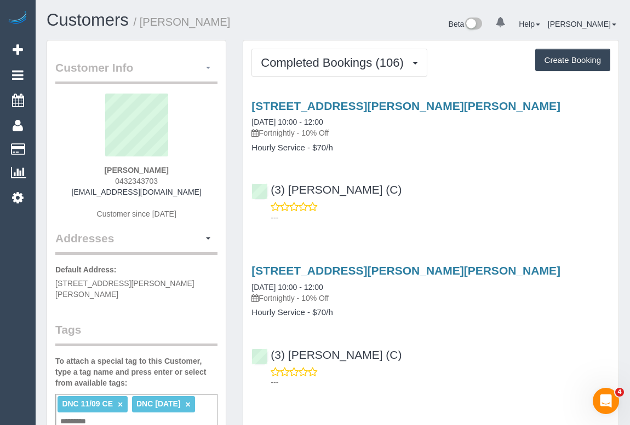
click at [203, 65] on button "button" at bounding box center [208, 68] width 19 height 17
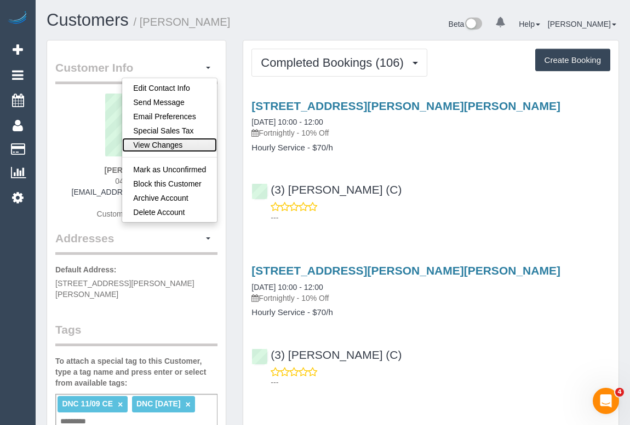
click at [160, 147] on link "View Changes" at bounding box center [169, 145] width 95 height 14
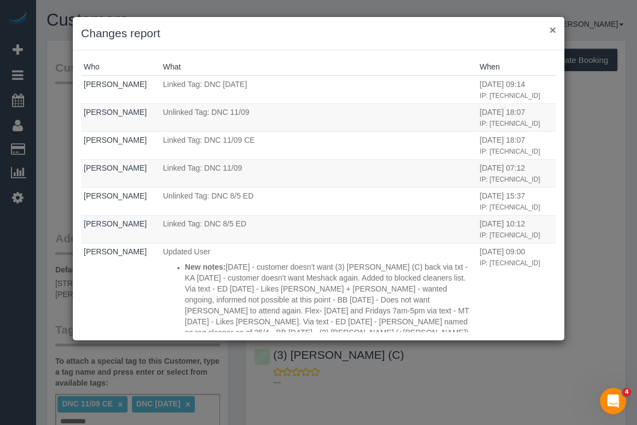
click at [551, 28] on button "×" at bounding box center [553, 29] width 7 height 11
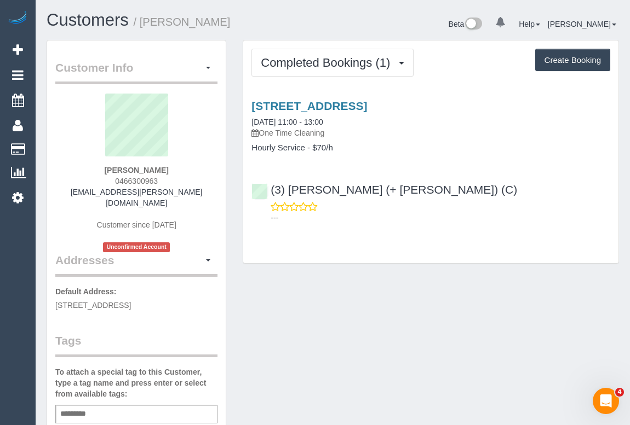
drag, startPoint x: 110, startPoint y: 179, endPoint x: 186, endPoint y: 175, distance: 76.2
click at [186, 175] on div "[PERSON_NAME] 0466300963 [EMAIL_ADDRESS][PERSON_NAME][DOMAIN_NAME] Customer sin…" at bounding box center [136, 173] width 162 height 159
copy span "0466300963"
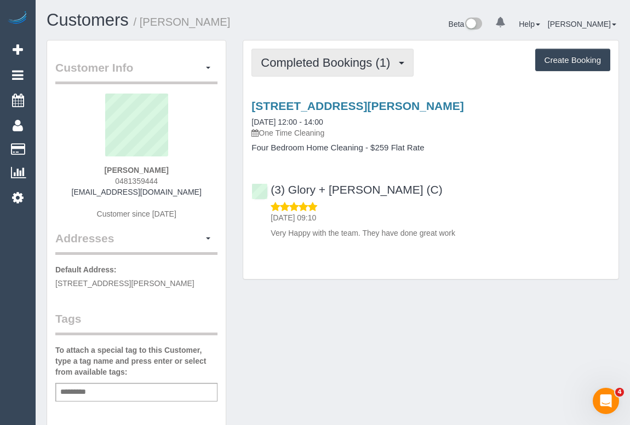
click at [290, 65] on span "Completed Bookings (1)" at bounding box center [328, 63] width 135 height 14
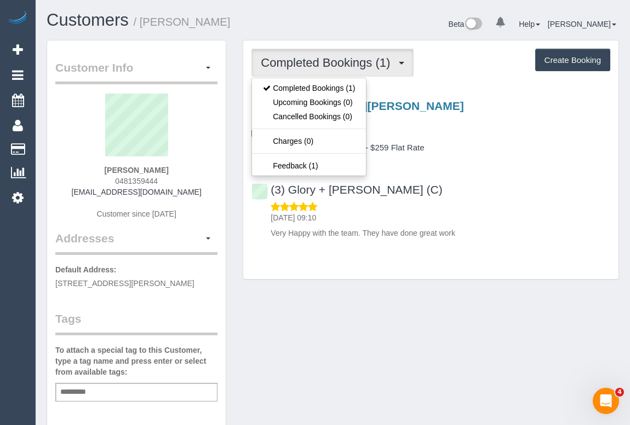
click at [494, 186] on div "(3) Glory + Mary (C) 26/09/2025 09:10 Very Happy with the team. They have done …" at bounding box center [430, 206] width 375 height 65
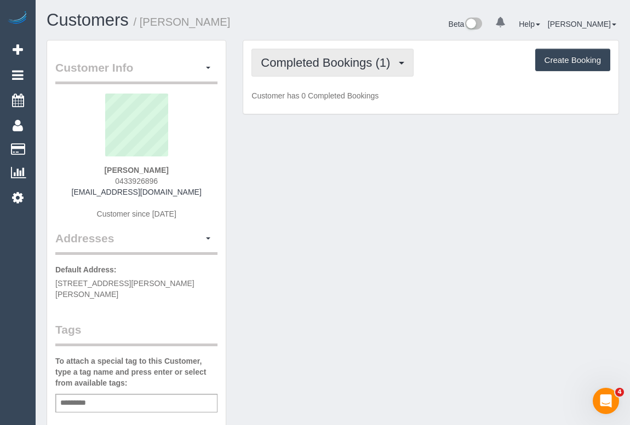
click at [332, 56] on span "Completed Bookings (1)" at bounding box center [328, 63] width 135 height 14
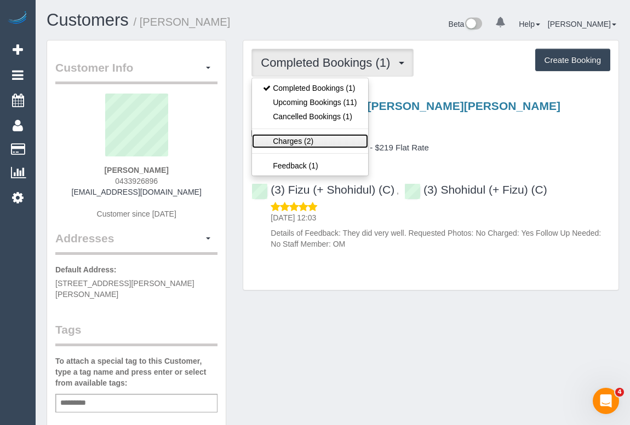
click at [295, 140] on link "Charges (2)" at bounding box center [310, 141] width 116 height 14
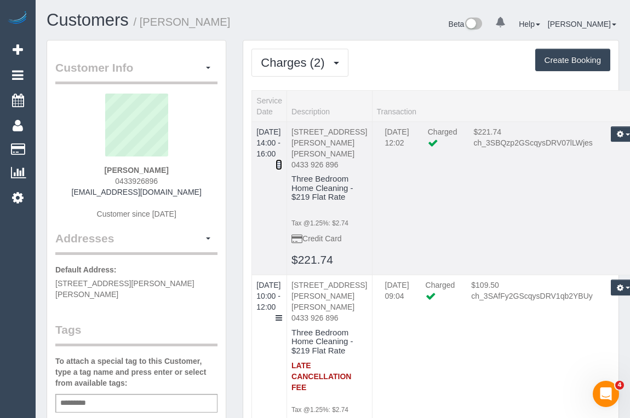
click at [282, 161] on icon at bounding box center [278, 165] width 7 height 8
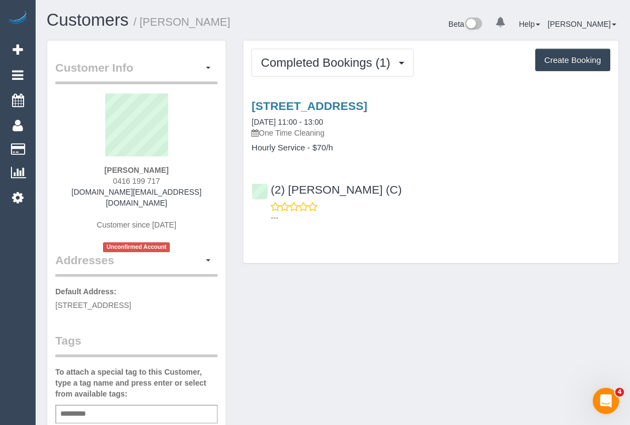
click at [387, 145] on h4 "Hourly Service - $70/h" at bounding box center [430, 147] width 359 height 9
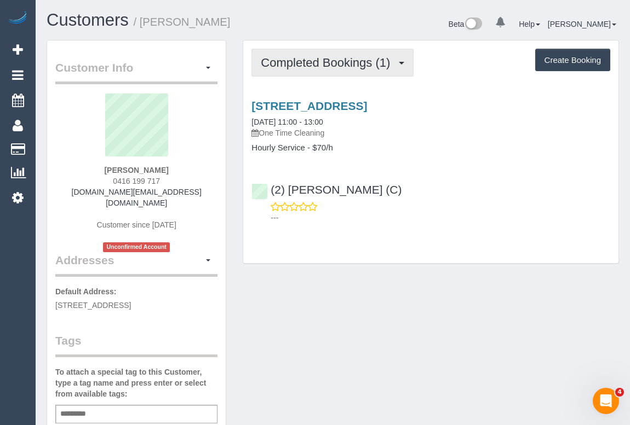
click at [304, 60] on span "Completed Bookings (1)" at bounding box center [328, 63] width 135 height 14
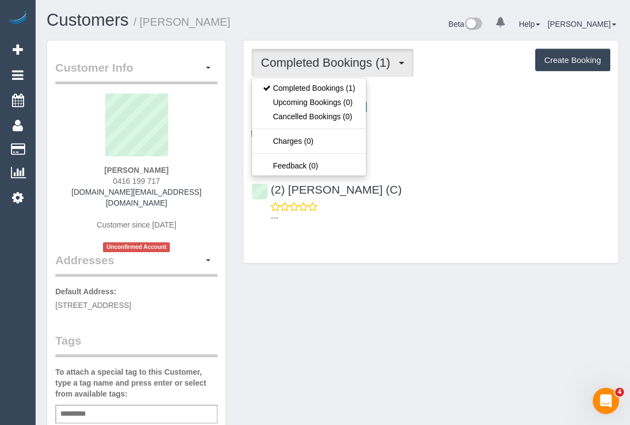
click at [462, 223] on div "309/360 Lygon Street, Brunswick East, VIC 3057 26/09/2025 11:00 - 13:00 One Tim…" at bounding box center [430, 159] width 375 height 138
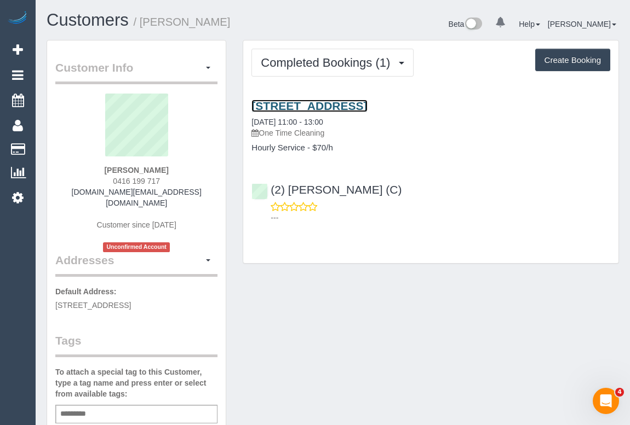
click at [367, 100] on link "309/360 Lygon Street, Brunswick East, VIC 3057" at bounding box center [309, 106] width 116 height 13
click at [362, 328] on div "Customer Info Edit Contact Info Send Message Email Preferences Special Sales Ta…" at bounding box center [332, 418] width 589 height 756
click at [363, 313] on div "Customer Info Edit Contact Info Send Message Email Preferences Special Sales Ta…" at bounding box center [332, 418] width 589 height 756
click at [324, 301] on div "Customer Info Edit Contact Info Send Message Email Preferences Special Sales Ta…" at bounding box center [332, 418] width 589 height 756
click at [300, 305] on div "Customer Info Edit Contact Info Send Message Email Preferences Special Sales Ta…" at bounding box center [332, 418] width 589 height 756
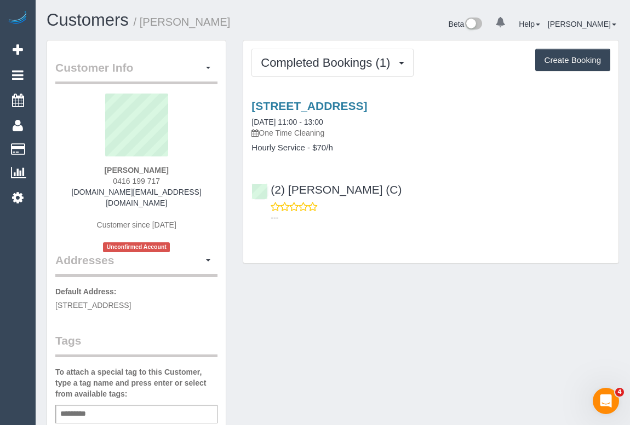
drag, startPoint x: 380, startPoint y: 353, endPoint x: 364, endPoint y: 344, distance: 18.1
click at [380, 353] on div "Customer Info Edit Contact Info Send Message Email Preferences Special Sales Ta…" at bounding box center [332, 418] width 589 height 756
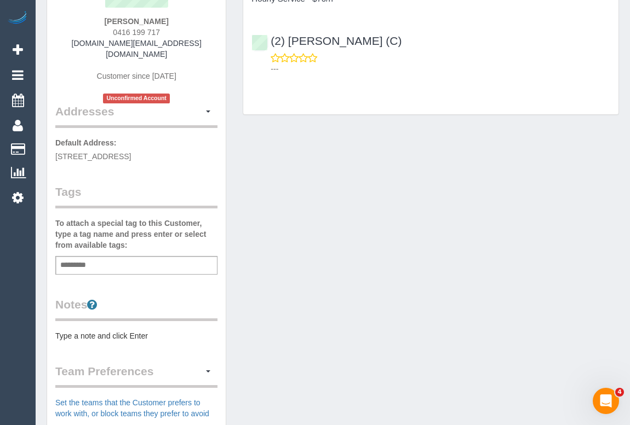
click at [98, 260] on div "Add a tag" at bounding box center [136, 265] width 162 height 19
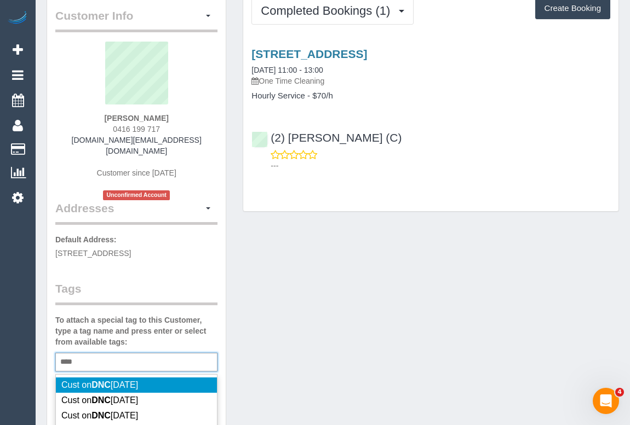
scroll to position [0, 0]
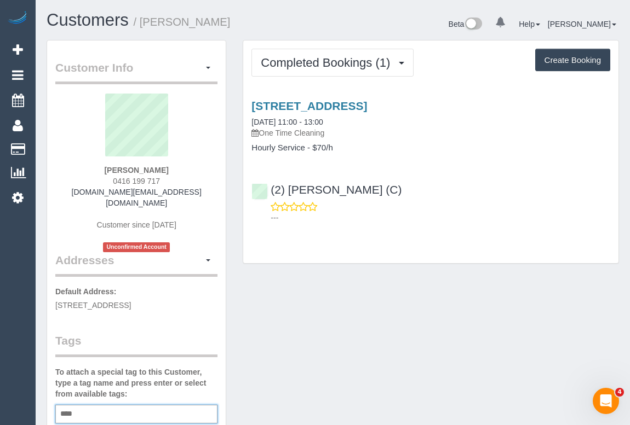
click at [101, 411] on div "*** DNC" at bounding box center [136, 414] width 162 height 19
type input "**********"
click at [266, 397] on div "Customer Info Edit Contact Info Send Message Email Preferences Special Sales Ta…" at bounding box center [332, 418] width 589 height 756
click at [344, 376] on div "Customer Info Edit Contact Info Send Message Email Preferences Special Sales Ta…" at bounding box center [332, 419] width 589 height 758
drag, startPoint x: 106, startPoint y: 181, endPoint x: 168, endPoint y: 179, distance: 61.9
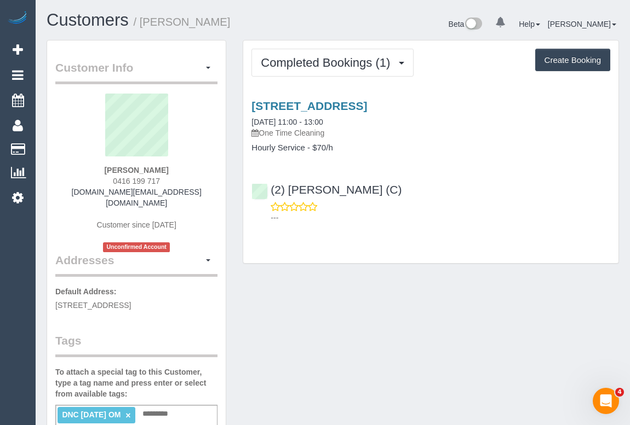
click at [168, 179] on div "Christine Redondo 0416 199 717 redondoivy.cr@gmail.com Customer since 2025 Unco…" at bounding box center [136, 173] width 162 height 159
copy span "0416 199 717"
click at [428, 309] on div "Customer Info Edit Contact Info Send Message Email Preferences Special Sales Ta…" at bounding box center [332, 419] width 589 height 758
click at [428, 308] on div "Customer Info Edit Contact Info Send Message Email Preferences Special Sales Ta…" at bounding box center [332, 419] width 589 height 758
drag, startPoint x: 95, startPoint y: 170, endPoint x: 186, endPoint y: 168, distance: 90.9
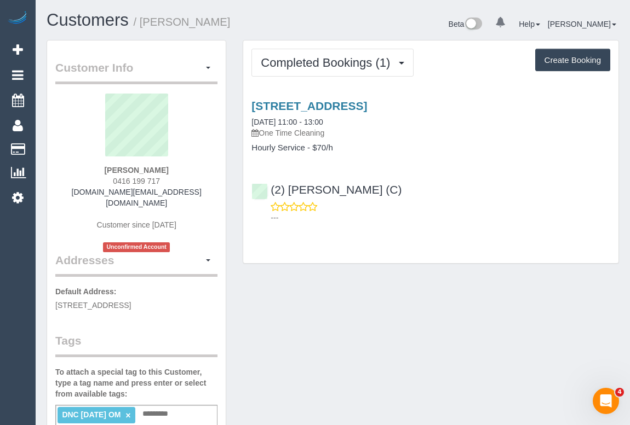
click at [186, 168] on div "Christine Redondo 0416 199 717 redondoivy.cr@gmail.com Customer since 2025 Unco…" at bounding box center [136, 173] width 162 height 159
copy strong "Christine Redondo"
drag, startPoint x: 398, startPoint y: 187, endPoint x: 270, endPoint y: 189, distance: 127.0
click at [270, 189] on div "(2) Joshua Russell (C) ---" at bounding box center [430, 198] width 375 height 49
copy link "(2) Joshua Russell (C)"
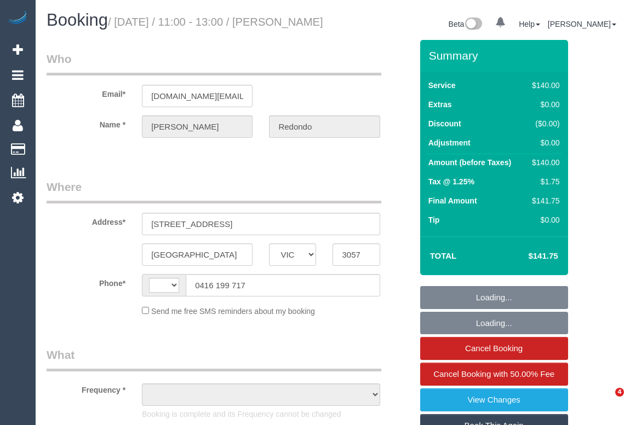
select select "VIC"
select select "string:AU"
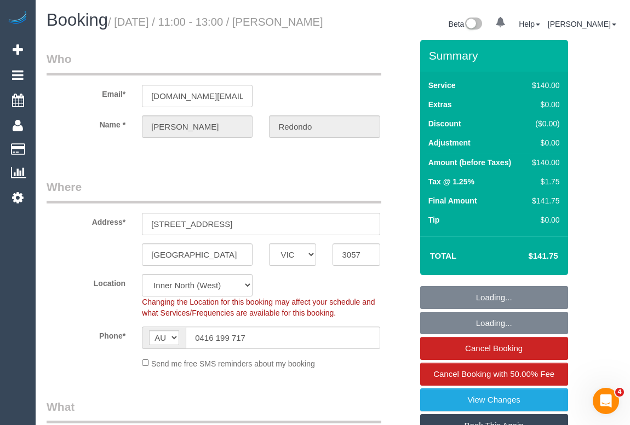
select select "object:685"
select select "string:stripe-pm_1SAj4R2GScqysDRV0za5eRkE"
select select "number:28"
select select "number:14"
select select "number:18"
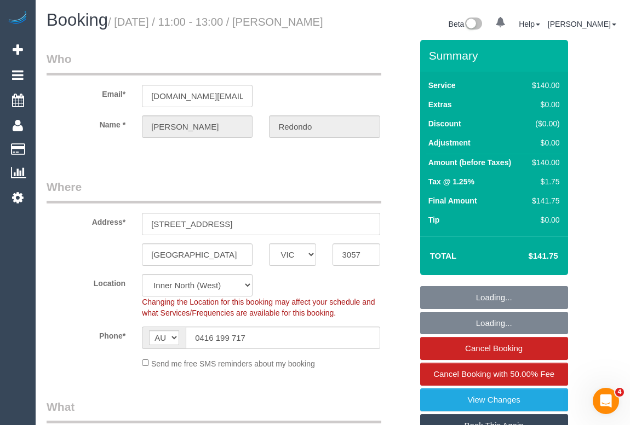
select select "number:22"
select select "object:1768"
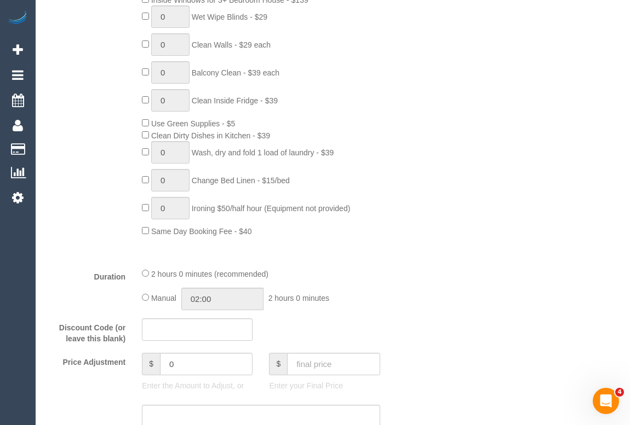
scroll to position [548, 0]
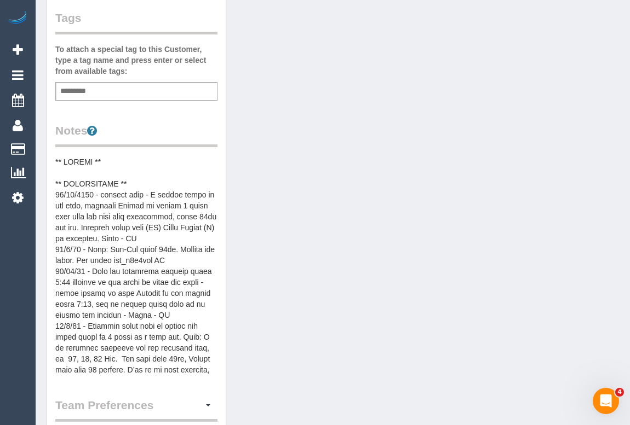
scroll to position [348, 0]
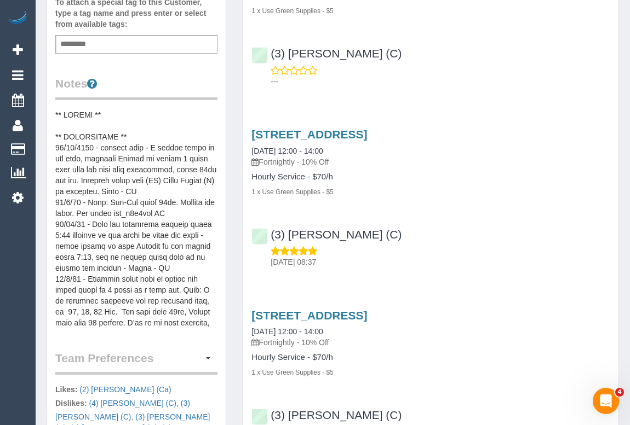
click at [125, 47] on div "Add a tag" at bounding box center [136, 44] width 162 height 19
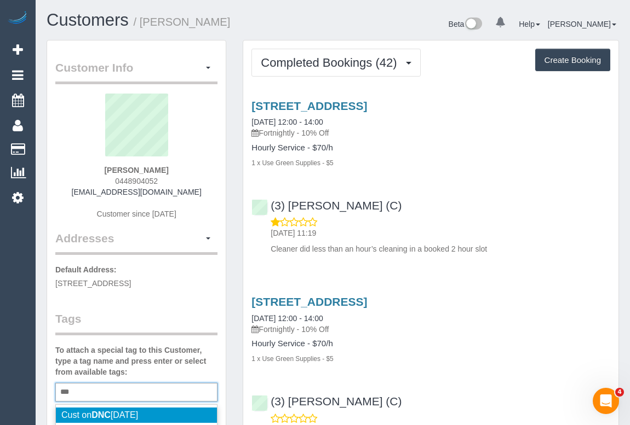
scroll to position [199, 0]
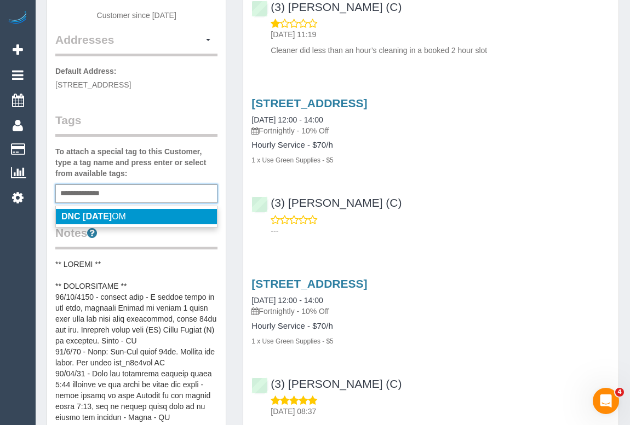
type input "**********"
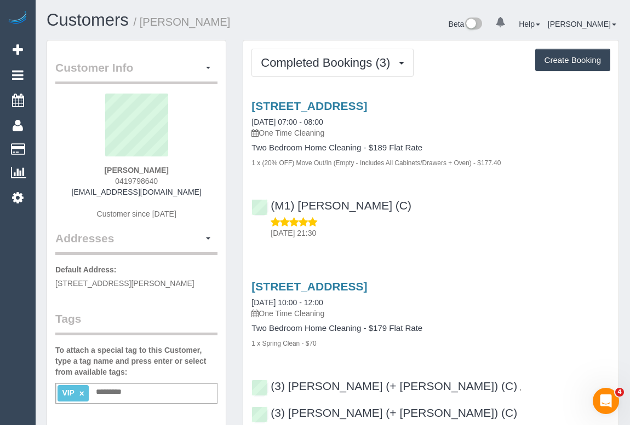
click at [498, 249] on div "Service Feedback [STREET_ADDRESS] [DATE] 07:00 - 08:00 One Time Cleaning Two Be…" at bounding box center [430, 385] width 359 height 590
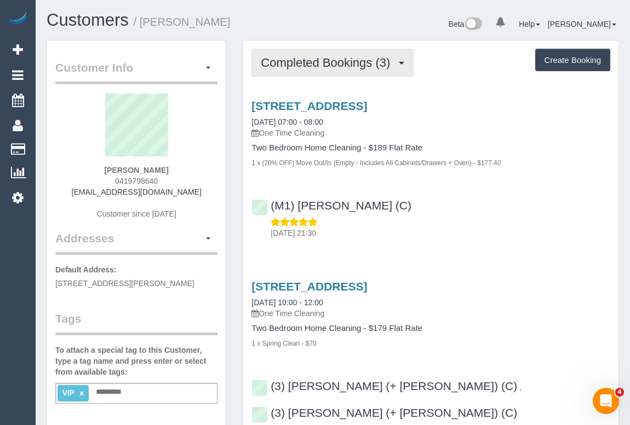
click at [293, 64] on span "Completed Bookings (3)" at bounding box center [328, 63] width 135 height 14
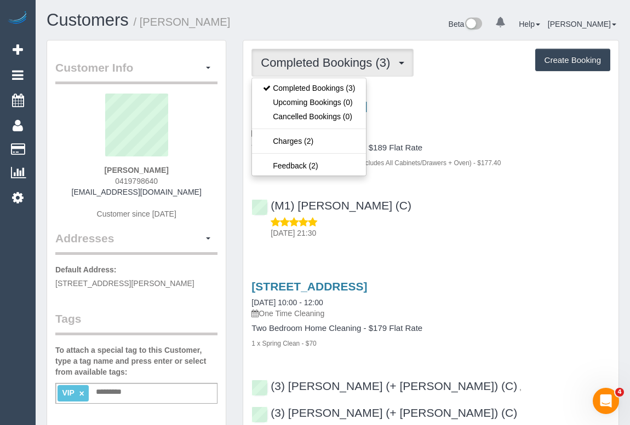
click at [510, 233] on p "[DATE] 21:30" at bounding box center [439, 233] width 339 height 11
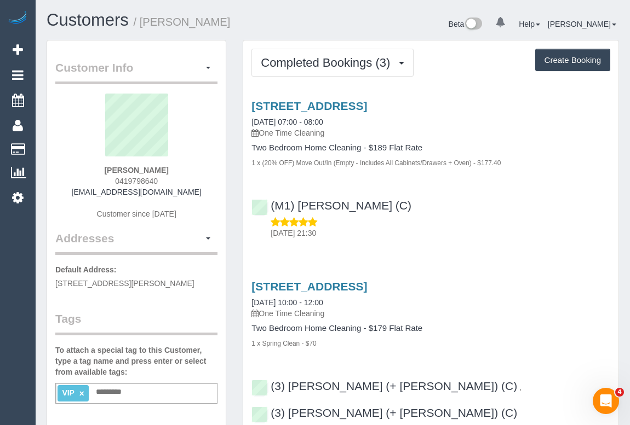
click at [458, 250] on div "Service Feedback [STREET_ADDRESS] [DATE] 07:00 - 08:00 One Time Cleaning Two Be…" at bounding box center [430, 385] width 359 height 590
click at [381, 246] on div "Service Feedback [STREET_ADDRESS] [DATE] 07:00 - 08:00 One Time Cleaning Two Be…" at bounding box center [430, 385] width 359 height 590
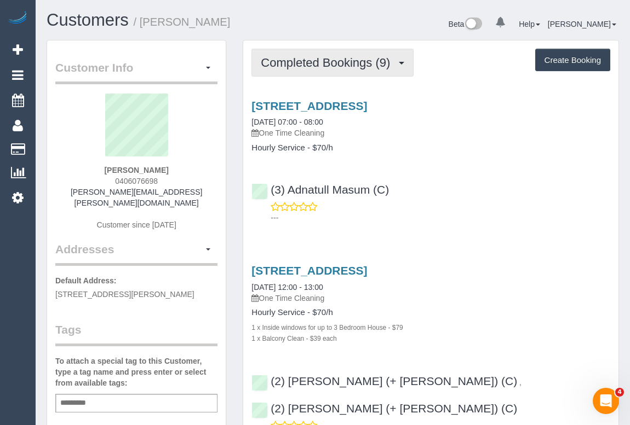
click at [336, 67] on span "Completed Bookings (9)" at bounding box center [328, 63] width 135 height 14
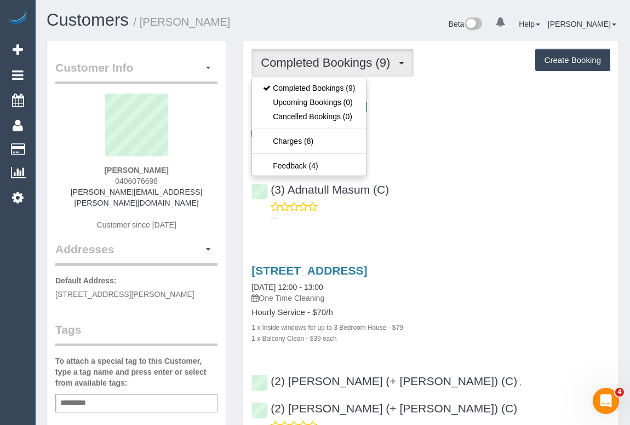
click at [447, 180] on div "(3) Adnatull Masum (C) ---" at bounding box center [430, 198] width 375 height 49
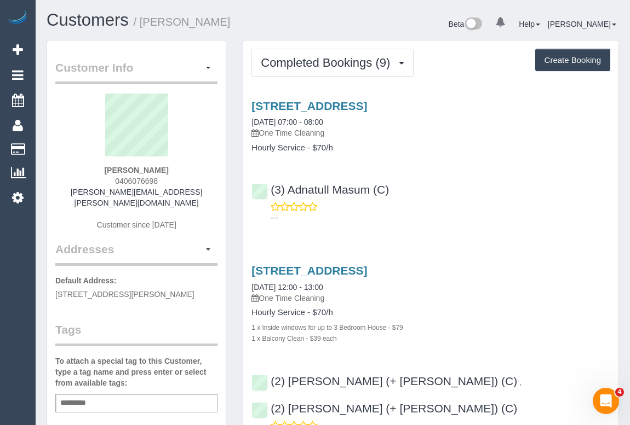
drag, startPoint x: 112, startPoint y: 181, endPoint x: 181, endPoint y: 181, distance: 69.0
click at [181, 181] on div "Gopika Gnanakumar 0406076698 gopika.gnanakumar@gmail.com Customer since 2024" at bounding box center [136, 168] width 162 height 148
copy span "0406076698"
click at [476, 220] on p "---" at bounding box center [439, 217] width 339 height 11
click at [441, 195] on div "(3) Adnatull Masum (C) ---" at bounding box center [430, 198] width 375 height 49
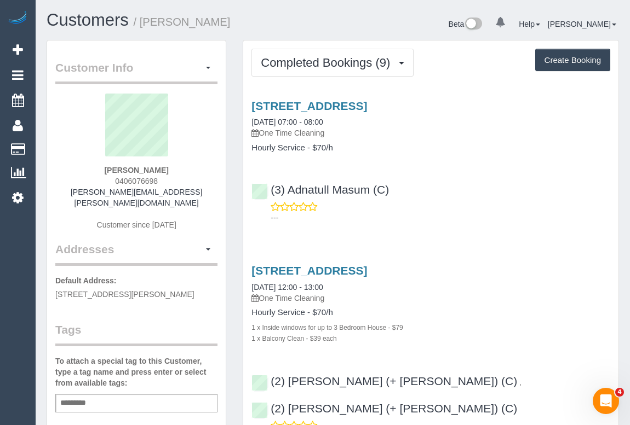
click at [481, 199] on div "(3) Adnatull Masum (C) ---" at bounding box center [430, 198] width 375 height 49
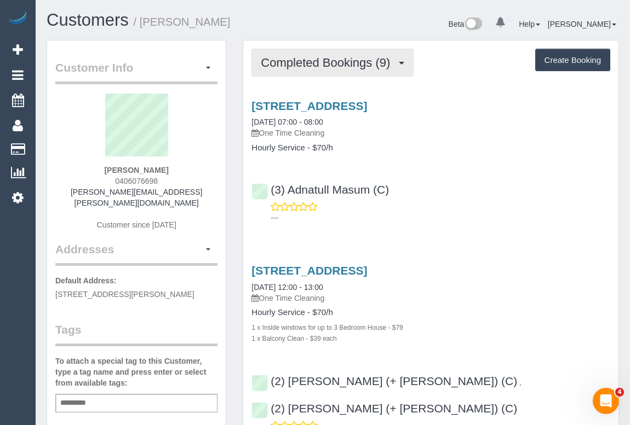
click at [335, 64] on span "Completed Bookings (9)" at bounding box center [328, 63] width 135 height 14
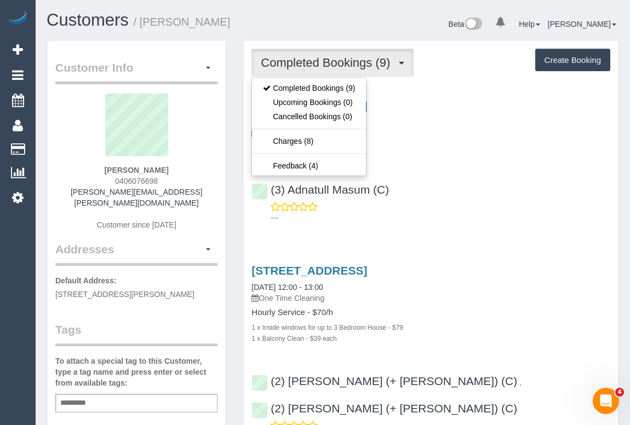
click at [498, 187] on div "(3) Adnatull Masum (C) ---" at bounding box center [430, 198] width 375 height 49
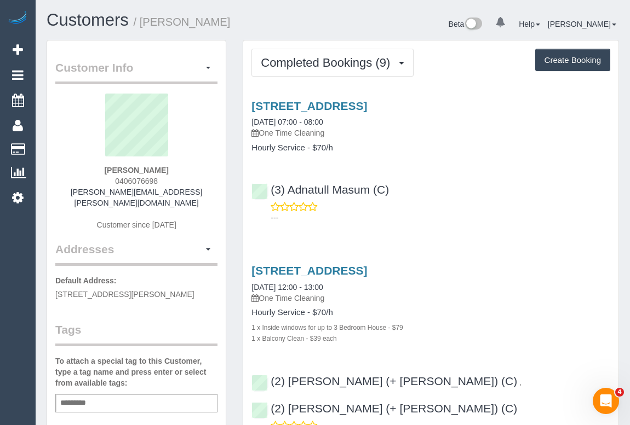
drag, startPoint x: 110, startPoint y: 180, endPoint x: 180, endPoint y: 179, distance: 70.1
click at [180, 179] on div "Gopika Gnanakumar 0406076698 gopika.gnanakumar@gmail.com Customer since 2024" at bounding box center [136, 168] width 162 height 148
copy span "0406076698"
drag, startPoint x: 462, startPoint y: 204, endPoint x: 459, endPoint y: 194, distance: 9.7
click at [462, 204] on div "---" at bounding box center [430, 212] width 359 height 22
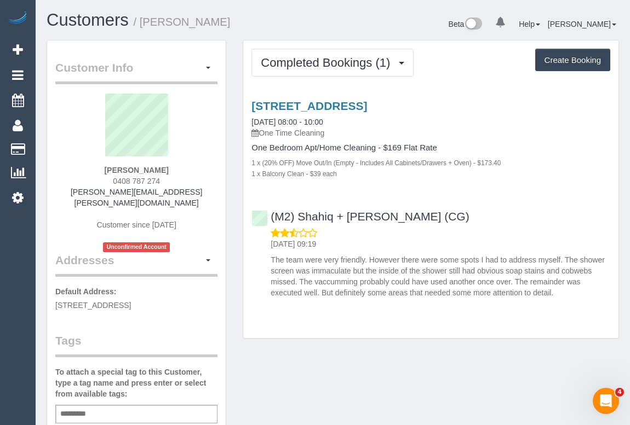
drag, startPoint x: 117, startPoint y: 166, endPoint x: 183, endPoint y: 163, distance: 66.3
click at [183, 163] on div "[PERSON_NAME] 0408 787 274 [PERSON_NAME][EMAIL_ADDRESS][PERSON_NAME][DOMAIN_NAM…" at bounding box center [136, 173] width 162 height 159
click at [169, 170] on div "[PERSON_NAME] 0408 787 274 [PERSON_NAME][EMAIL_ADDRESS][PERSON_NAME][DOMAIN_NAM…" at bounding box center [136, 173] width 162 height 159
drag, startPoint x: 161, startPoint y: 170, endPoint x: 112, endPoint y: 170, distance: 48.7
click at [112, 170] on div "[PERSON_NAME] 0408 787 274 [PERSON_NAME][EMAIL_ADDRESS][PERSON_NAME][DOMAIN_NAM…" at bounding box center [136, 173] width 162 height 159
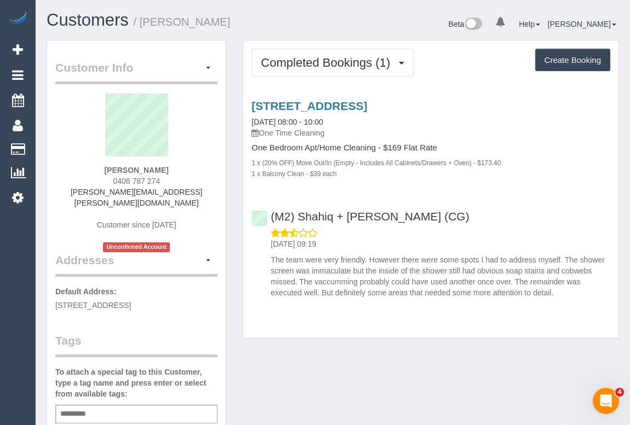
copy strong "[PERSON_NAME]"
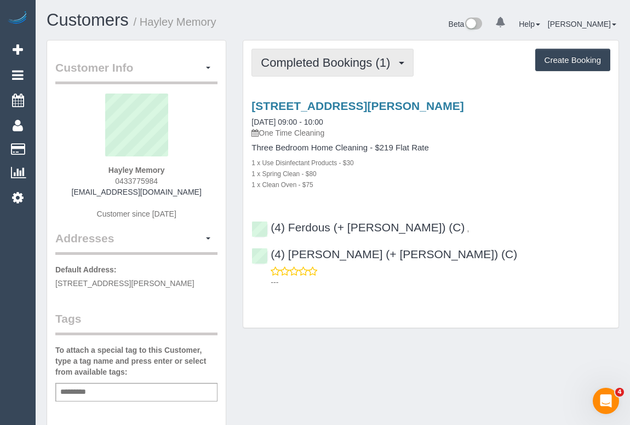
click at [337, 64] on span "Completed Bookings (1)" at bounding box center [328, 63] width 135 height 14
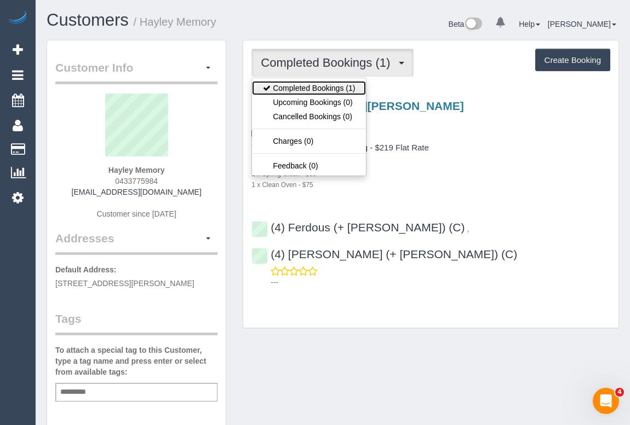
click at [339, 90] on link "Completed Bookings (1)" at bounding box center [309, 88] width 114 height 14
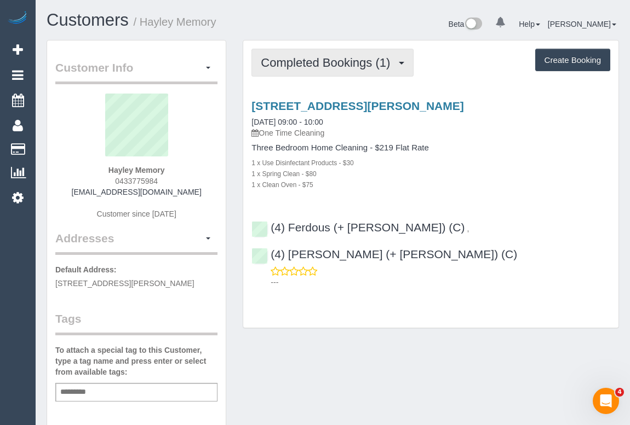
click at [291, 62] on span "Completed Bookings (1)" at bounding box center [328, 63] width 135 height 14
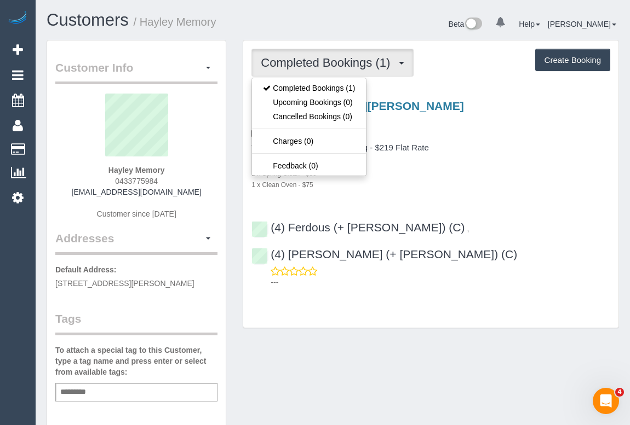
click at [482, 158] on div "1 x Use Disinfectant Products - $30" at bounding box center [430, 162] width 359 height 11
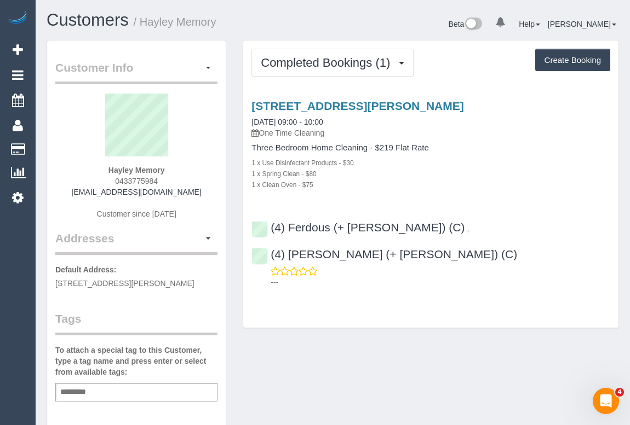
drag, startPoint x: 108, startPoint y: 183, endPoint x: 183, endPoint y: 185, distance: 75.0
click at [183, 185] on div "Hayley Memory 0433775984 [EMAIL_ADDRESS][DOMAIN_NAME] Customer since [DATE]" at bounding box center [136, 162] width 162 height 137
copy span "0433775984"
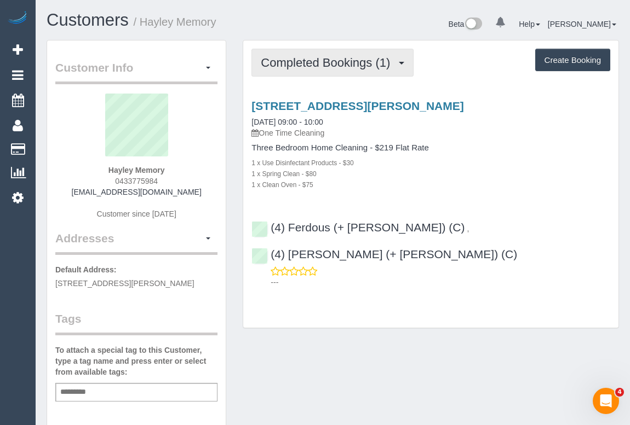
click at [329, 56] on span "Completed Bookings (1)" at bounding box center [328, 63] width 135 height 14
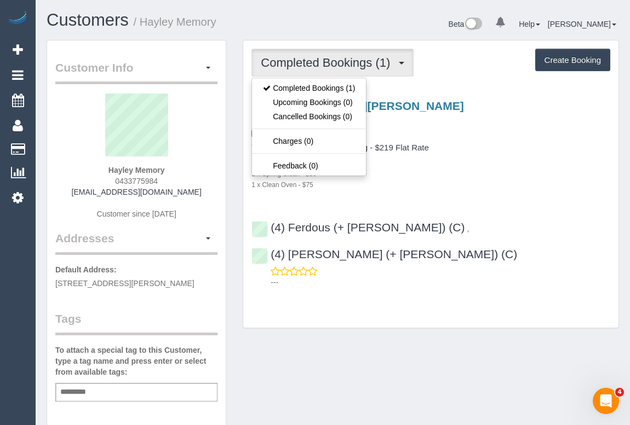
click at [516, 166] on div "1 x Use Disinfectant Products - $30" at bounding box center [430, 162] width 359 height 11
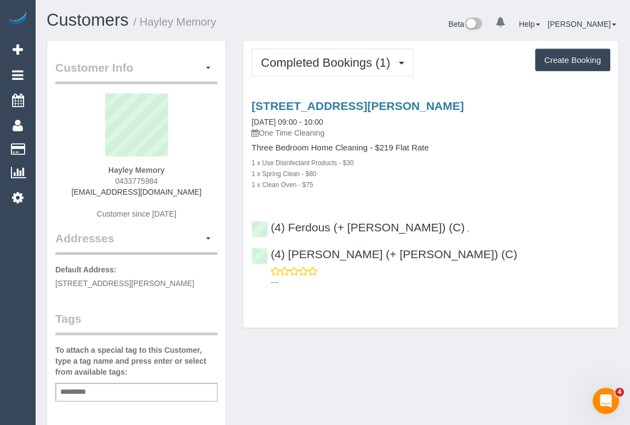
drag, startPoint x: 78, startPoint y: 190, endPoint x: 187, endPoint y: 192, distance: 109.0
click at [187, 192] on div "Hayley Memory 0433775984 [EMAIL_ADDRESS][DOMAIN_NAME] Customer since [DATE]" at bounding box center [136, 162] width 162 height 137
copy link "[EMAIL_ADDRESS][DOMAIN_NAME]"
drag, startPoint x: 90, startPoint y: 168, endPoint x: 170, endPoint y: 169, distance: 80.0
click at [170, 169] on div "Hayley Memory 0433775984 [EMAIL_ADDRESS][DOMAIN_NAME] Customer since [DATE]" at bounding box center [136, 162] width 162 height 137
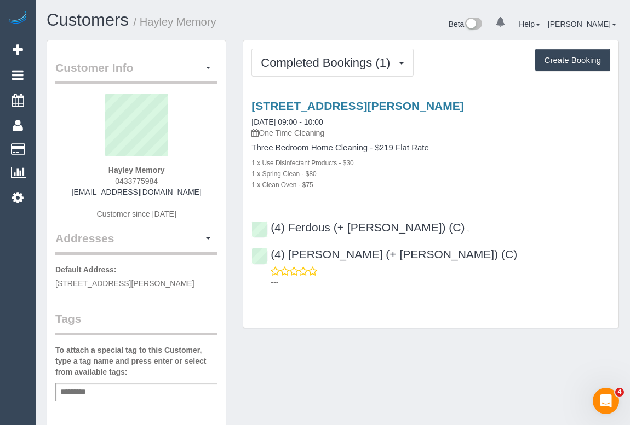
copy strong "Hayley Memory"
drag, startPoint x: 110, startPoint y: 177, endPoint x: 195, endPoint y: 177, distance: 85.4
click at [195, 177] on div "Hayley Memory 0433775984 [EMAIL_ADDRESS][DOMAIN_NAME] Customer since [DATE]" at bounding box center [136, 162] width 162 height 137
copy span "0433775984"
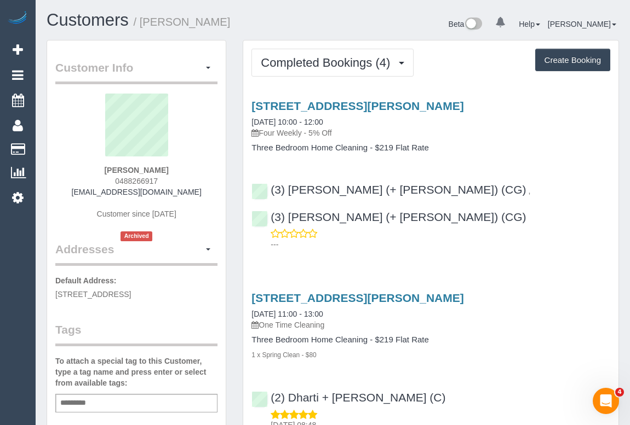
drag, startPoint x: 112, startPoint y: 181, endPoint x: 183, endPoint y: 183, distance: 71.2
click at [183, 183] on div "[PERSON_NAME] 0488266917 [EMAIL_ADDRESS][DOMAIN_NAME] Customer since [DATE] Arc…" at bounding box center [136, 168] width 162 height 148
copy span "0488266917"
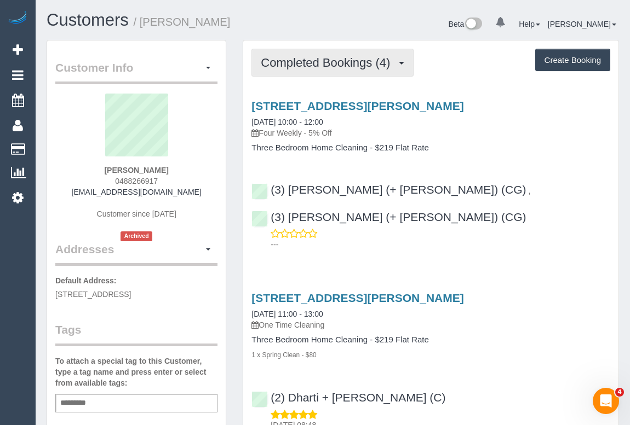
click at [308, 70] on button "Completed Bookings (4)" at bounding box center [332, 63] width 162 height 28
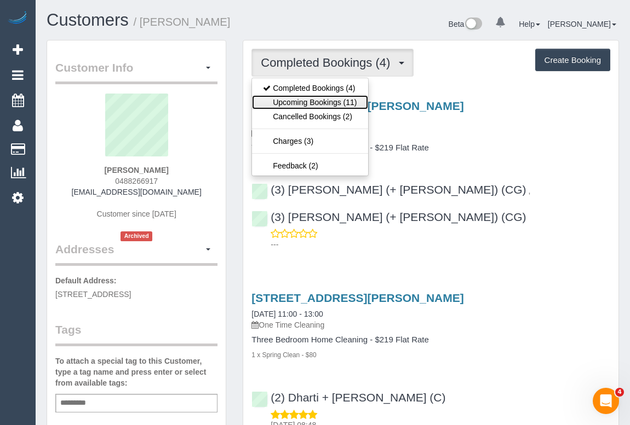
click at [305, 99] on link "Upcoming Bookings (11)" at bounding box center [310, 102] width 116 height 14
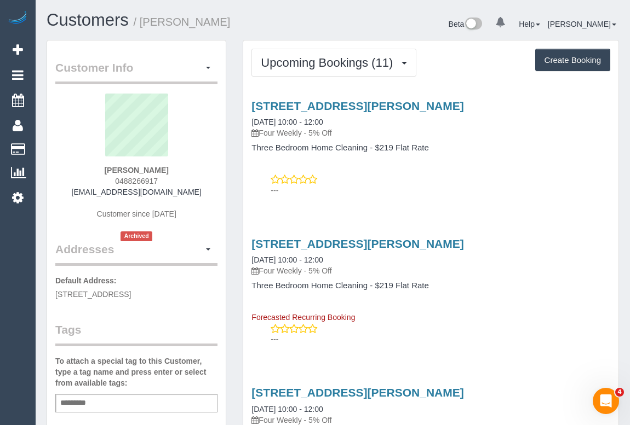
click at [105, 181] on div "[PERSON_NAME] 0488266917 [EMAIL_ADDRESS][DOMAIN_NAME] Customer since [DATE] Arc…" at bounding box center [136, 168] width 162 height 148
drag, startPoint x: 116, startPoint y: 180, endPoint x: 191, endPoint y: 181, distance: 75.0
click at [191, 181] on div "[PERSON_NAME] 0488266917 [EMAIL_ADDRESS][DOMAIN_NAME] Customer since [DATE] Arc…" at bounding box center [136, 168] width 162 height 148
copy span "0488266917"
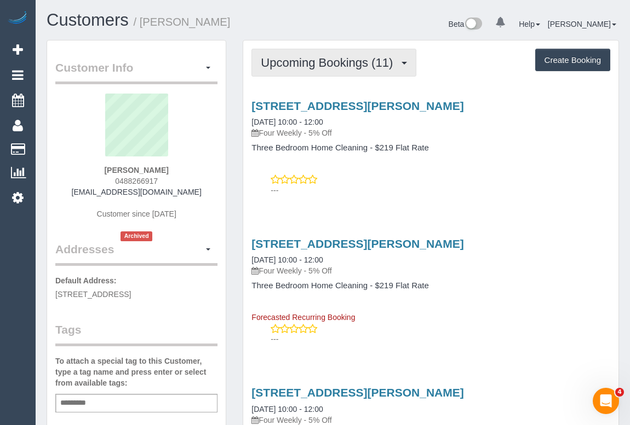
drag, startPoint x: 343, startPoint y: 61, endPoint x: 339, endPoint y: 77, distance: 15.7
click at [343, 61] on span "Upcoming Bookings (11)" at bounding box center [329, 63] width 137 height 14
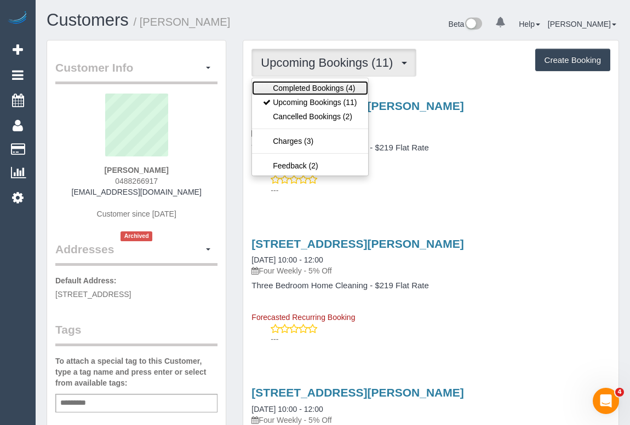
click at [334, 83] on link "Completed Bookings (4)" at bounding box center [310, 88] width 116 height 14
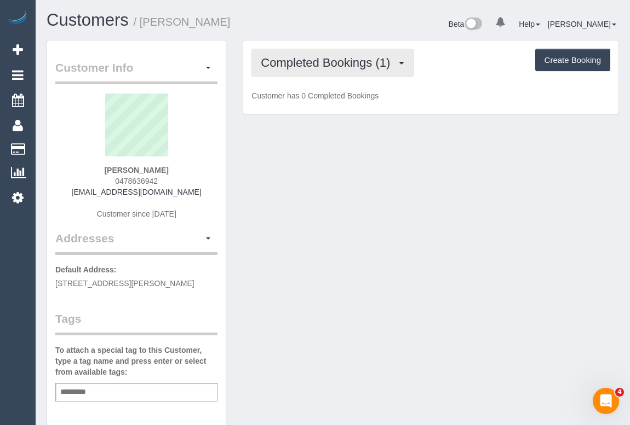
click at [320, 61] on span "Completed Bookings (1)" at bounding box center [328, 63] width 135 height 14
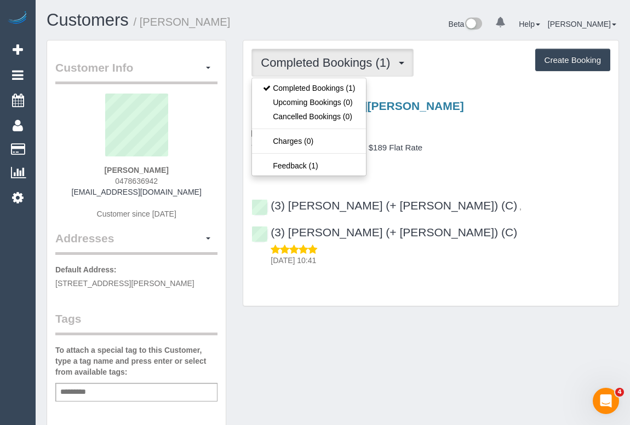
click at [477, 159] on div "1 x Spring Clean - $70" at bounding box center [430, 162] width 359 height 11
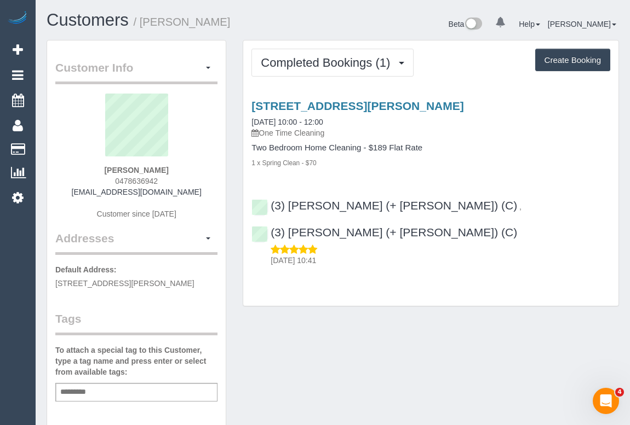
click at [350, 339] on div "Customer Info Edit Contact Info Send Message Email Preferences Special Sales Ta…" at bounding box center [332, 407] width 589 height 734
drag, startPoint x: 87, startPoint y: 191, endPoint x: 204, endPoint y: 195, distance: 116.7
click at [204, 195] on div "[PERSON_NAME] 0478636942 [EMAIL_ADDRESS][DOMAIN_NAME] Customer since [DATE]" at bounding box center [136, 162] width 162 height 137
copy link "[EMAIL_ADDRESS][DOMAIN_NAME]"
drag, startPoint x: 54, startPoint y: 185, endPoint x: 71, endPoint y: 187, distance: 17.7
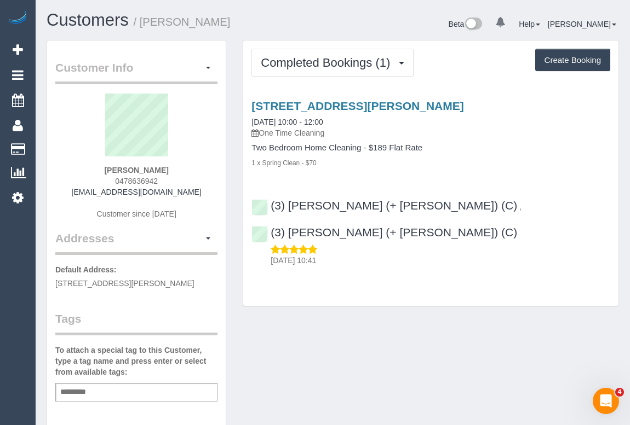
click at [54, 185] on div "Customer Info Edit Contact Info Send Message Email Preferences Special Sales Ta…" at bounding box center [136, 402] width 179 height 722
drag, startPoint x: 76, startPoint y: 187, endPoint x: 203, endPoint y: 192, distance: 127.7
click at [203, 192] on div "Kaia Camomot 0478636942 klrcamomot@gmail.com Customer since 2025" at bounding box center [136, 162] width 162 height 137
copy link "klrcamomot@gmail.com"
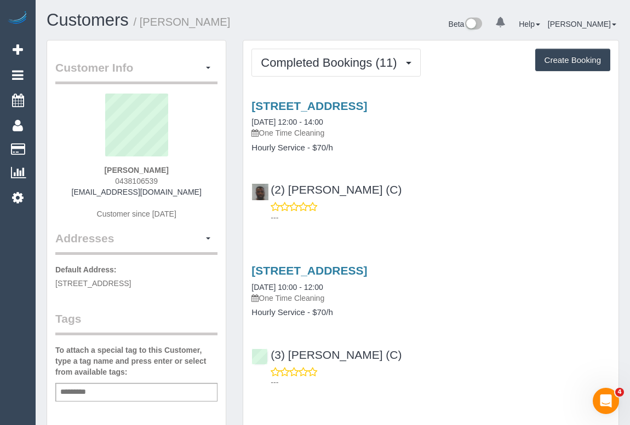
click at [536, 195] on div "(2) Hope Gorejena (C) ---" at bounding box center [430, 198] width 375 height 49
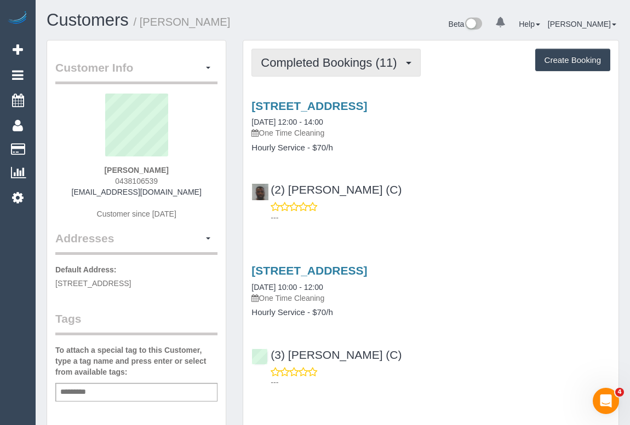
click at [341, 57] on span "Completed Bookings (11)" at bounding box center [331, 63] width 141 height 14
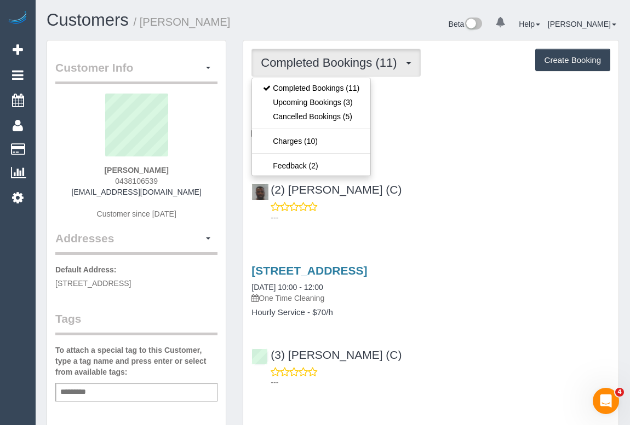
click at [494, 197] on div "(2) Hope Gorejena (C) ---" at bounding box center [430, 198] width 375 height 49
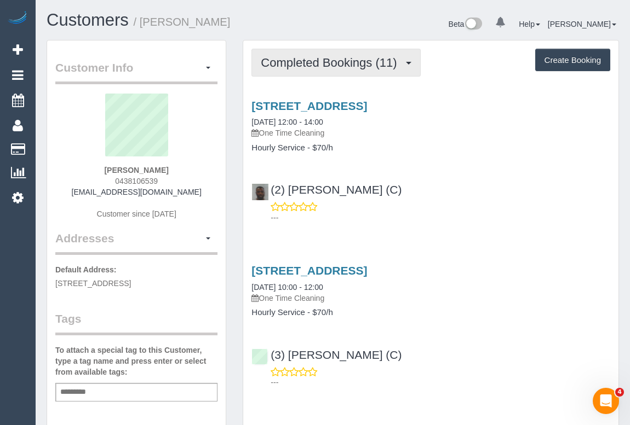
click at [307, 72] on button "Completed Bookings (11)" at bounding box center [335, 63] width 169 height 28
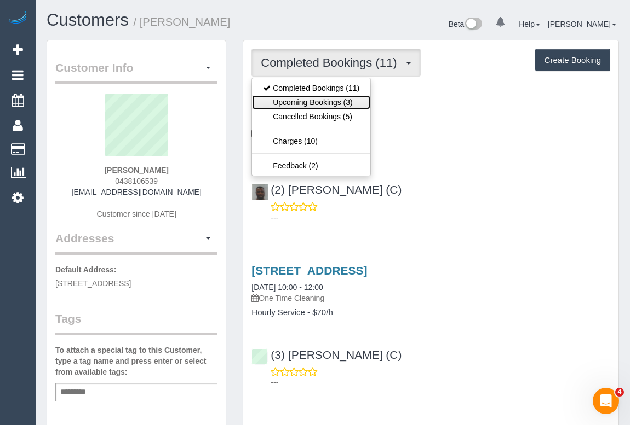
click at [310, 103] on link "Upcoming Bookings (3)" at bounding box center [311, 102] width 118 height 14
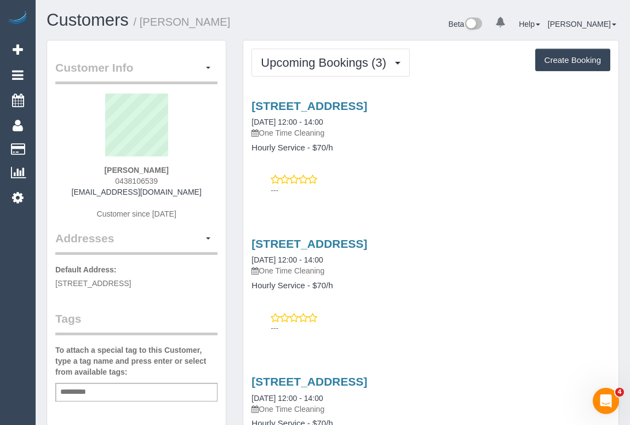
click at [396, 181] on div "---" at bounding box center [430, 185] width 359 height 22
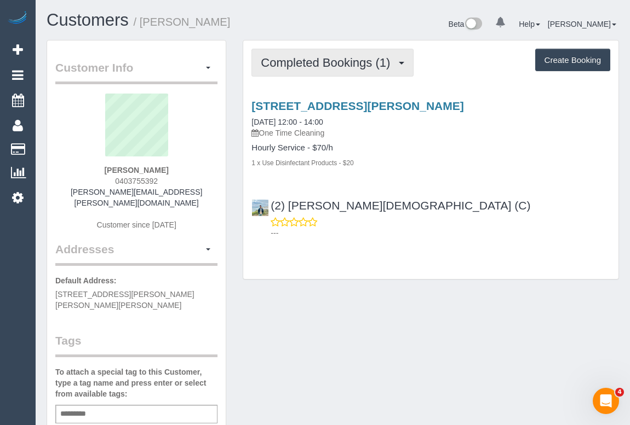
click at [323, 65] on span "Completed Bookings (1)" at bounding box center [328, 63] width 135 height 14
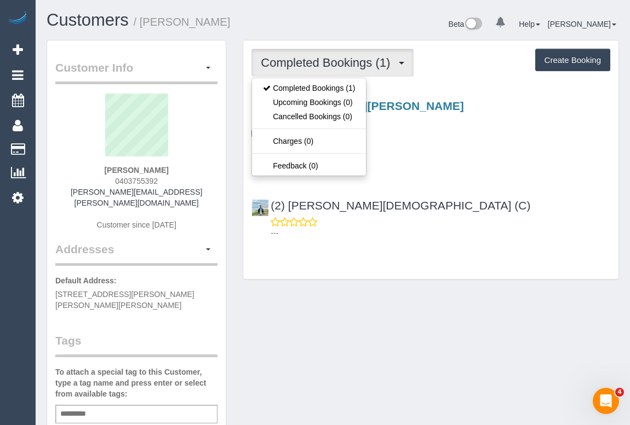
click at [461, 262] on div "Completed Bookings (1) Completed Bookings (1) Upcoming Bookings (0) Cancelled B…" at bounding box center [430, 160] width 375 height 239
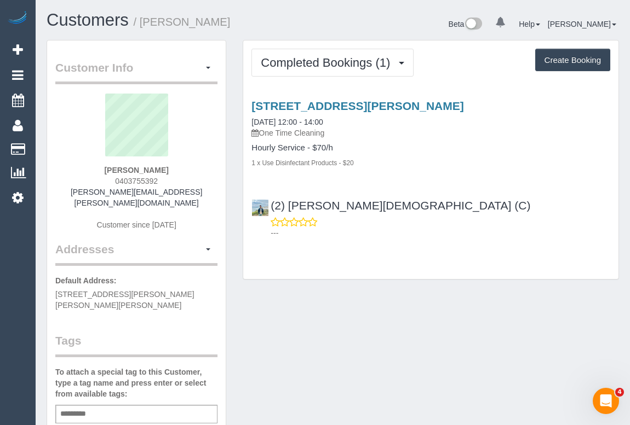
drag, startPoint x: 90, startPoint y: 192, endPoint x: 224, endPoint y: 194, distance: 134.2
click at [206, 201] on div "Shane Talia 0403755392 shane.talia@gmail.com Customer since 2025" at bounding box center [136, 168] width 162 height 148
drag, startPoint x: 183, startPoint y: 193, endPoint x: 96, endPoint y: 193, distance: 87.6
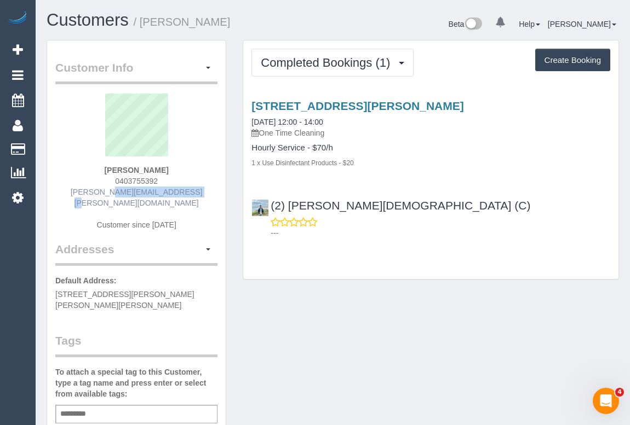
click at [96, 193] on div "Shane Talia 0403755392 shane.talia@gmail.com Customer since 2025" at bounding box center [136, 168] width 162 height 148
copy link "shane.talia@gmail.com"
drag, startPoint x: 551, startPoint y: 323, endPoint x: 555, endPoint y: 313, distance: 11.1
